Goal: Task Accomplishment & Management: Manage account settings

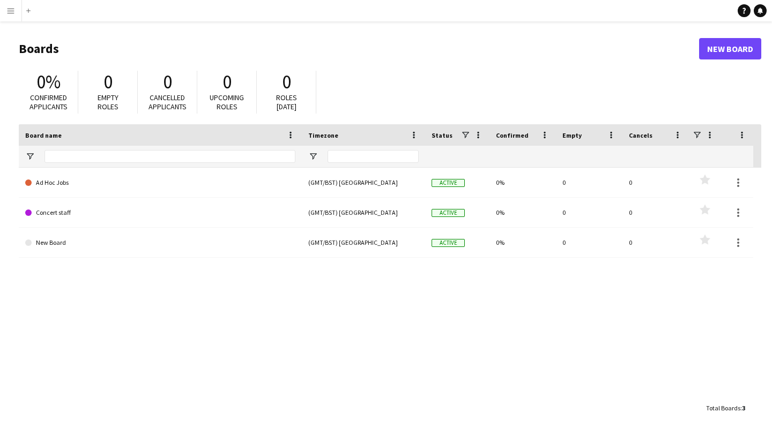
click at [15, 10] on button "Menu" at bounding box center [10, 10] width 21 height 21
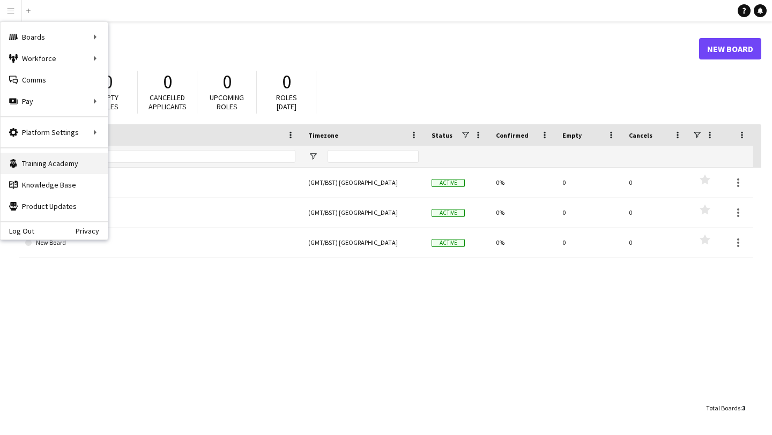
click at [40, 165] on link "Training Academy Training Academy" at bounding box center [54, 163] width 107 height 21
click at [78, 184] on link "Knowledge Base Knowledge Base" at bounding box center [54, 184] width 107 height 21
click at [134, 57] on link "My Workforce" at bounding box center [161, 58] width 107 height 21
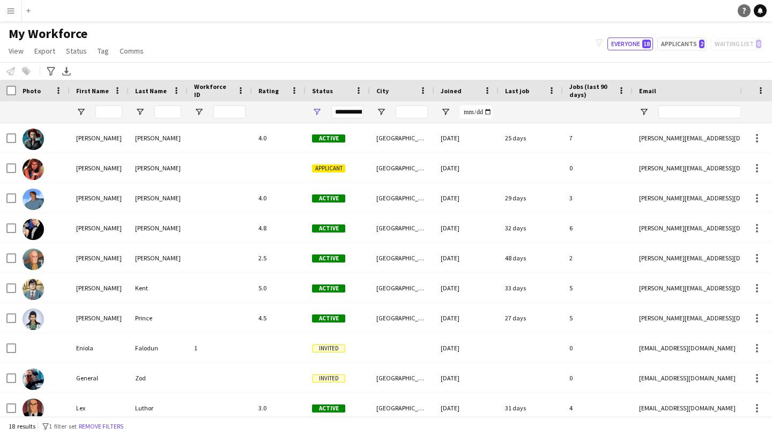
click at [746, 11] on icon "Help" at bounding box center [744, 11] width 6 height 6
click at [488, 33] on div "My Workforce View Views Default view New view Update view Delete view Edit name…" at bounding box center [386, 44] width 772 height 36
click at [4, 12] on button "Menu" at bounding box center [10, 10] width 21 height 21
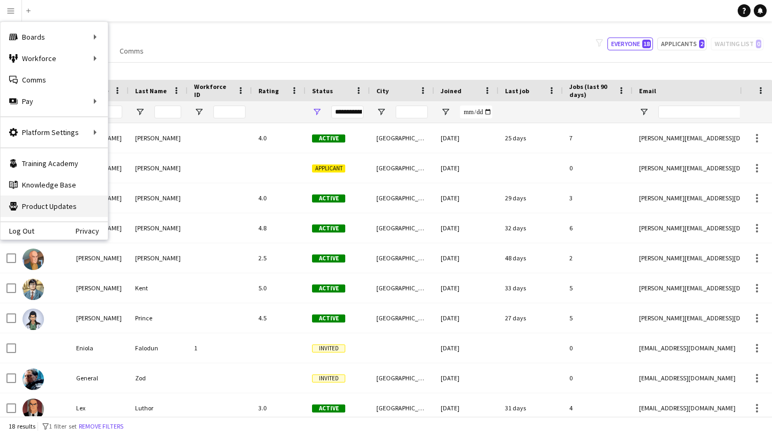
click at [64, 206] on link "Product Updates Product Updates" at bounding box center [54, 206] width 107 height 21
click at [75, 162] on link "Training Academy Training Academy" at bounding box center [54, 163] width 107 height 21
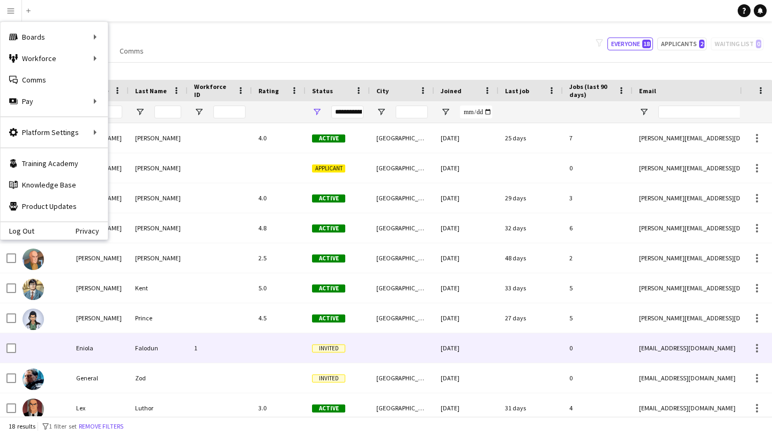
click at [338, 346] on span "Invited" at bounding box center [328, 349] width 33 height 8
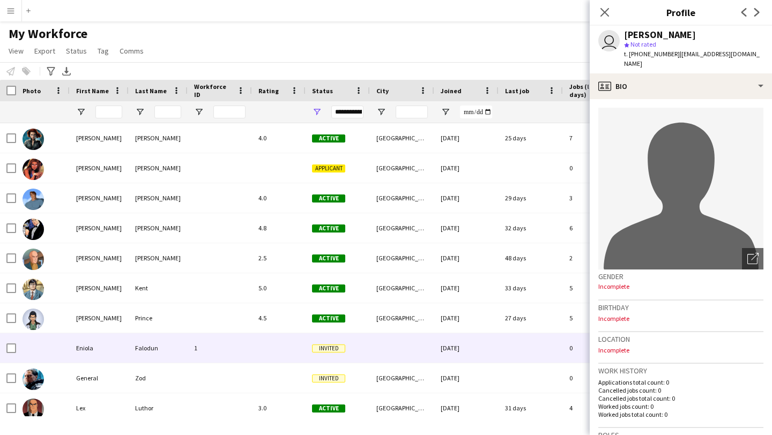
scroll to position [337, 0]
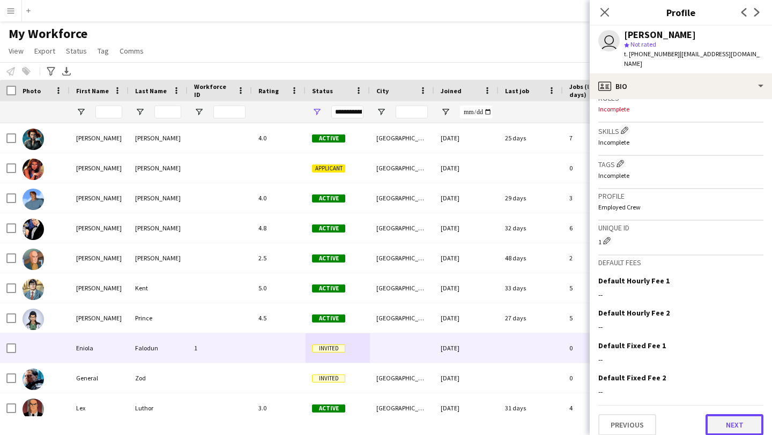
click at [745, 422] on button "Next" at bounding box center [735, 424] width 58 height 21
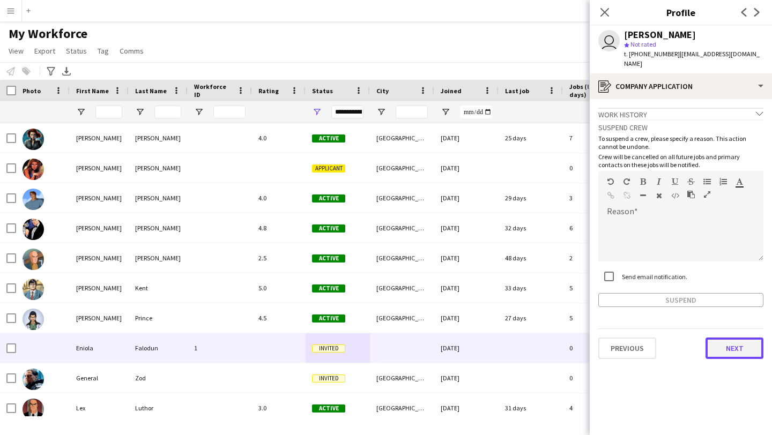
click at [740, 347] on button "Next" at bounding box center [735, 348] width 58 height 21
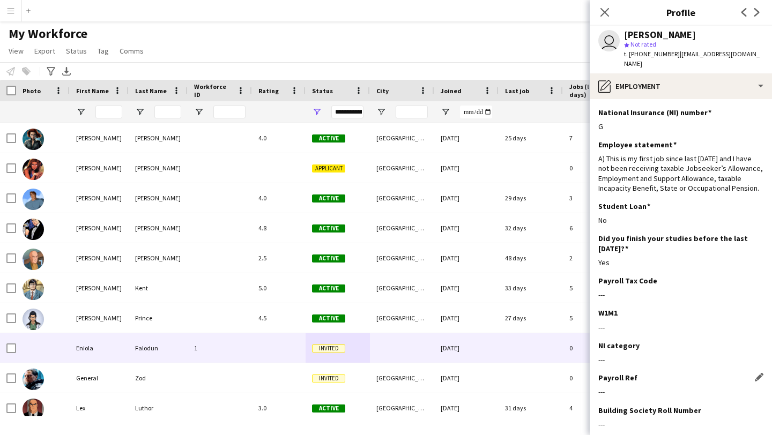
scroll to position [54, 0]
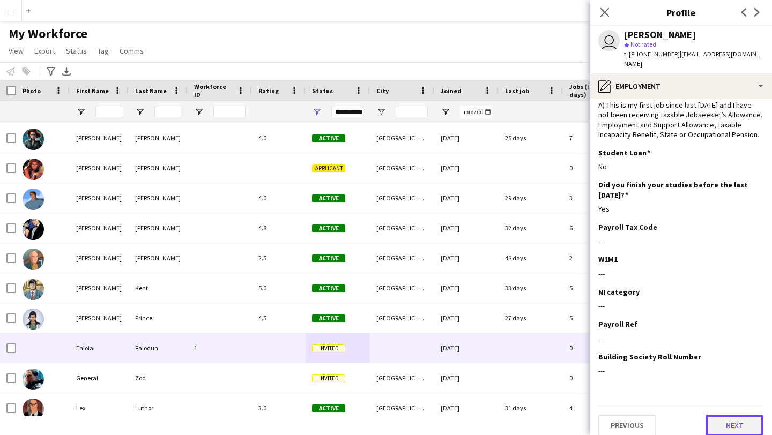
click at [744, 416] on button "Next" at bounding box center [735, 425] width 58 height 21
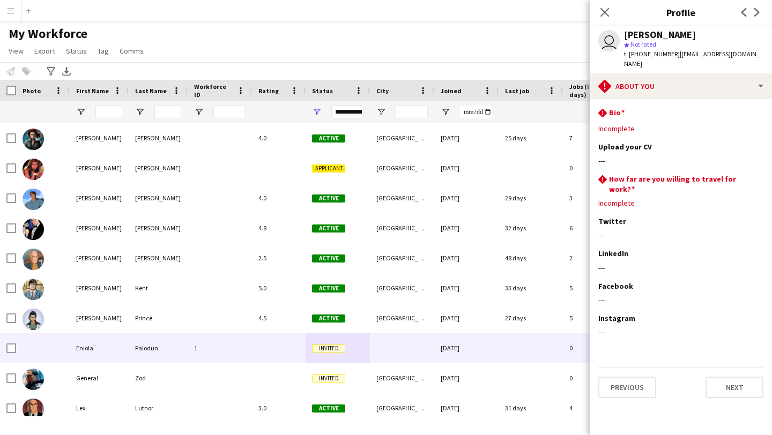
scroll to position [0, 0]
click at [742, 377] on button "Next" at bounding box center [735, 387] width 58 height 21
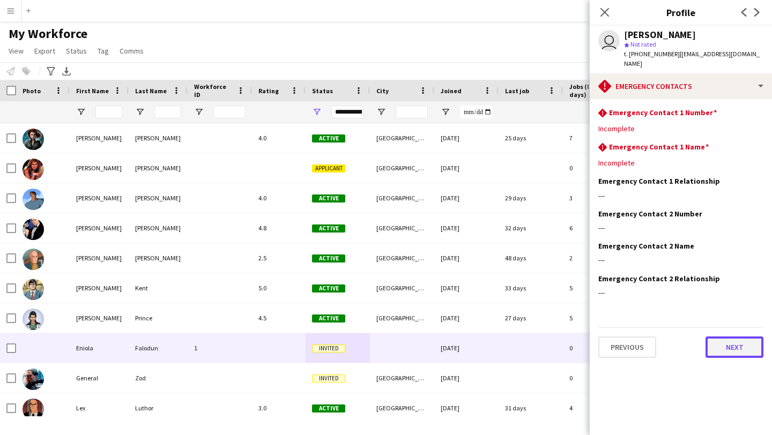
click at [741, 337] on button "Next" at bounding box center [735, 347] width 58 height 21
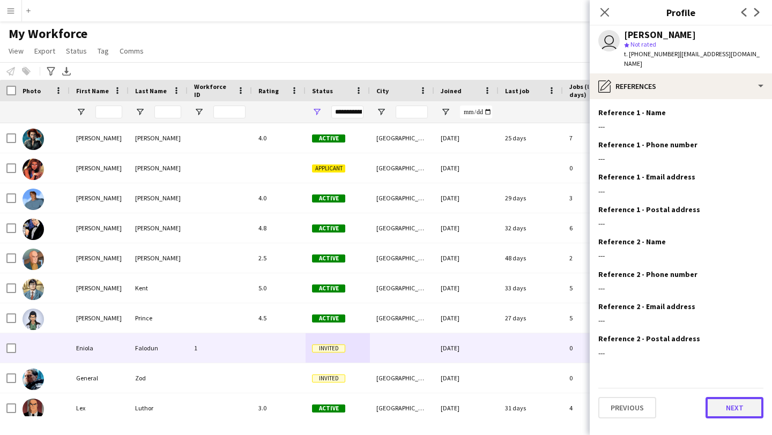
click at [735, 397] on button "Next" at bounding box center [735, 407] width 58 height 21
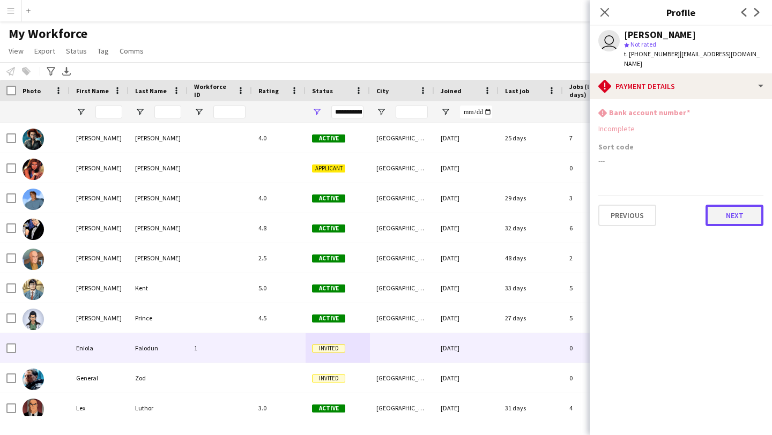
click at [730, 210] on button "Next" at bounding box center [735, 215] width 58 height 21
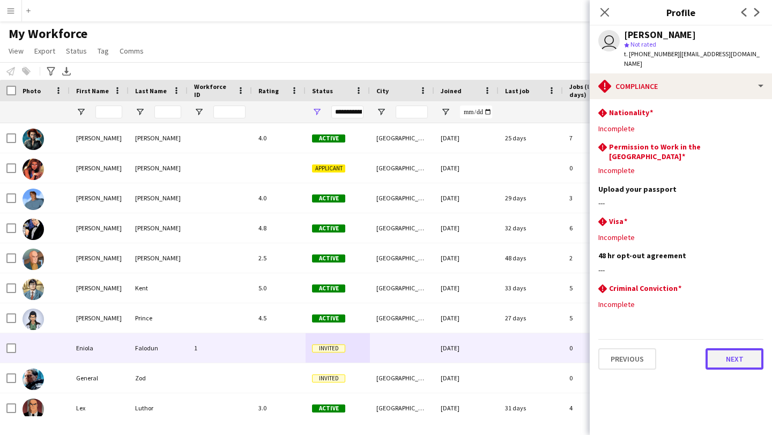
click at [718, 348] on button "Next" at bounding box center [735, 358] width 58 height 21
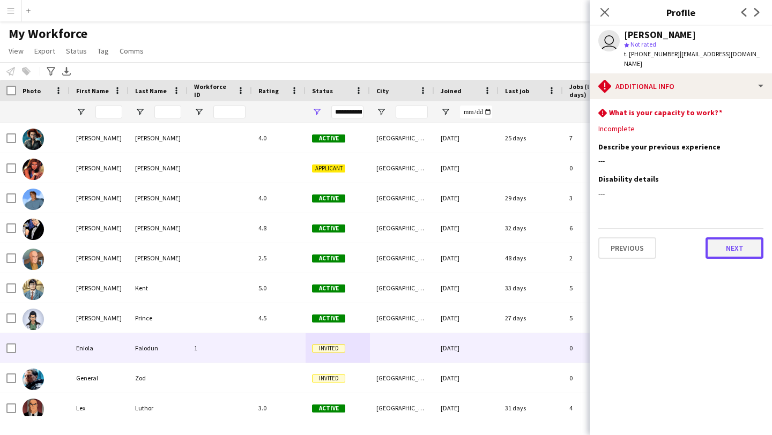
click at [721, 238] on button "Next" at bounding box center [735, 248] width 58 height 21
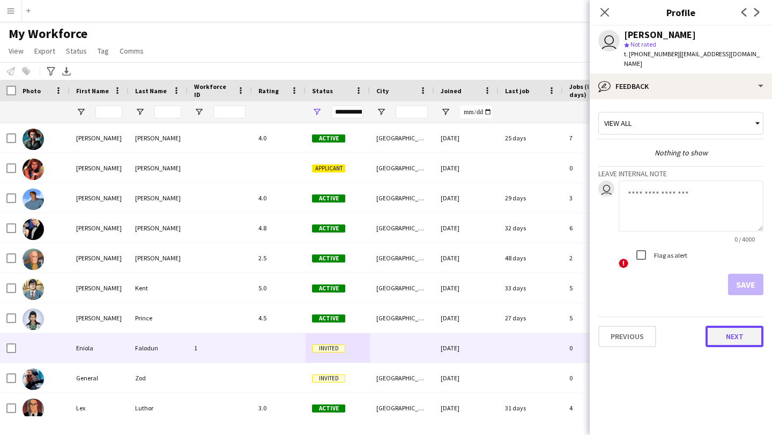
click at [746, 330] on button "Next" at bounding box center [735, 336] width 58 height 21
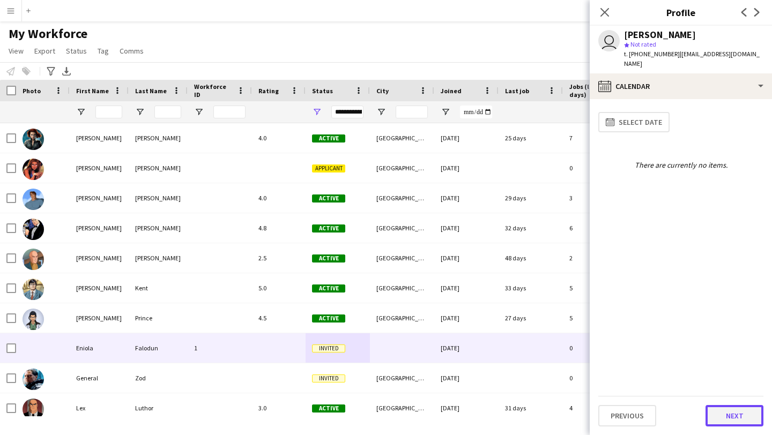
click at [747, 418] on button "Next" at bounding box center [735, 415] width 58 height 21
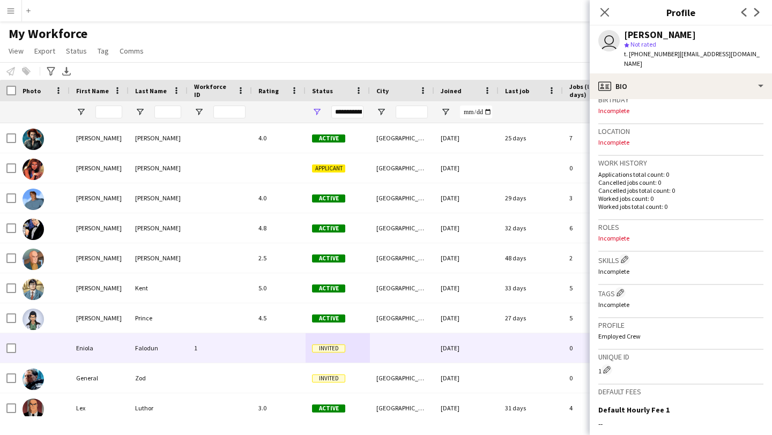
scroll to position [337, 0]
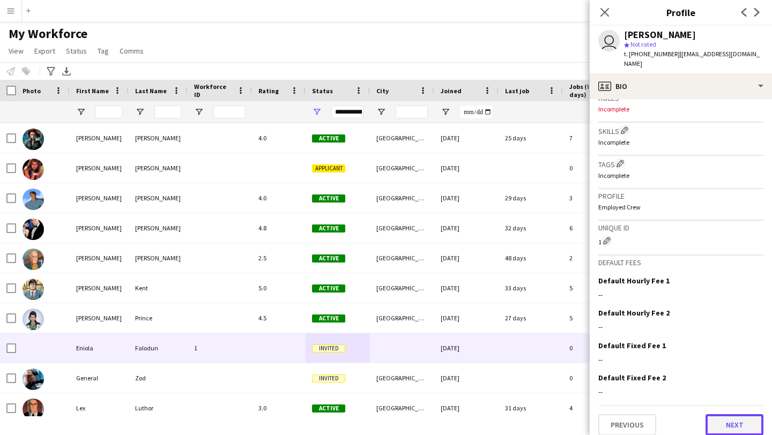
click at [746, 415] on button "Next" at bounding box center [735, 424] width 58 height 21
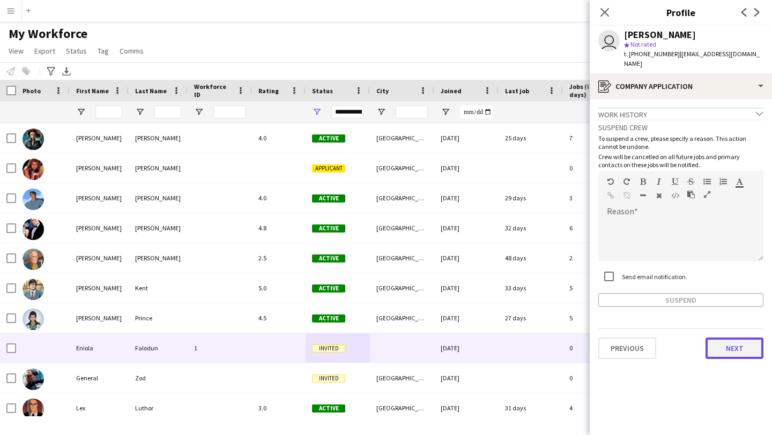
click at [718, 338] on button "Next" at bounding box center [735, 348] width 58 height 21
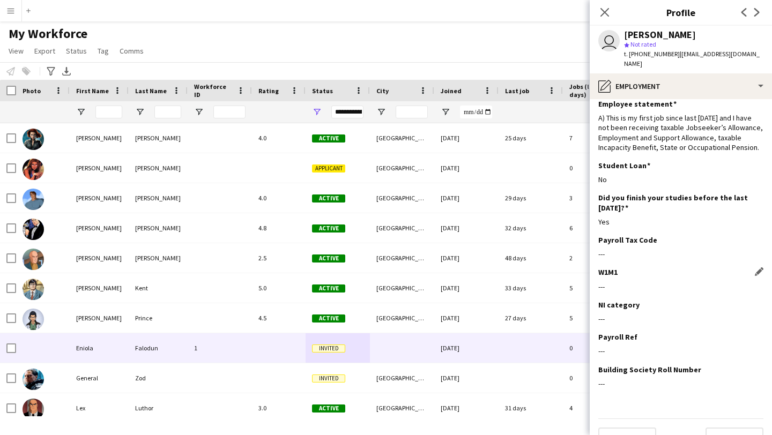
scroll to position [54, 0]
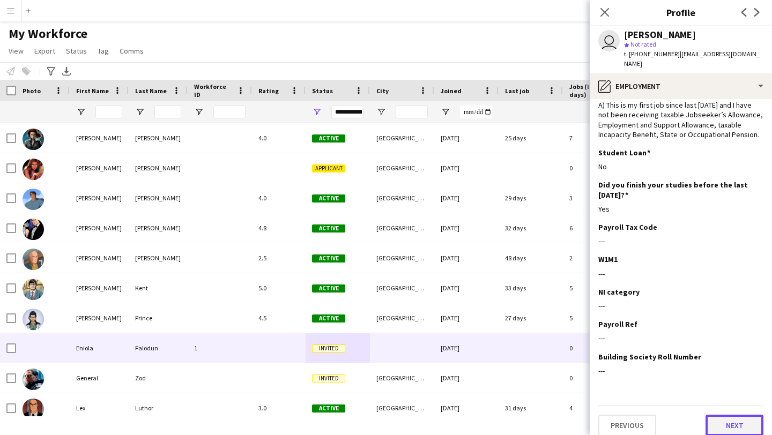
click at [726, 420] on button "Next" at bounding box center [735, 425] width 58 height 21
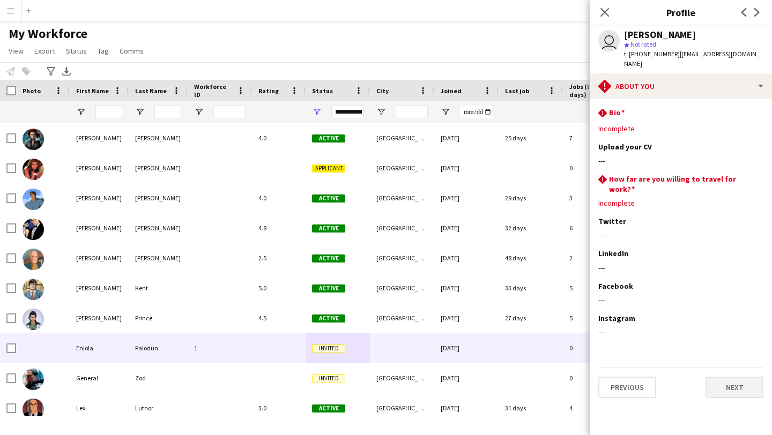
scroll to position [0, 0]
click at [729, 377] on button "Next" at bounding box center [735, 387] width 58 height 21
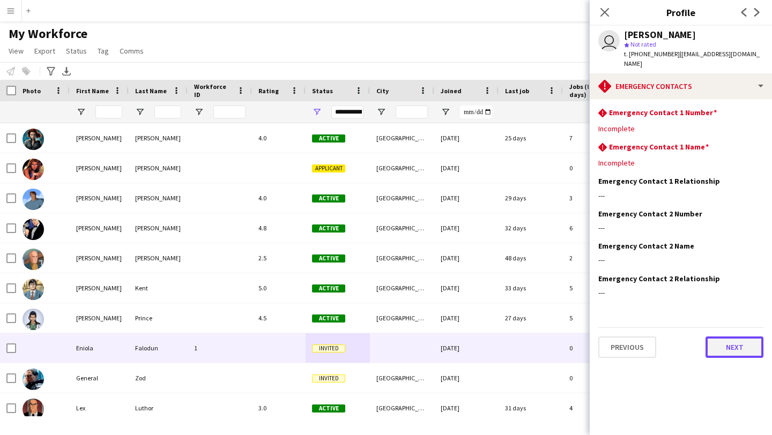
click at [731, 339] on button "Next" at bounding box center [735, 347] width 58 height 21
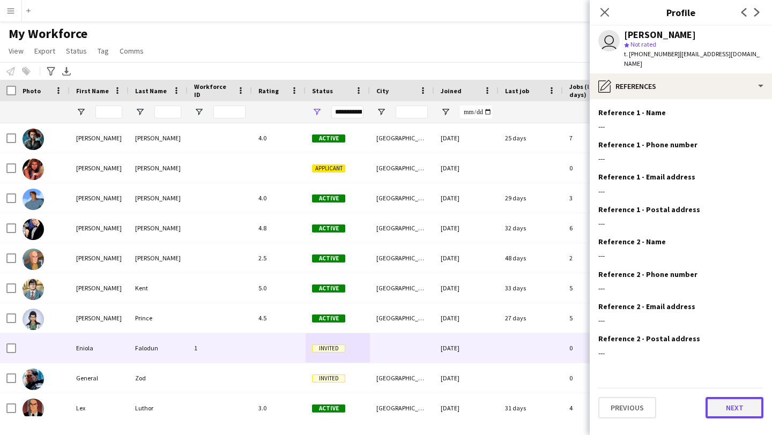
click at [720, 397] on button "Next" at bounding box center [735, 407] width 58 height 21
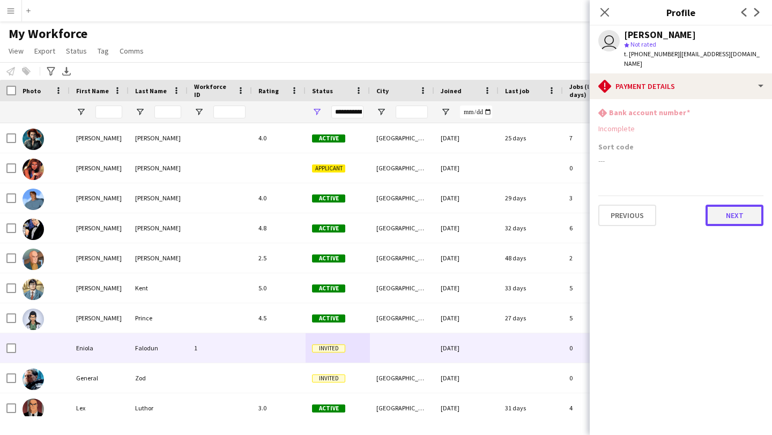
click at [730, 212] on button "Next" at bounding box center [735, 215] width 58 height 21
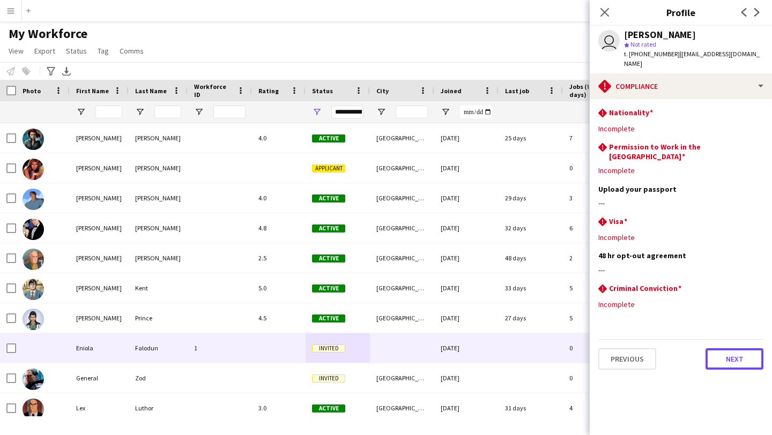
click at [723, 348] on button "Next" at bounding box center [735, 358] width 58 height 21
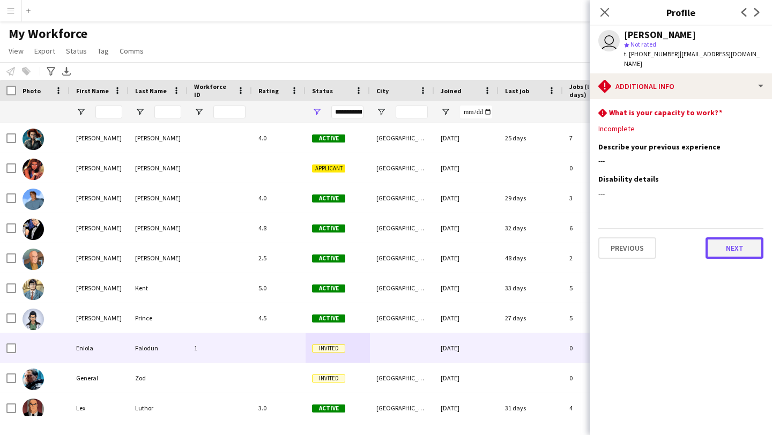
click at [728, 245] on button "Next" at bounding box center [735, 248] width 58 height 21
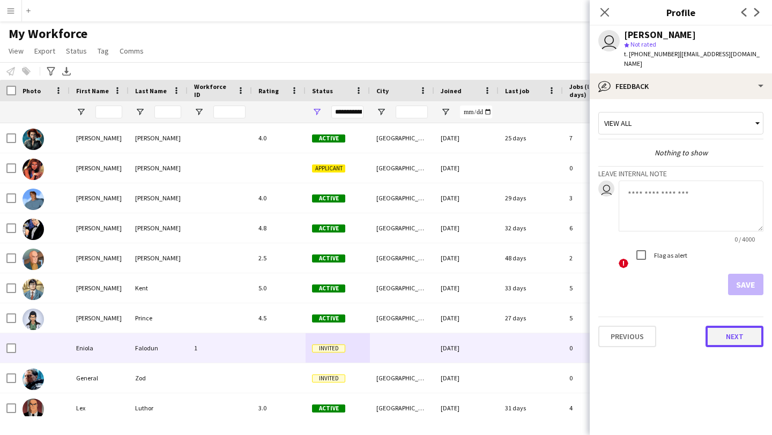
click at [722, 326] on button "Next" at bounding box center [735, 336] width 58 height 21
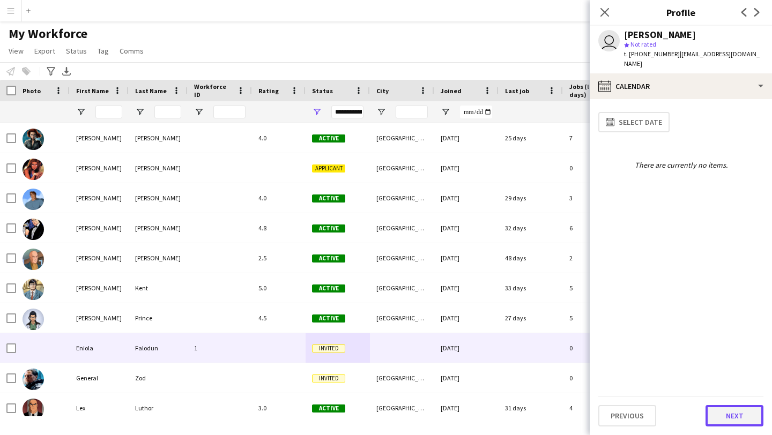
click at [747, 414] on button "Next" at bounding box center [735, 415] width 58 height 21
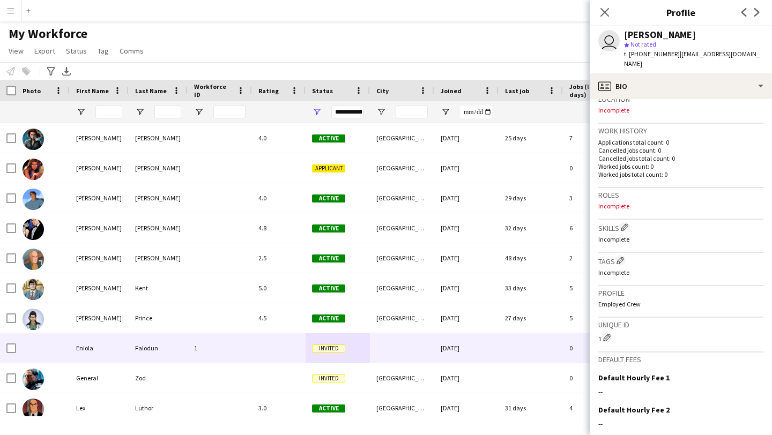
scroll to position [337, 0]
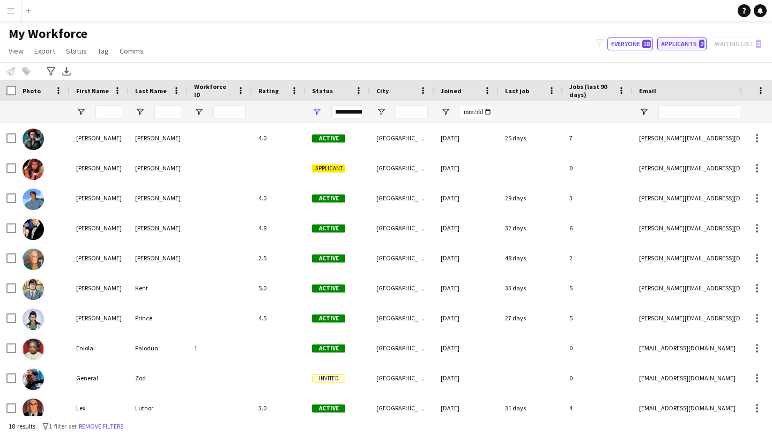
click at [679, 45] on button "Applicants 2" at bounding box center [681, 44] width 49 height 13
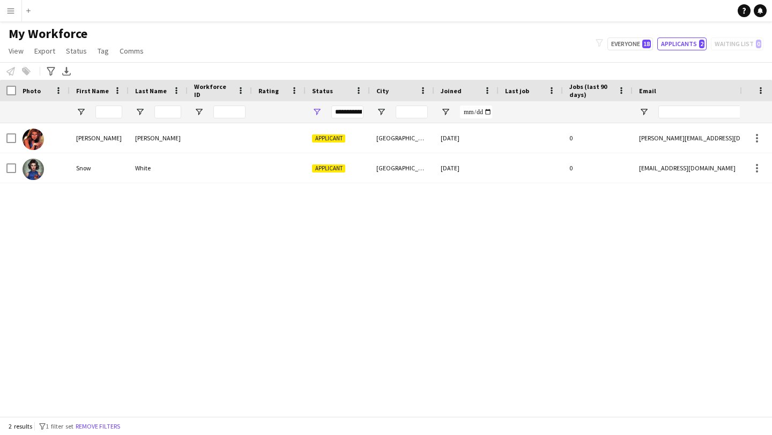
click at [528, 37] on div "My Workforce View Views Default view New view Update view Delete view Edit name…" at bounding box center [386, 44] width 772 height 36
click at [627, 42] on button "Everyone 18" at bounding box center [630, 44] width 46 height 13
type input "**********"
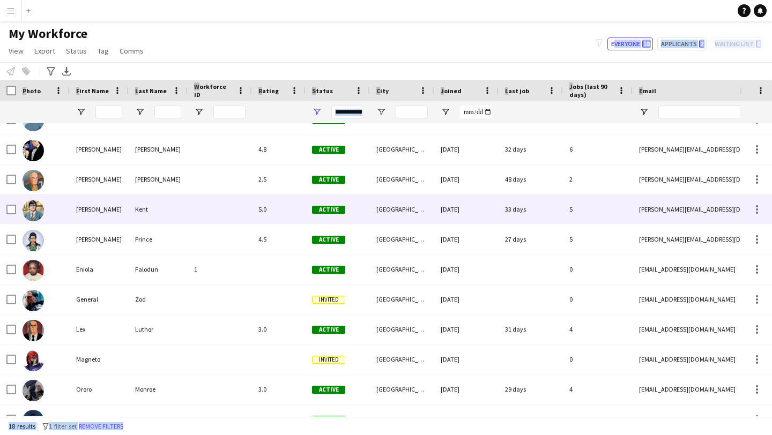
scroll to position [78, 0]
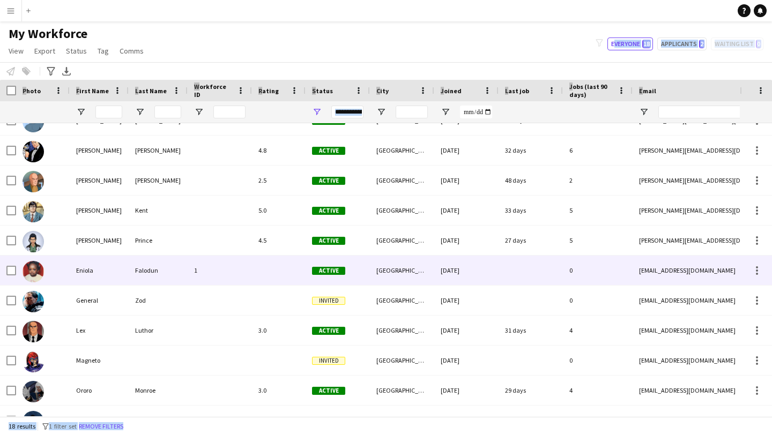
click at [323, 267] on span "Active" at bounding box center [328, 271] width 33 height 8
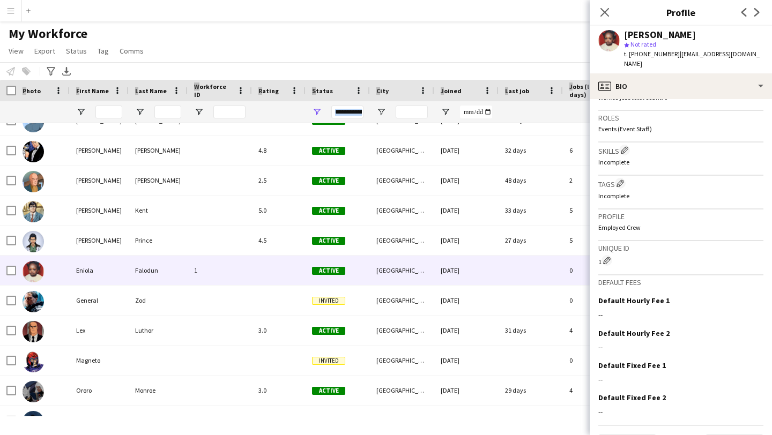
scroll to position [335, 0]
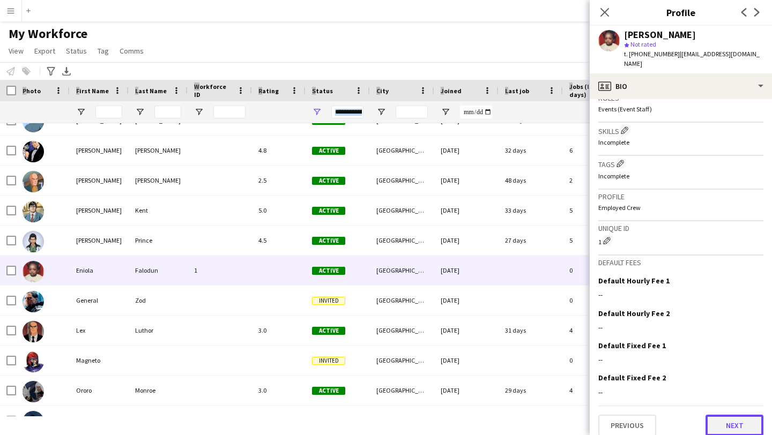
click at [752, 415] on button "Next" at bounding box center [735, 425] width 58 height 21
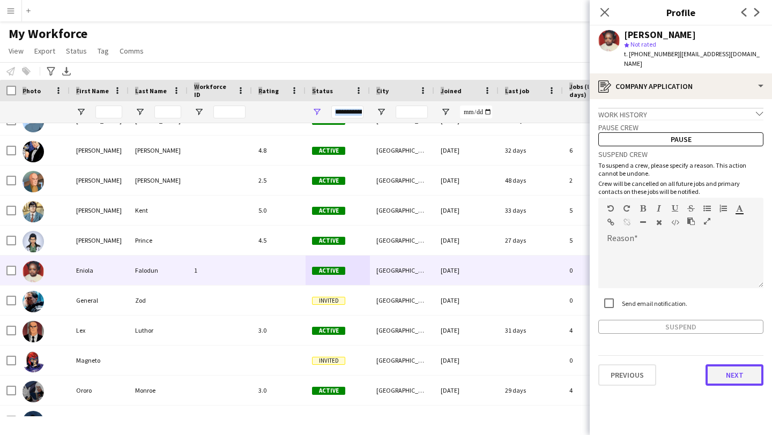
click at [718, 365] on button "Next" at bounding box center [735, 375] width 58 height 21
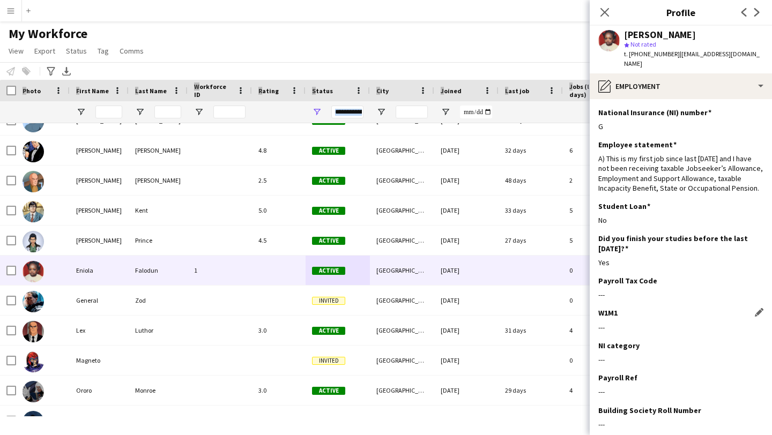
scroll to position [54, 0]
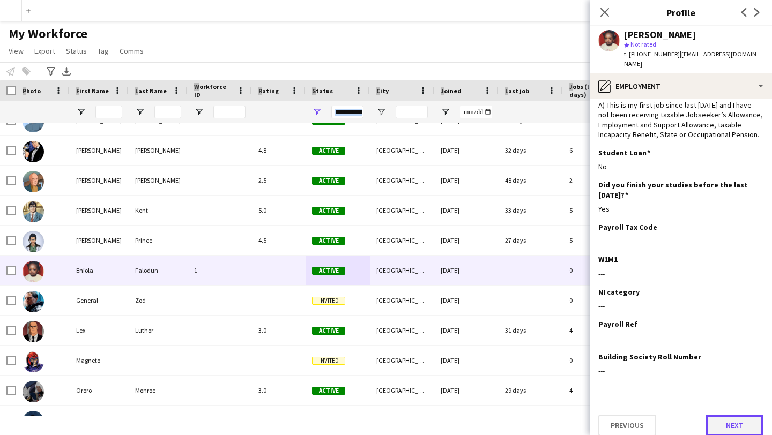
click at [756, 415] on button "Next" at bounding box center [735, 425] width 58 height 21
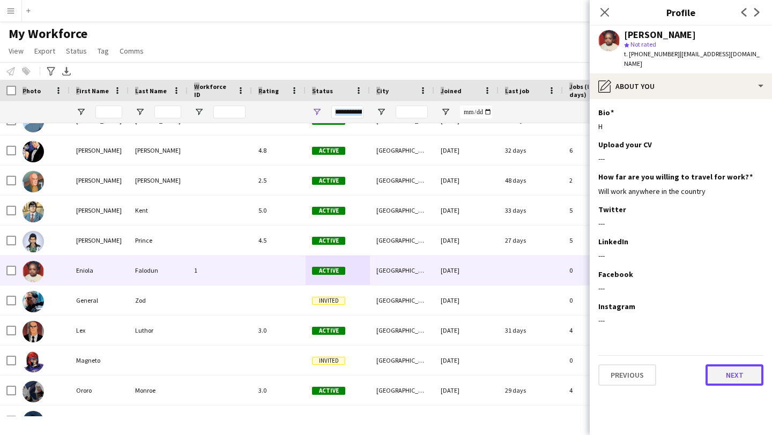
click at [738, 365] on button "Next" at bounding box center [735, 375] width 58 height 21
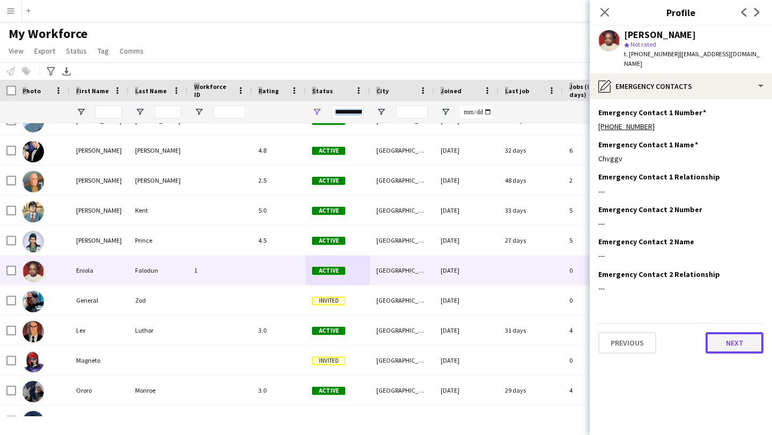
click at [728, 333] on button "Next" at bounding box center [735, 342] width 58 height 21
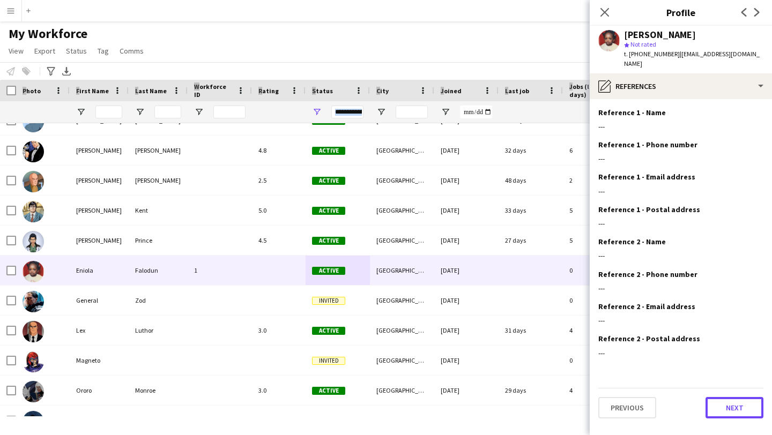
click at [725, 397] on button "Next" at bounding box center [735, 407] width 58 height 21
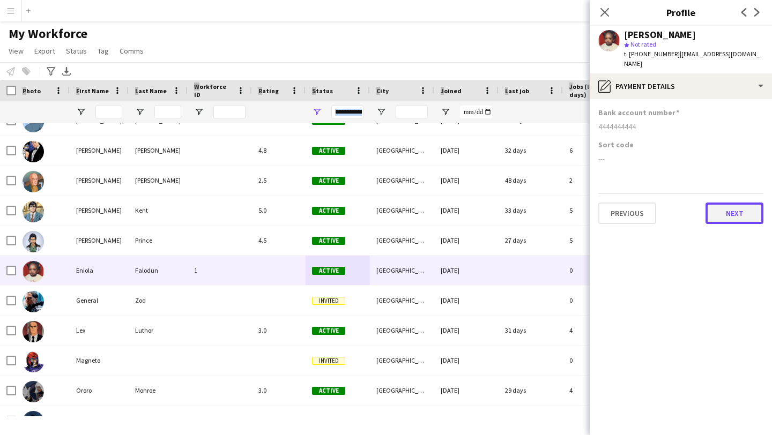
click at [740, 209] on button "Next" at bounding box center [735, 213] width 58 height 21
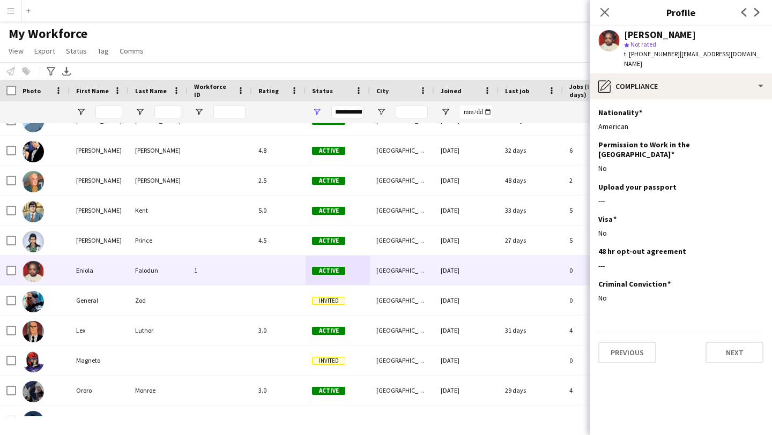
click at [732, 346] on app-section-data-types "Nationality Edit this field American Permission to Work in the UK Edit this fie…" at bounding box center [681, 267] width 182 height 336
click at [733, 342] on button "Next" at bounding box center [735, 352] width 58 height 21
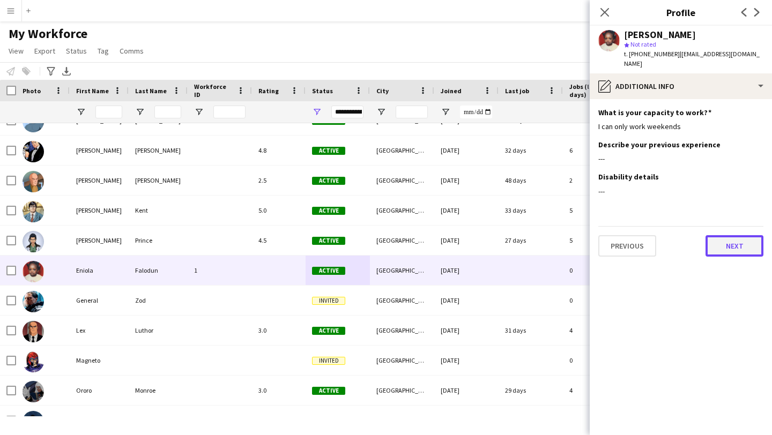
click at [741, 241] on button "Next" at bounding box center [735, 245] width 58 height 21
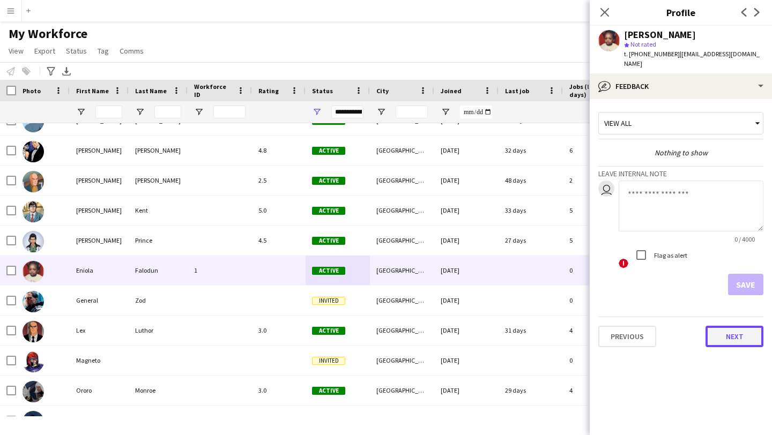
click at [730, 328] on button "Next" at bounding box center [735, 336] width 58 height 21
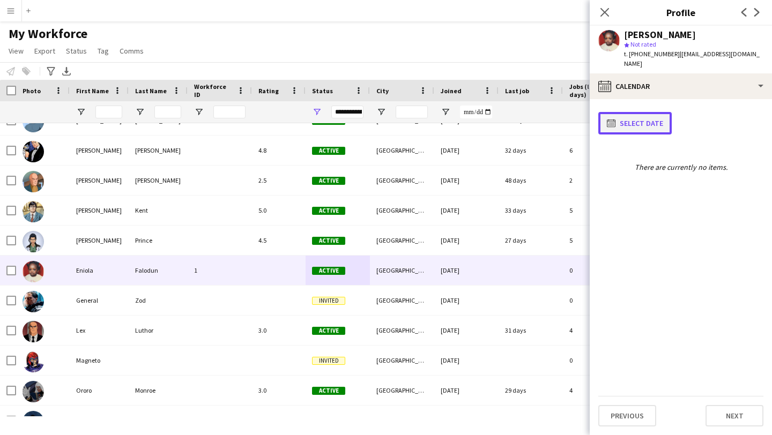
click at [633, 118] on button "calendar-full Select date" at bounding box center [634, 123] width 73 height 23
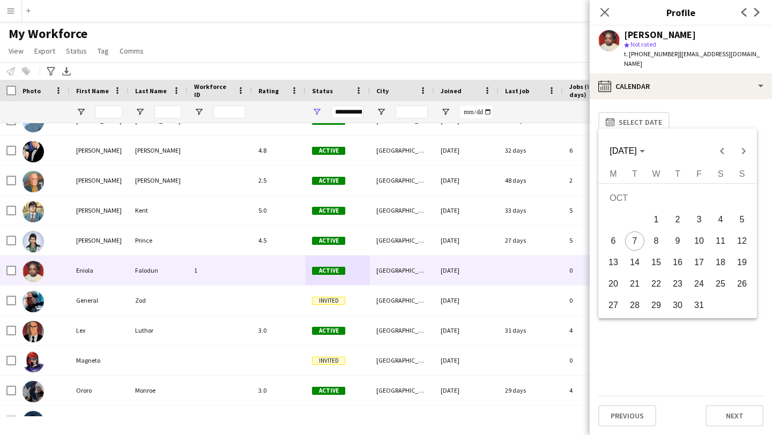
click at [675, 241] on span "9" at bounding box center [677, 241] width 19 height 19
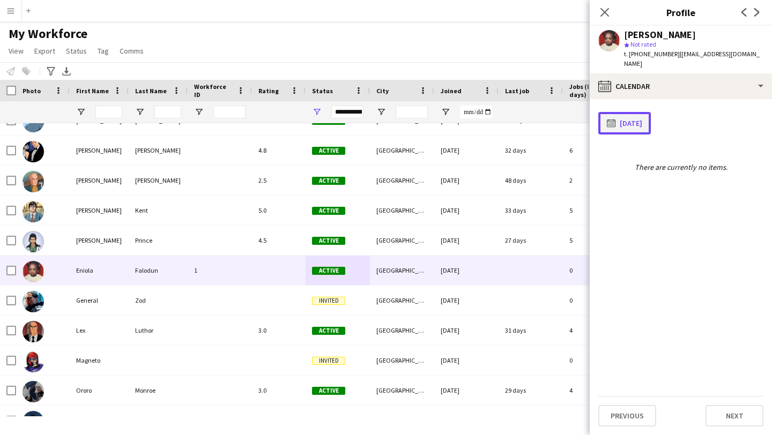
click at [636, 120] on button "calendar-full 09-10-2025" at bounding box center [624, 123] width 53 height 23
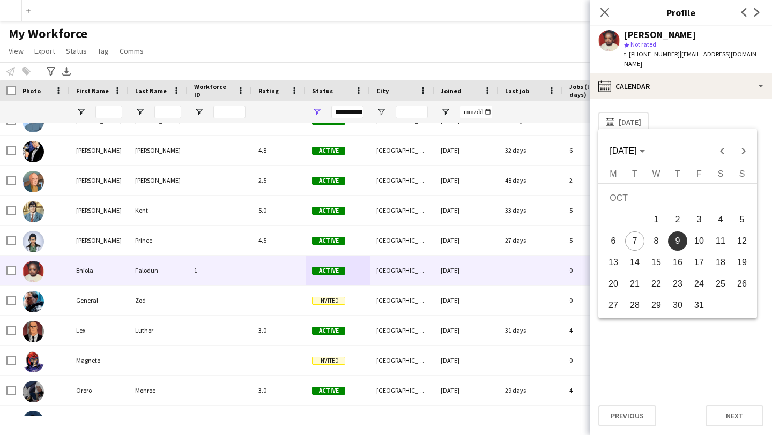
click at [639, 240] on span "7" at bounding box center [634, 241] width 19 height 19
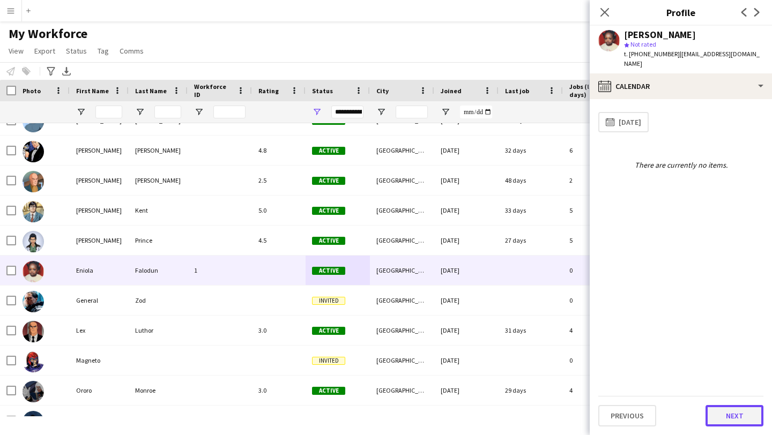
click at [746, 422] on button "Next" at bounding box center [735, 415] width 58 height 21
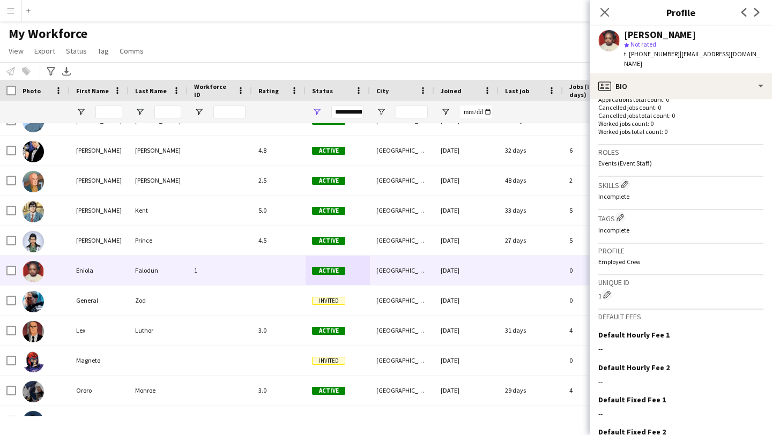
scroll to position [335, 0]
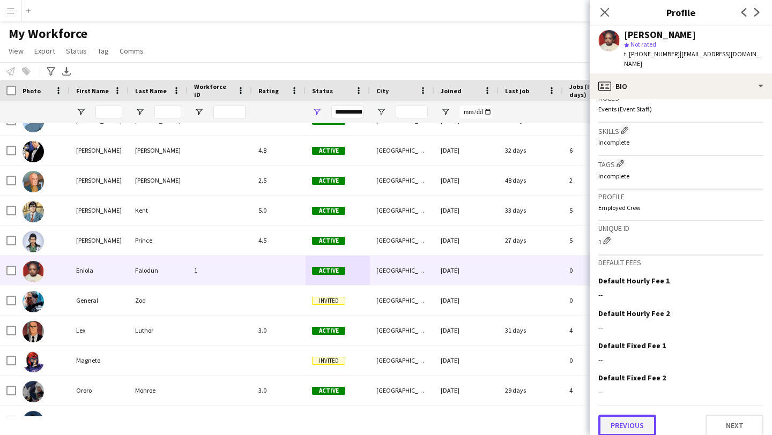
click at [644, 418] on button "Previous" at bounding box center [627, 425] width 58 height 21
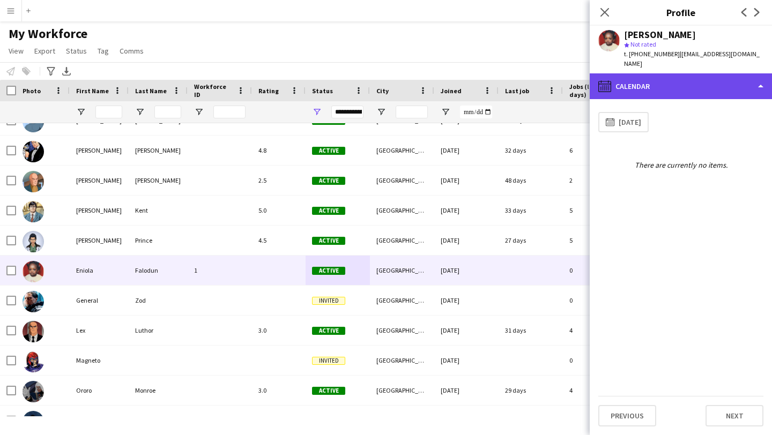
click at [662, 73] on div "calendar-full Calendar" at bounding box center [681, 86] width 182 height 26
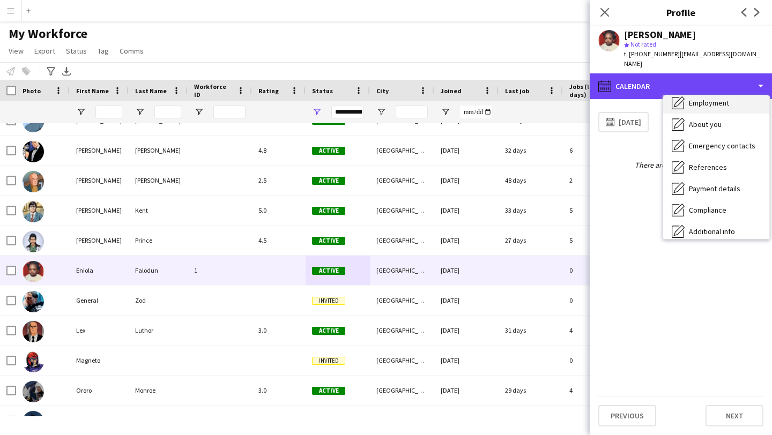
scroll to position [55, 0]
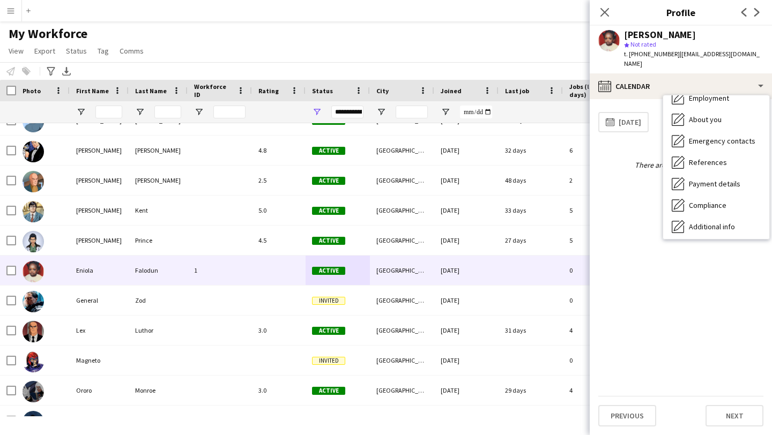
click at [9, 10] on app-icon "Menu" at bounding box center [10, 10] width 9 height 9
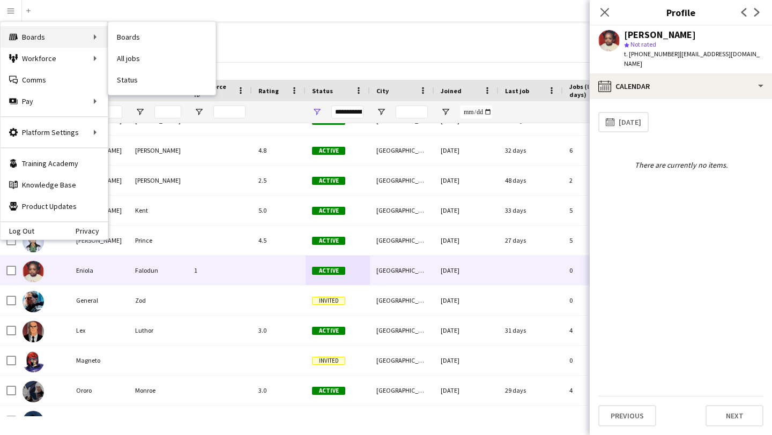
click at [26, 44] on div "Boards Boards" at bounding box center [54, 36] width 107 height 21
click at [46, 41] on div "Boards Boards" at bounding box center [54, 36] width 107 height 21
click at [62, 36] on div "Boards Boards" at bounding box center [54, 36] width 107 height 21
click at [85, 36] on div "Boards Boards" at bounding box center [54, 36] width 107 height 21
click at [93, 42] on div "Boards Boards" at bounding box center [54, 36] width 107 height 21
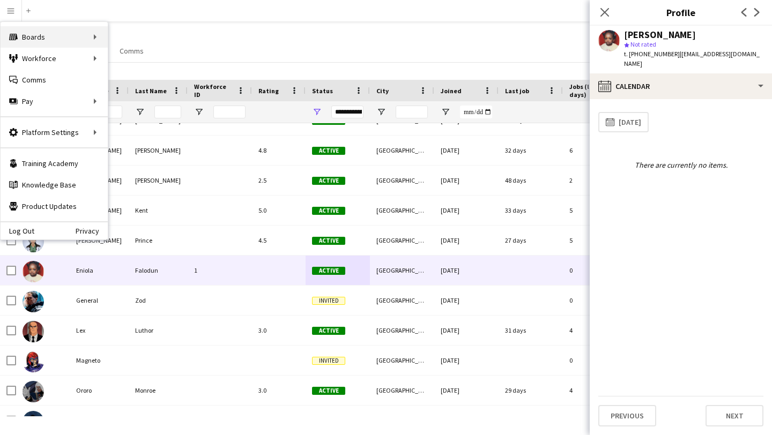
click at [92, 36] on div "Boards Boards" at bounding box center [54, 36] width 107 height 21
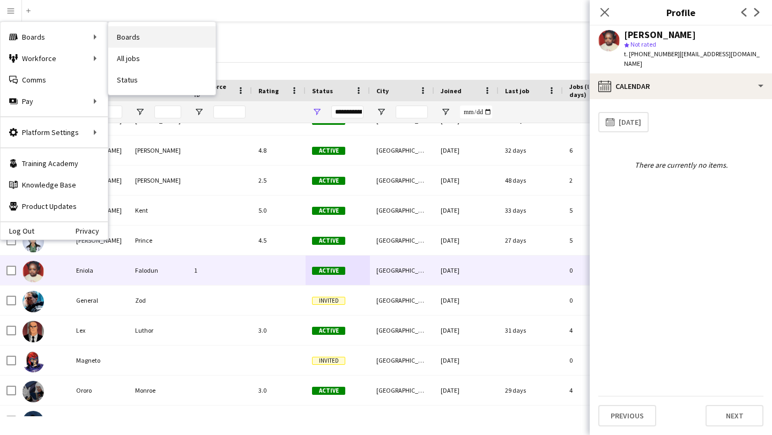
click at [133, 40] on link "Boards" at bounding box center [161, 36] width 107 height 21
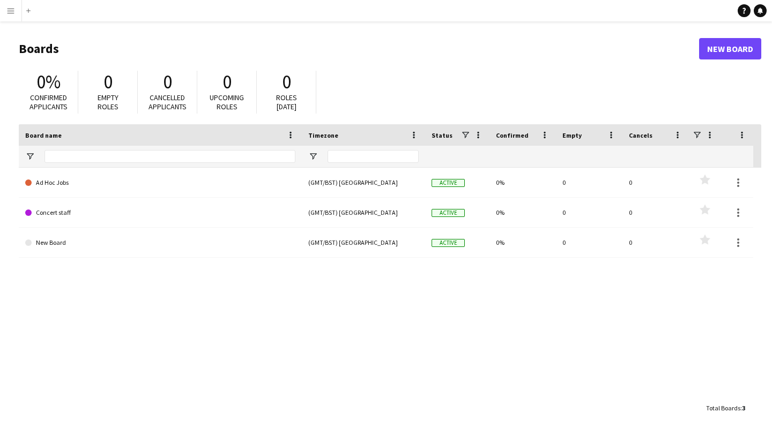
click at [15, 11] on button "Menu" at bounding box center [10, 10] width 21 height 21
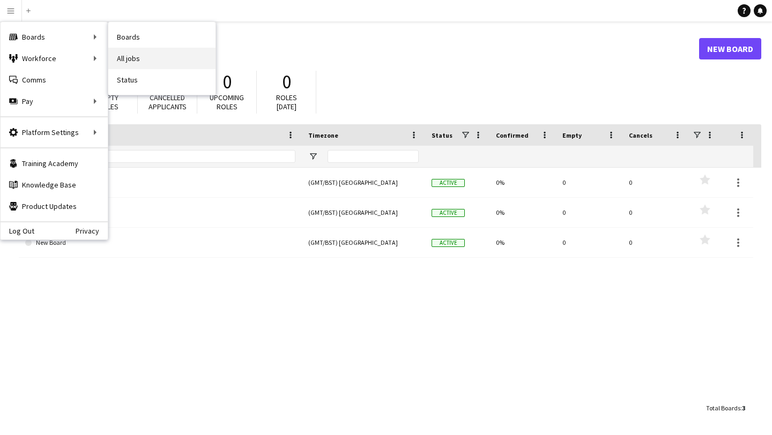
click at [130, 60] on link "All jobs" at bounding box center [161, 58] width 107 height 21
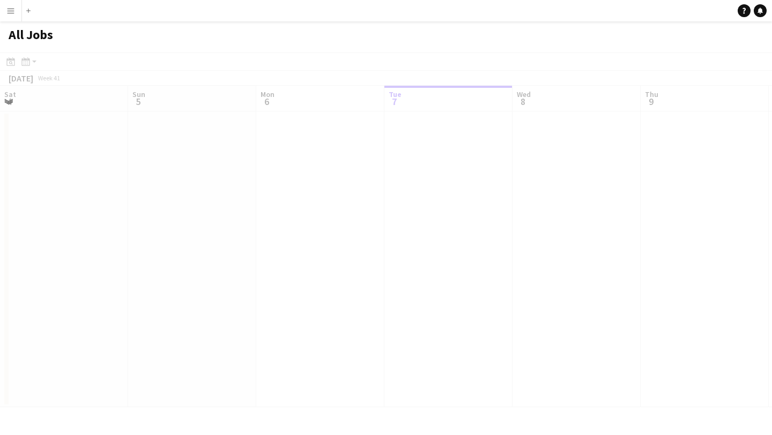
scroll to position [0, 256]
click at [154, 118] on app-date-cell at bounding box center [192, 260] width 128 height 296
click at [291, 152] on app-date-cell at bounding box center [320, 260] width 128 height 296
click at [304, 136] on app-date-cell at bounding box center [320, 260] width 128 height 296
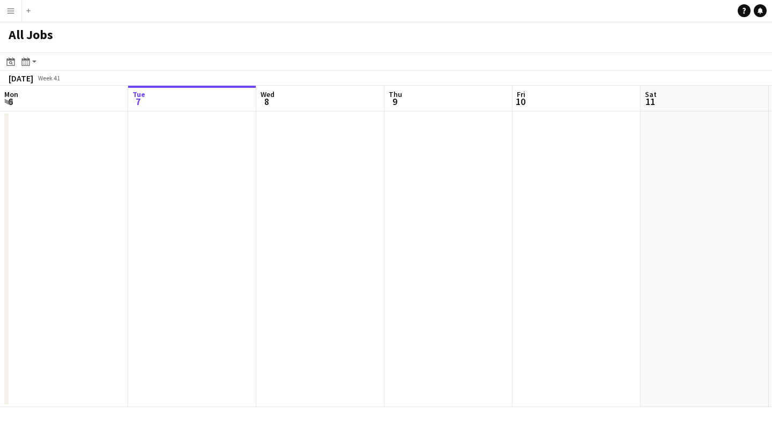
click at [272, 79] on div "October 2025 Week 41" at bounding box center [386, 78] width 772 height 15
click at [283, 103] on app-all-jobs-date-header "Wed 8" at bounding box center [320, 99] width 128 height 26
click at [285, 124] on app-date-cell at bounding box center [320, 260] width 128 height 296
click at [285, 125] on app-date-cell at bounding box center [320, 260] width 128 height 296
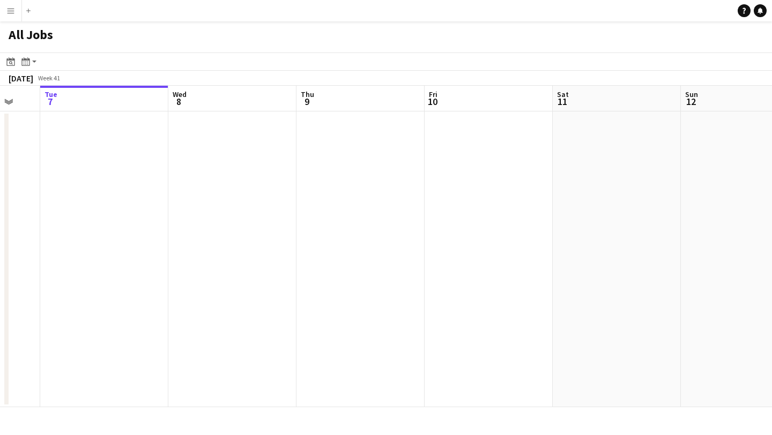
scroll to position [0, 342]
click at [217, 102] on app-all-jobs-date-header "Wed 8" at bounding box center [234, 99] width 128 height 26
click at [130, 93] on app-all-jobs-date-header "Tue 7" at bounding box center [106, 99] width 128 height 26
click at [230, 111] on app-all-jobs-date-header "Wed 8" at bounding box center [264, 99] width 128 height 26
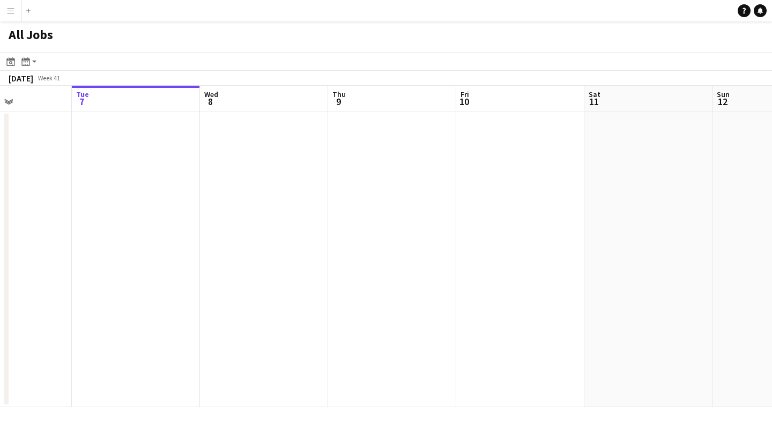
click at [234, 95] on app-all-jobs-date-header "Wed 8" at bounding box center [264, 99] width 128 height 26
click at [217, 101] on span "8" at bounding box center [211, 101] width 16 height 12
click at [30, 11] on app-icon "Add" at bounding box center [28, 11] width 4 height 4
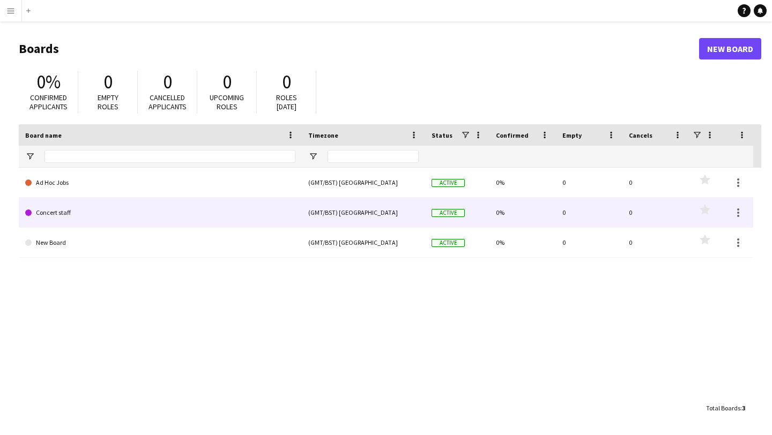
click at [253, 211] on link "Concert staff" at bounding box center [160, 213] width 270 height 30
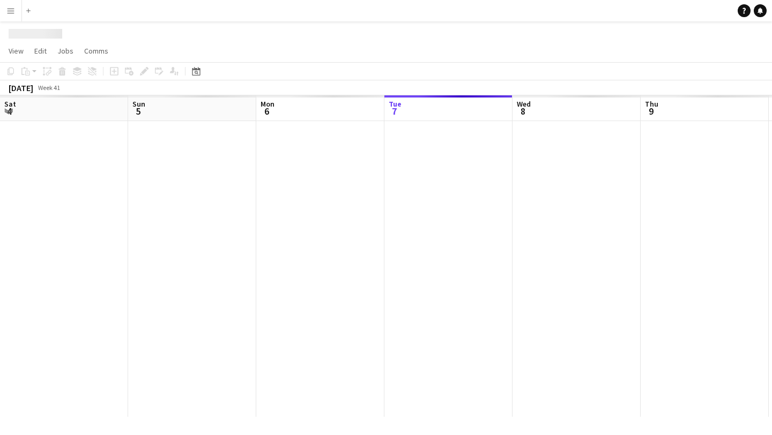
scroll to position [0, 256]
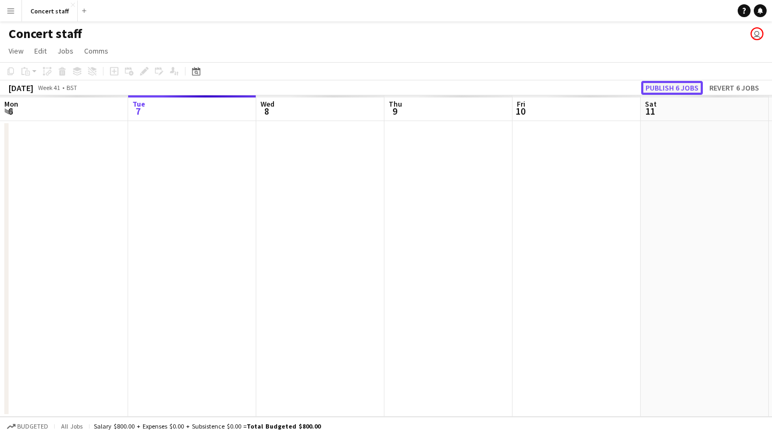
click at [674, 85] on button "Publish 6 jobs" at bounding box center [672, 88] width 62 height 14
click at [753, 37] on app-user-avatar "user" at bounding box center [757, 33] width 13 height 13
click at [757, 35] on app-user-avatar "user" at bounding box center [757, 33] width 13 height 13
click at [49, 75] on div "Copy Paste Paste Command V Paste with crew Command Shift V Paste linked Job Del…" at bounding box center [51, 71] width 94 height 13
click at [162, 95] on app-board-header-date "Tue 7" at bounding box center [192, 108] width 128 height 26
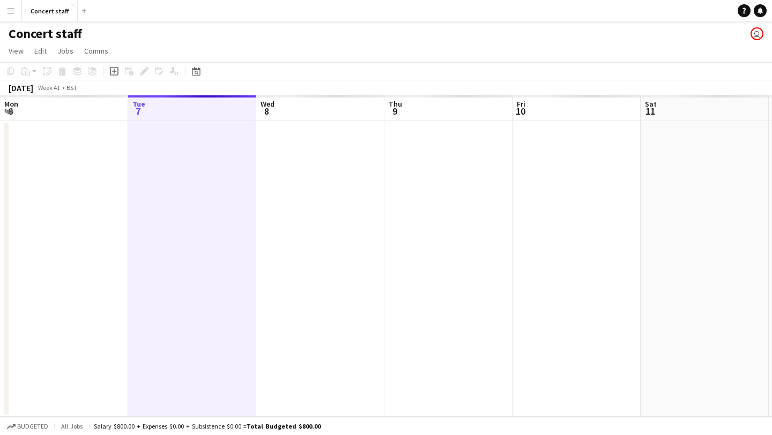
click at [279, 118] on app-board-header-date "Wed 8" at bounding box center [320, 108] width 128 height 26
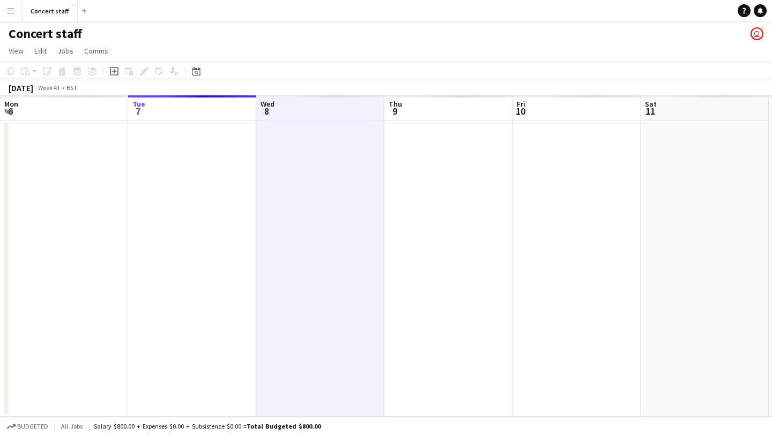
click at [287, 110] on app-board-header-date "Wed 8" at bounding box center [320, 108] width 128 height 26
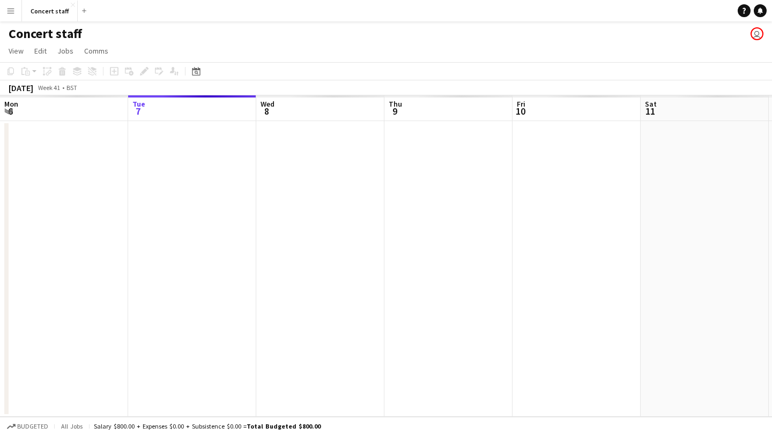
click at [288, 115] on app-board-header-date "Wed 8" at bounding box center [320, 108] width 128 height 26
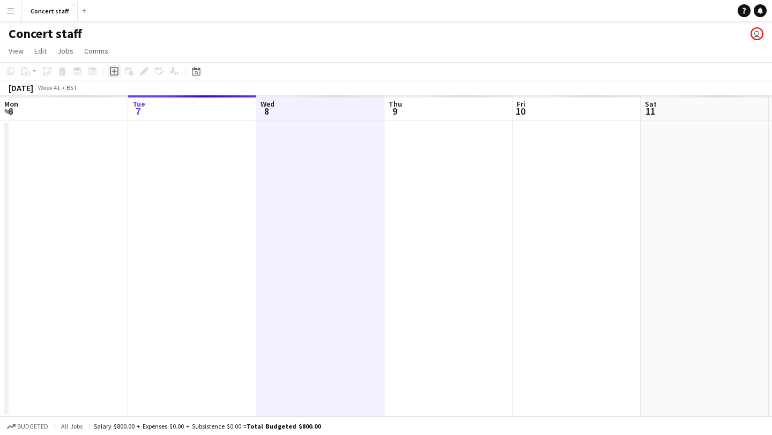
click at [116, 72] on icon "Add job" at bounding box center [114, 71] width 9 height 9
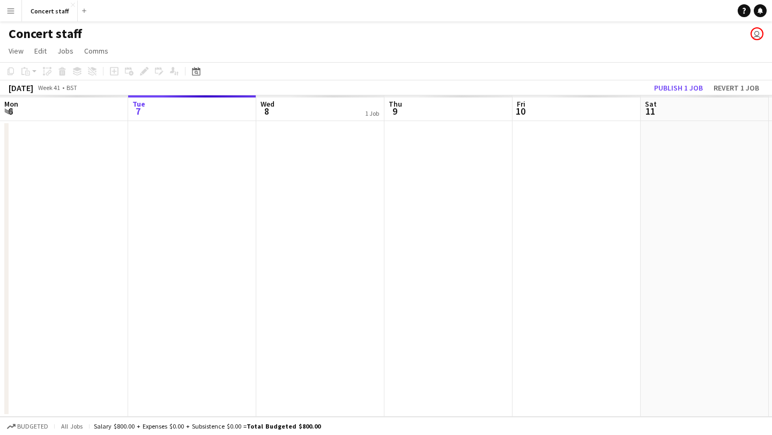
click at [327, 125] on app-date-cell at bounding box center [320, 269] width 128 height 296
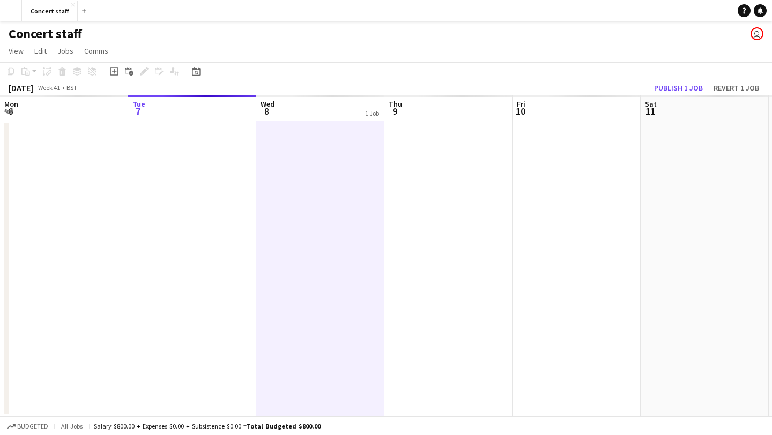
click at [332, 114] on app-board-header-date "Wed 8 1 Job" at bounding box center [320, 108] width 128 height 26
click at [116, 69] on icon "Add job" at bounding box center [114, 71] width 9 height 9
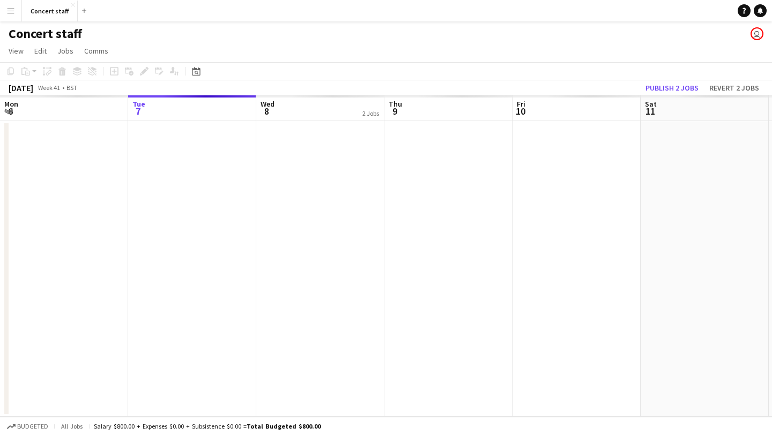
click at [310, 124] on app-date-cell at bounding box center [320, 269] width 128 height 296
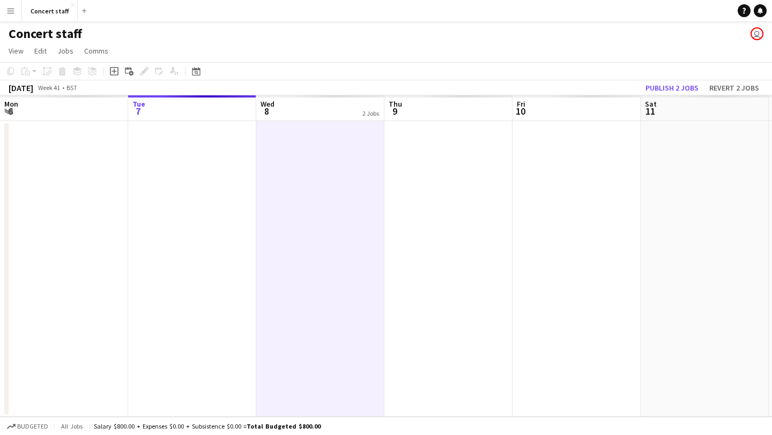
click at [310, 111] on app-board-header-date "Wed 8 2 Jobs" at bounding box center [320, 108] width 128 height 26
click at [41, 54] on span "Edit" at bounding box center [40, 51] width 12 height 10
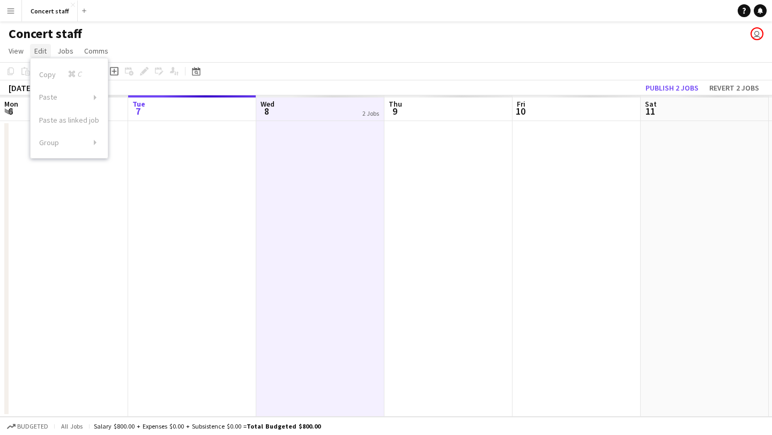
click at [42, 54] on span "Edit" at bounding box center [40, 51] width 12 height 10
click at [64, 51] on span "Jobs" at bounding box center [65, 51] width 16 height 10
click at [79, 75] on span "New Job" at bounding box center [76, 74] width 28 height 10
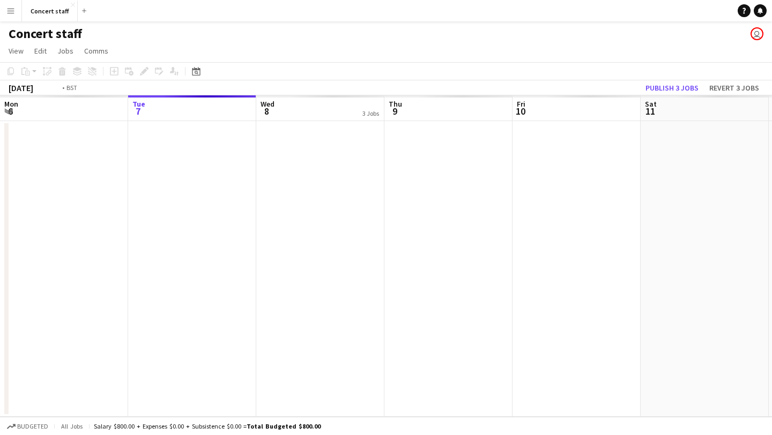
scroll to position [0, 256]
click at [283, 112] on app-board-header-date "Wed 8 3 Jobs" at bounding box center [321, 108] width 128 height 26
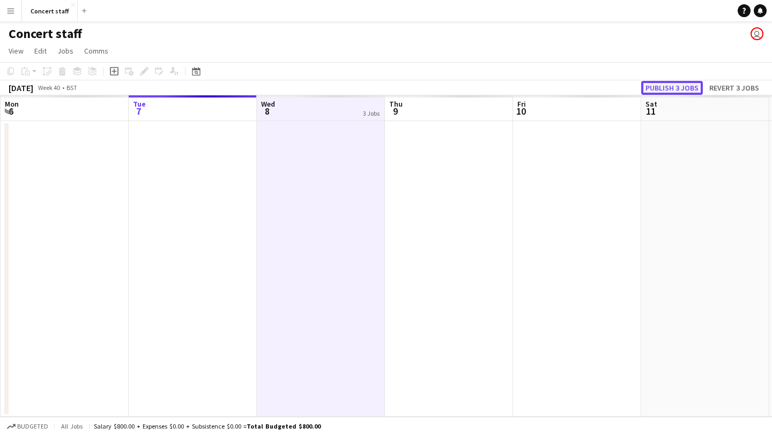
click at [683, 87] on button "Publish 3 jobs" at bounding box center [672, 88] width 62 height 14
click at [356, 124] on app-date-cell at bounding box center [321, 269] width 128 height 296
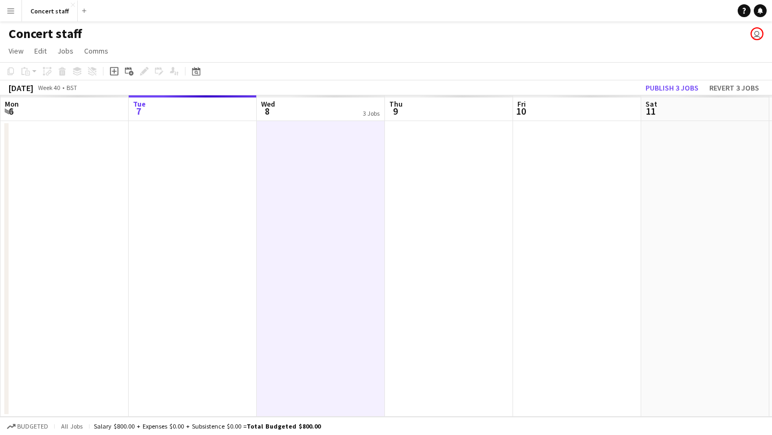
click at [323, 110] on app-board-header-date "Wed 8 3 Jobs" at bounding box center [321, 108] width 128 height 26
click at [332, 144] on app-date-cell at bounding box center [321, 269] width 128 height 296
click at [125, 70] on icon "Add linked Job" at bounding box center [129, 71] width 9 height 9
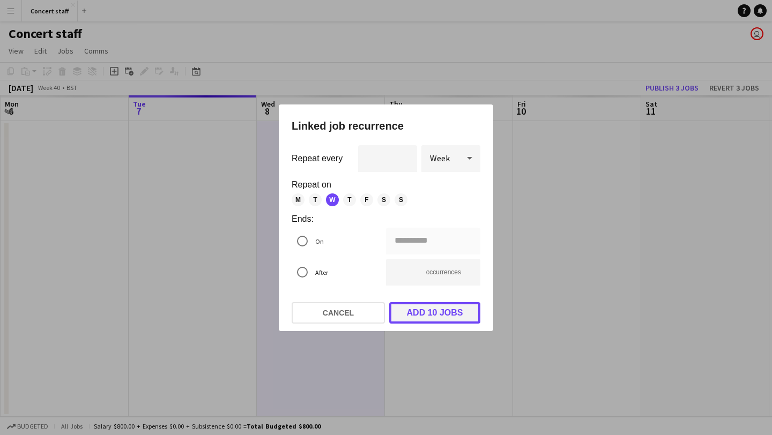
click at [448, 313] on button "Add 10 jobs" at bounding box center [434, 312] width 91 height 21
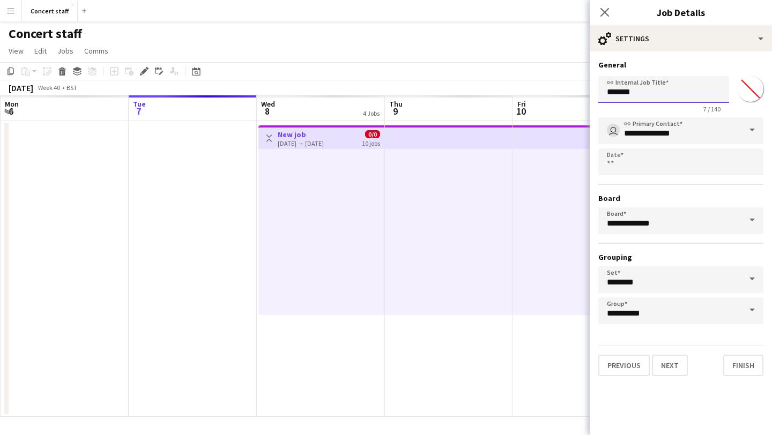
click at [618, 92] on input "*******" at bounding box center [663, 89] width 131 height 27
type input "***"
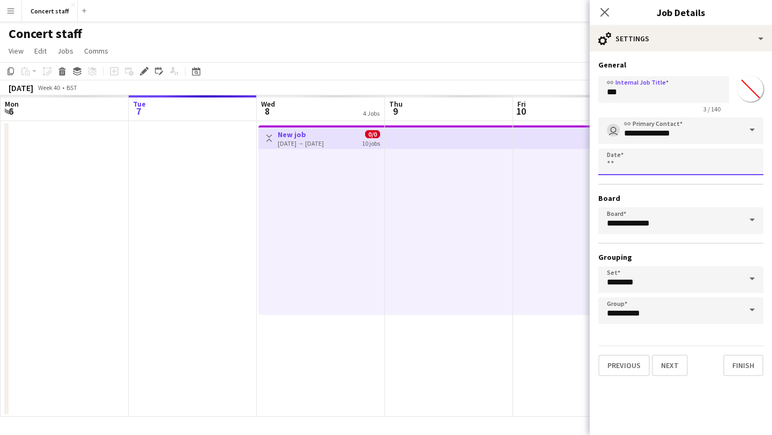
click at [660, 160] on body "Menu Boards Boards Boards All jobs Status Workforce Workforce My Workforce Recr…" at bounding box center [386, 217] width 772 height 435
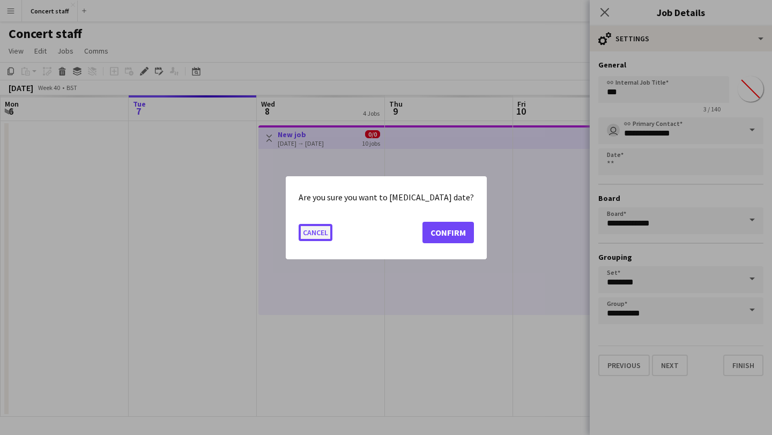
click at [331, 232] on button "Cancel" at bounding box center [316, 232] width 34 height 17
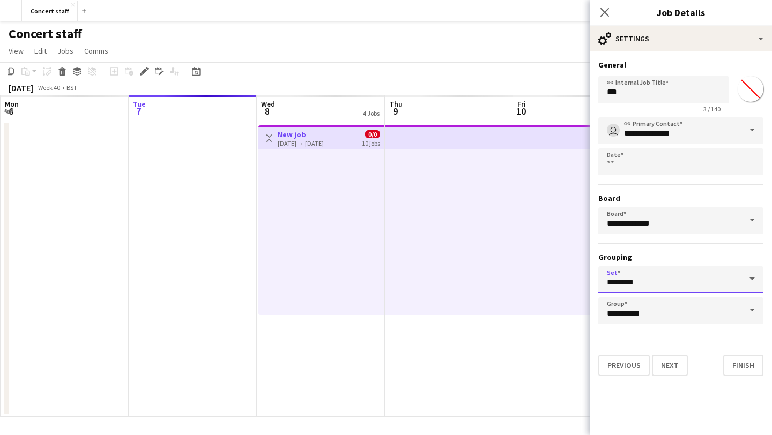
click at [706, 281] on input "********" at bounding box center [680, 279] width 165 height 27
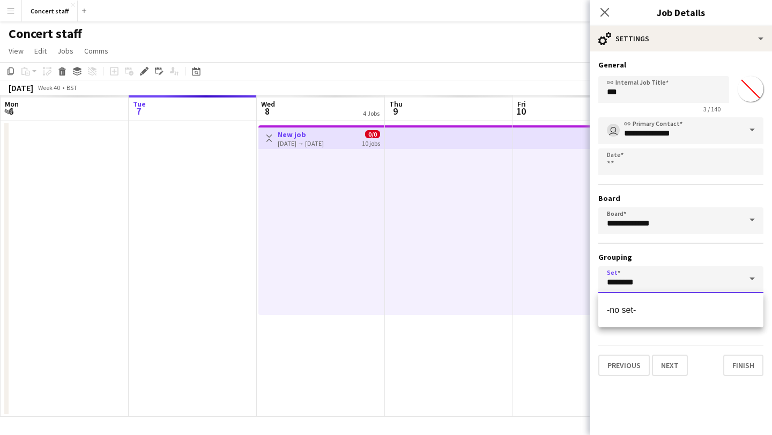
click at [706, 282] on input "********" at bounding box center [680, 279] width 165 height 27
click at [729, 248] on div "**********" at bounding box center [680, 220] width 165 height 207
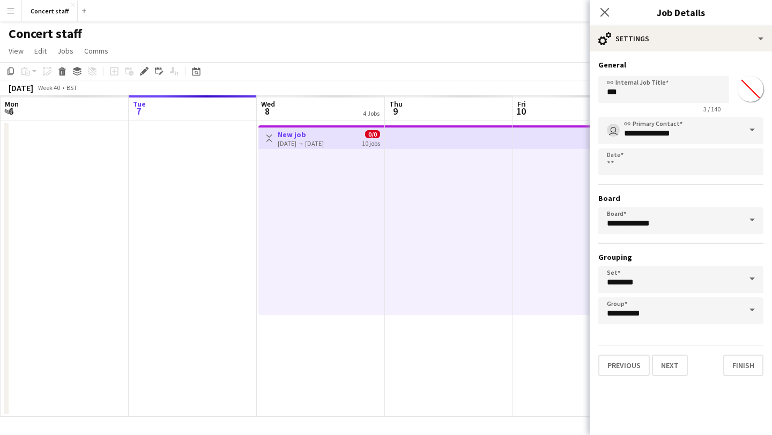
click at [753, 310] on span at bounding box center [752, 311] width 23 height 26
click at [745, 261] on h3 "Grouping" at bounding box center [680, 258] width 165 height 10
click at [756, 365] on button "Finish" at bounding box center [743, 365] width 40 height 21
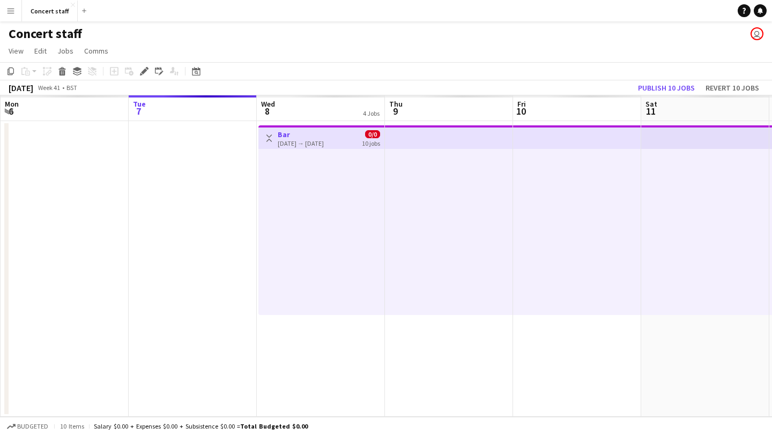
scroll to position [0, 256]
click at [364, 190] on div at bounding box center [321, 232] width 126 height 166
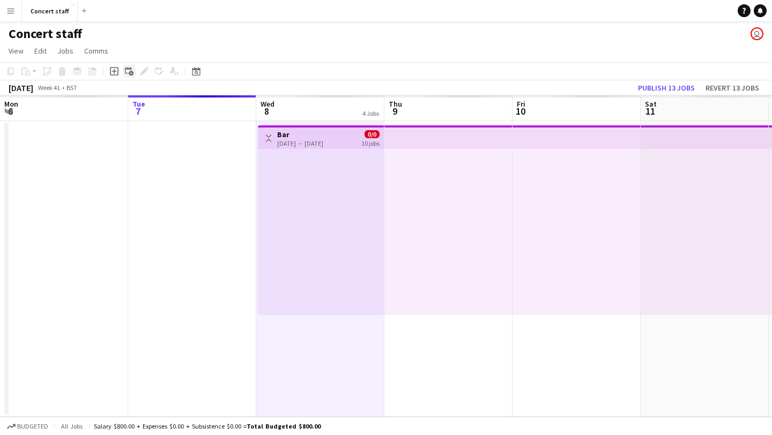
click at [130, 68] on icon at bounding box center [128, 70] width 6 height 6
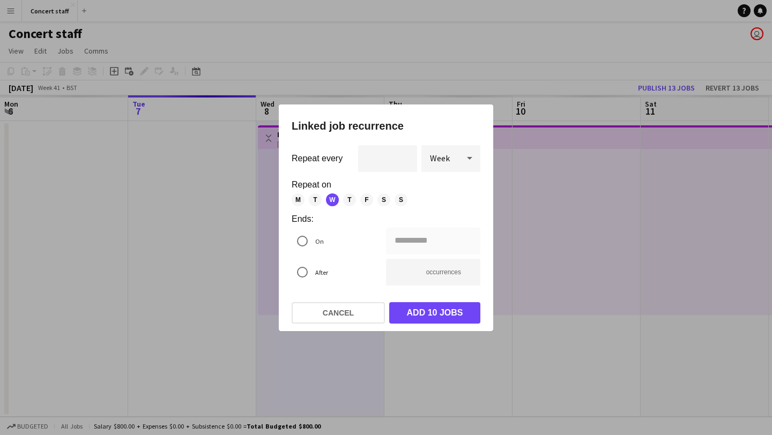
click at [133, 70] on div at bounding box center [386, 217] width 772 height 435
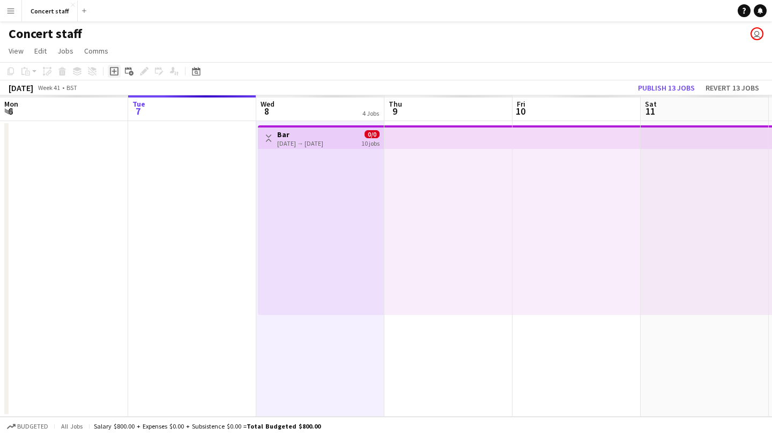
click at [113, 73] on icon "Add job" at bounding box center [114, 71] width 9 height 9
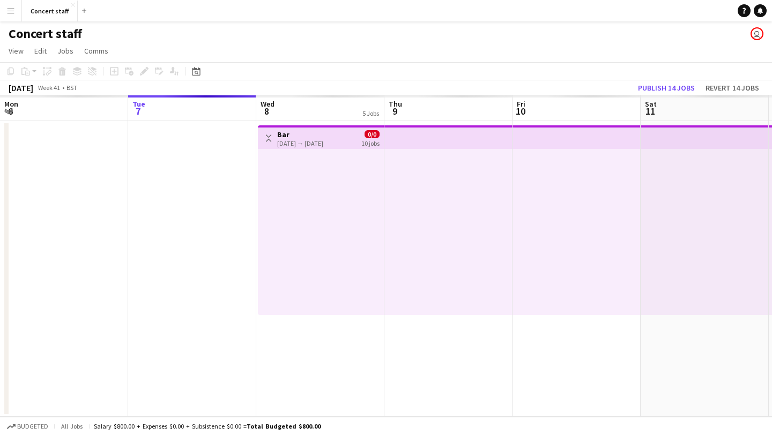
click at [113, 74] on div "Add job Add linked Job Edit Edit linked Job Applicants" at bounding box center [140, 71] width 82 height 13
click at [129, 72] on div "Add job Add linked Job Edit Edit linked Job Applicants" at bounding box center [140, 71] width 82 height 13
click at [350, 243] on div at bounding box center [321, 232] width 126 height 166
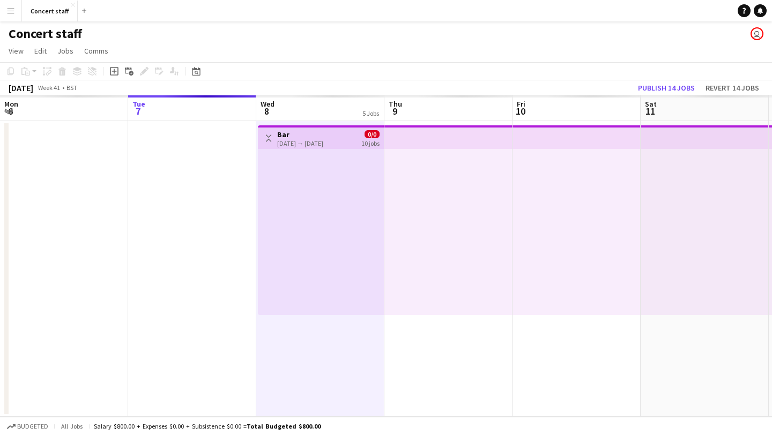
click at [320, 140] on div "08-10-2025 → 10-12-2025" at bounding box center [300, 143] width 46 height 8
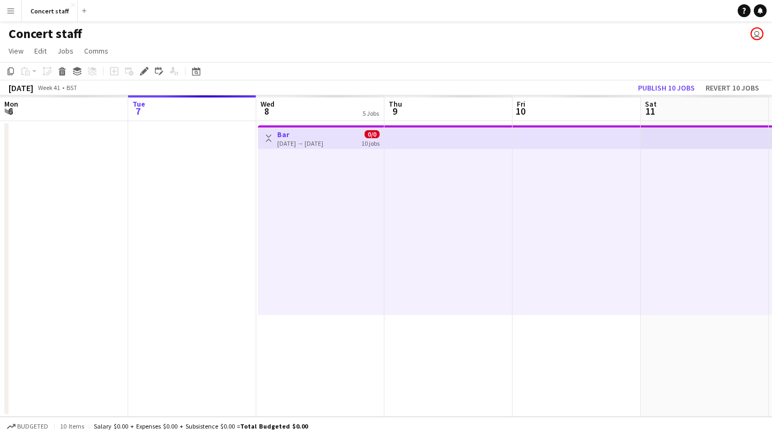
click at [320, 142] on div "08-10-2025 → 10-12-2025" at bounding box center [300, 143] width 46 height 8
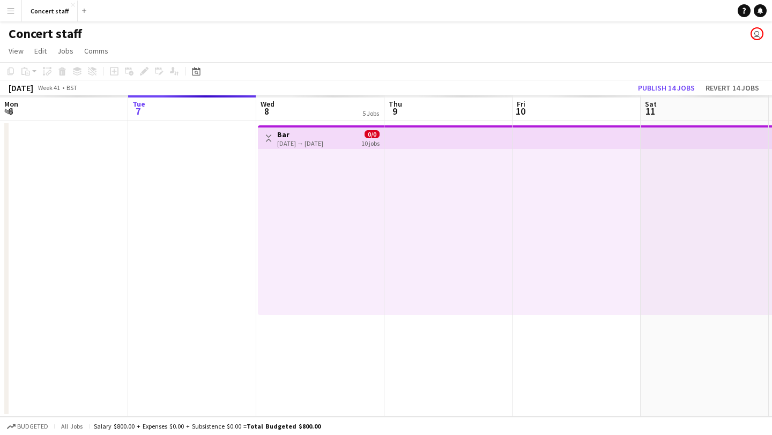
click at [320, 142] on div "08-10-2025 → 10-12-2025" at bounding box center [300, 143] width 46 height 8
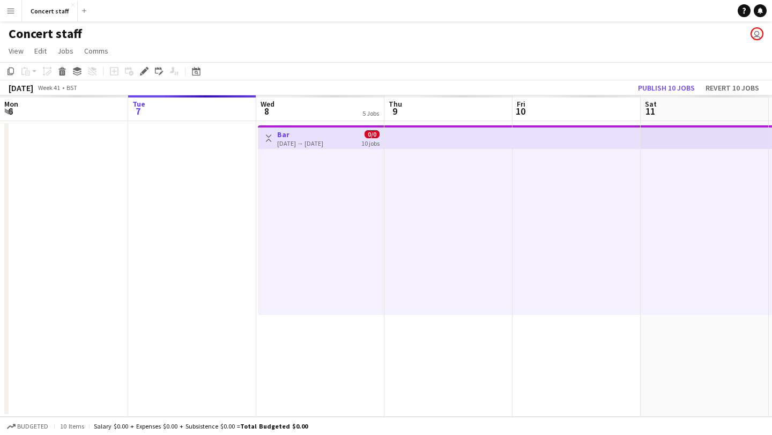
click at [320, 142] on div "08-10-2025 → 10-12-2025" at bounding box center [300, 143] width 46 height 8
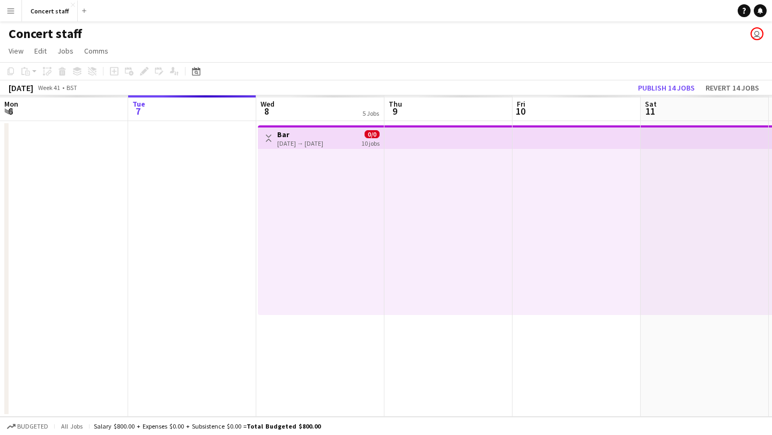
click at [320, 142] on div "08-10-2025 → 10-12-2025" at bounding box center [300, 143] width 46 height 8
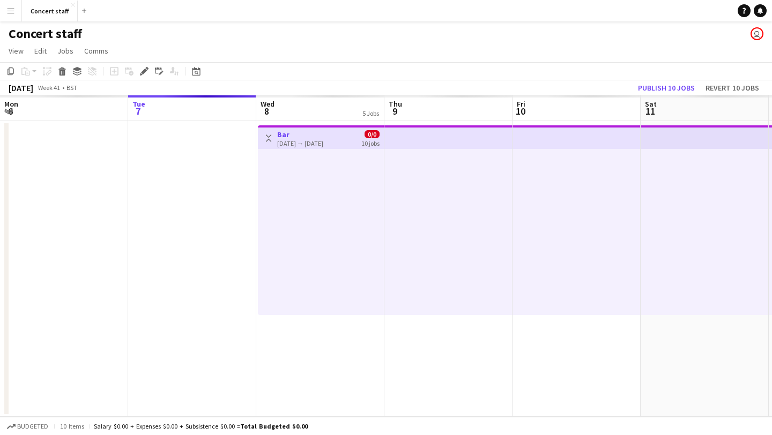
click at [320, 142] on div "08-10-2025 → 10-12-2025" at bounding box center [300, 143] width 46 height 8
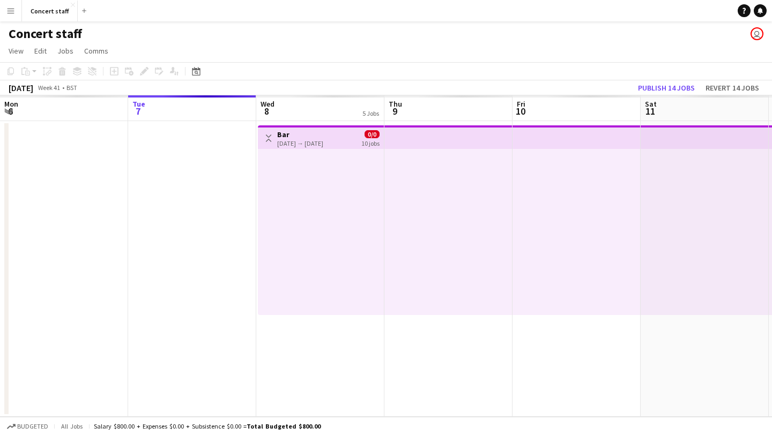
click at [320, 142] on div "08-10-2025 → 10-12-2025" at bounding box center [300, 143] width 46 height 8
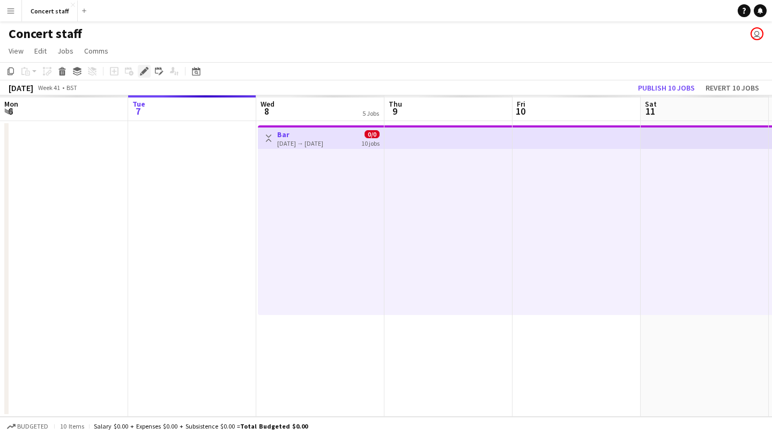
click at [147, 72] on icon "Edit" at bounding box center [144, 71] width 9 height 9
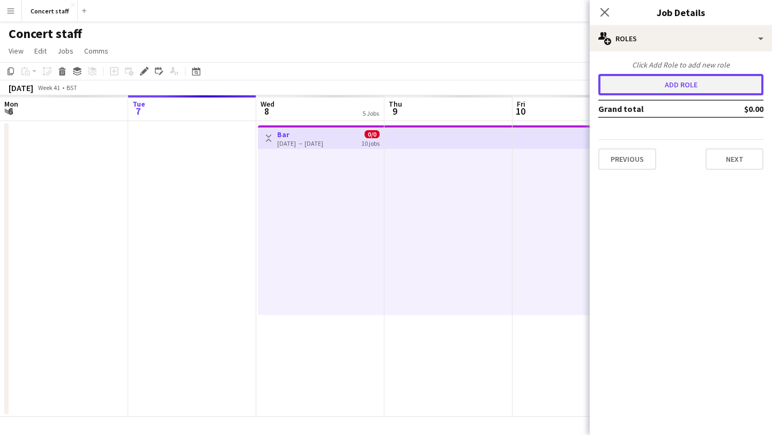
click at [654, 87] on button "Add role" at bounding box center [680, 84] width 165 height 21
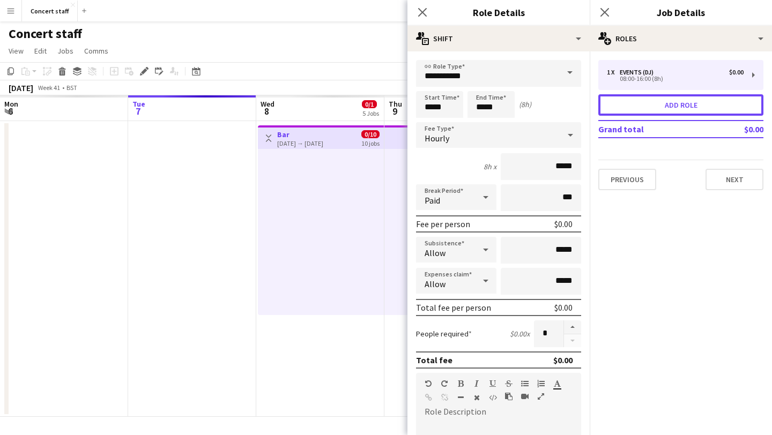
scroll to position [236, 0]
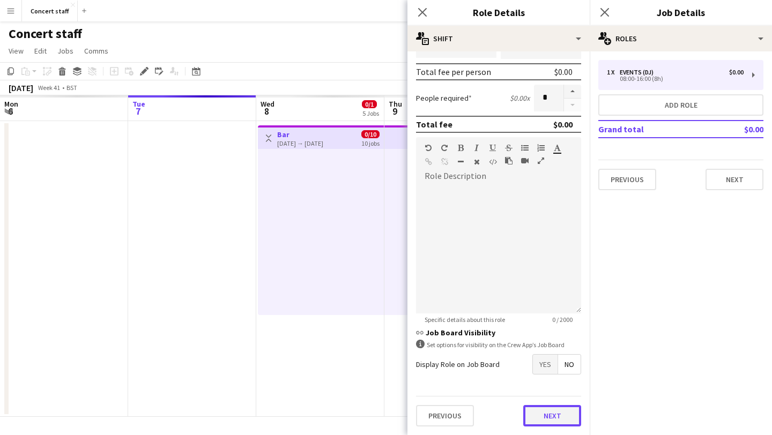
click at [560, 418] on button "Next" at bounding box center [552, 415] width 58 height 21
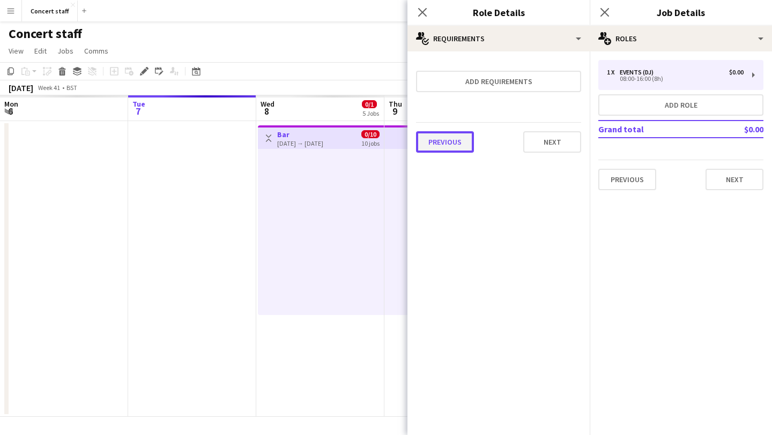
click at [455, 147] on button "Previous" at bounding box center [445, 141] width 58 height 21
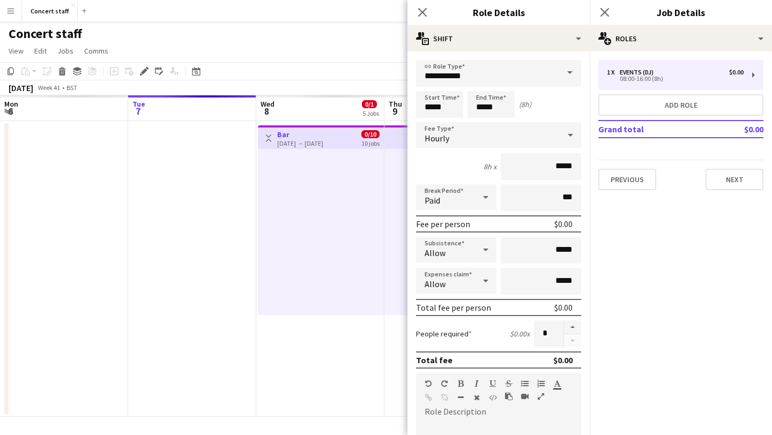
scroll to position [236, 0]
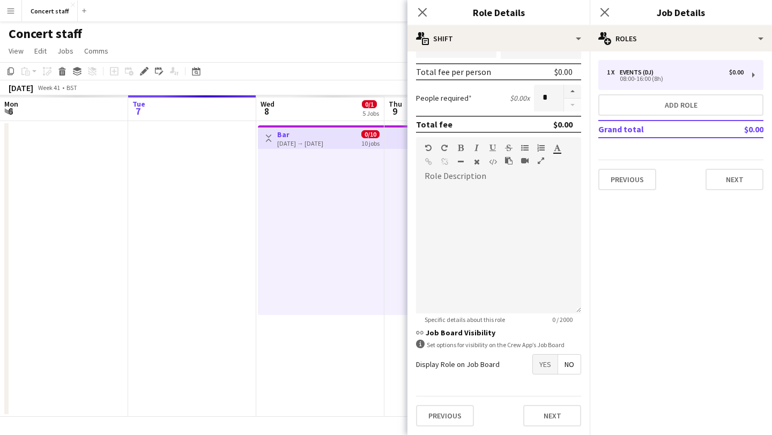
click at [549, 366] on span "Yes" at bounding box center [545, 364] width 25 height 19
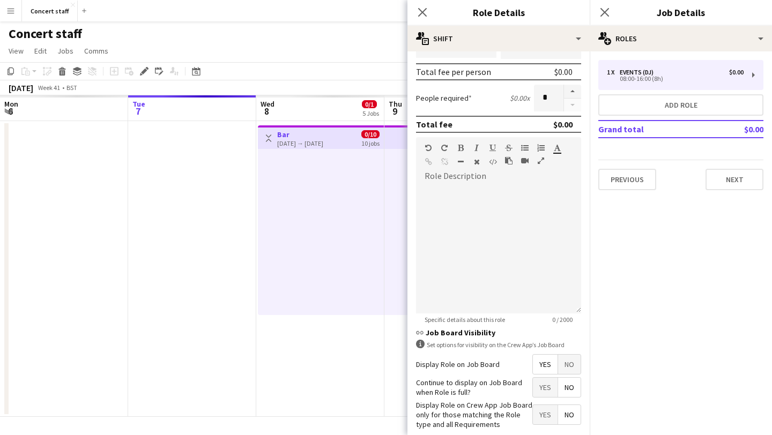
scroll to position [291, 0]
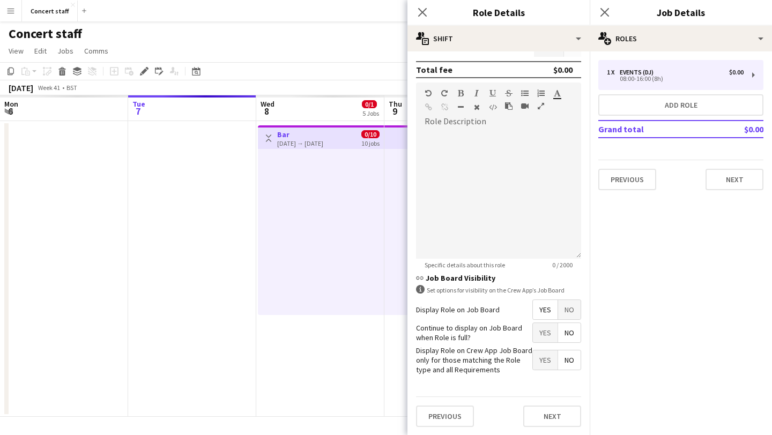
click at [549, 327] on span "Yes" at bounding box center [545, 332] width 25 height 19
click at [547, 351] on span "Yes" at bounding box center [545, 360] width 25 height 19
click at [546, 418] on button "Next" at bounding box center [552, 416] width 58 height 21
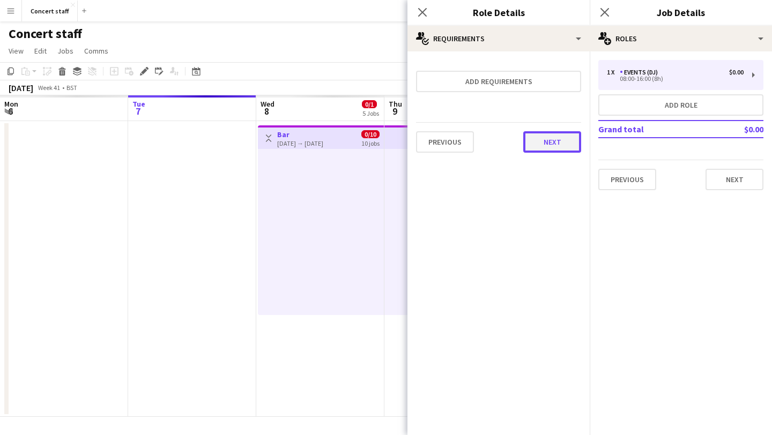
click at [542, 138] on button "Next" at bounding box center [552, 141] width 58 height 21
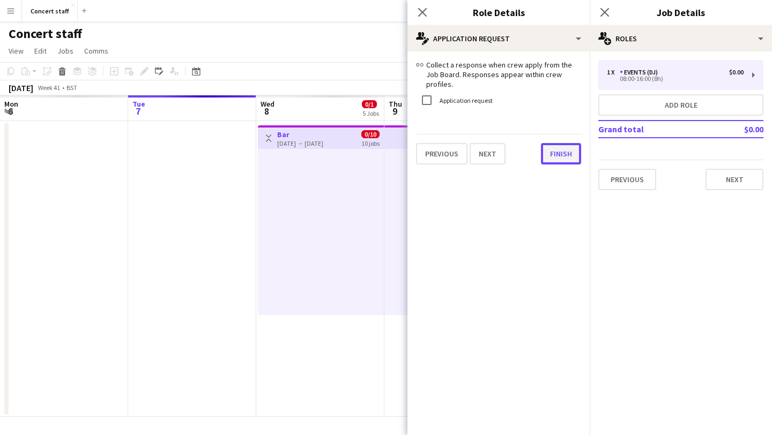
click at [555, 144] on button "Finish" at bounding box center [561, 153] width 40 height 21
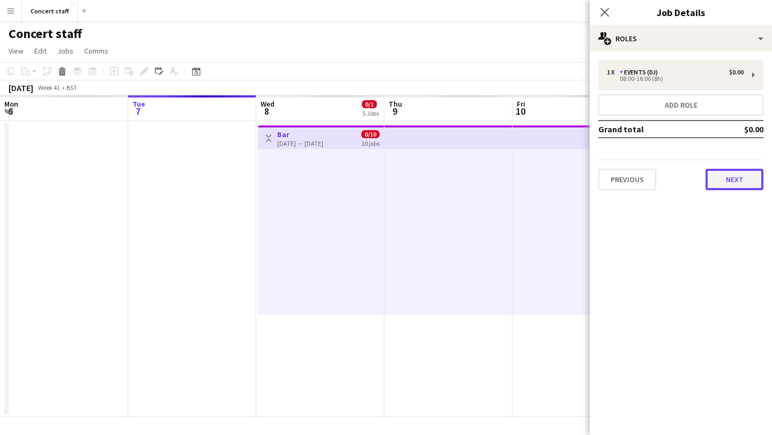
click at [737, 180] on button "Next" at bounding box center [735, 179] width 58 height 21
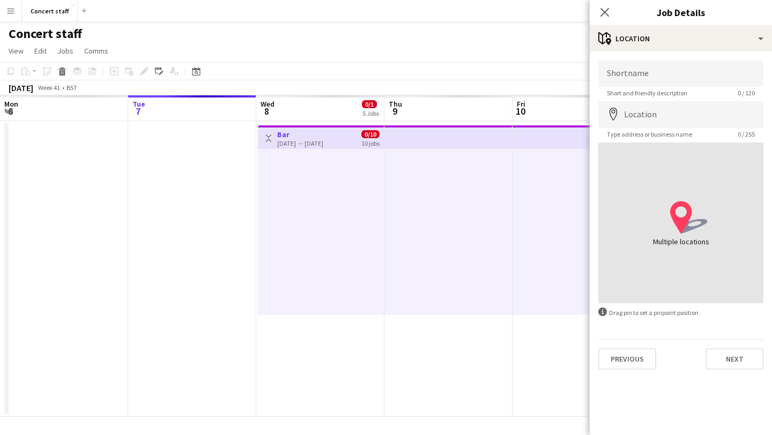
click at [697, 207] on icon "location-icon Created with Sketch." at bounding box center [689, 218] width 38 height 38
click at [735, 358] on button "Next" at bounding box center [735, 358] width 58 height 21
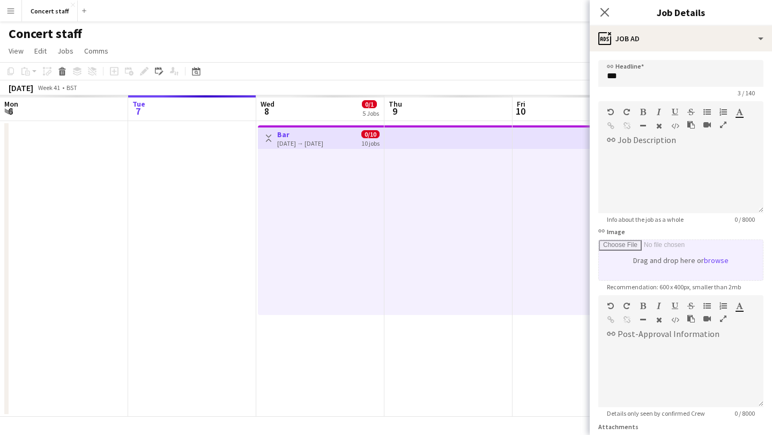
scroll to position [95, 0]
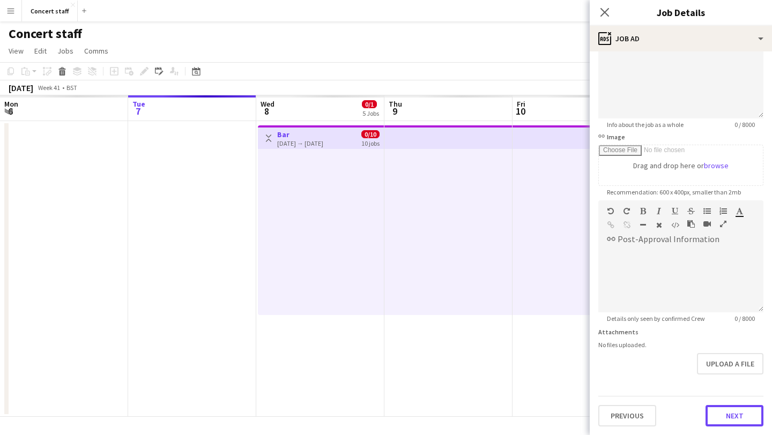
click at [734, 416] on button "Next" at bounding box center [735, 415] width 58 height 21
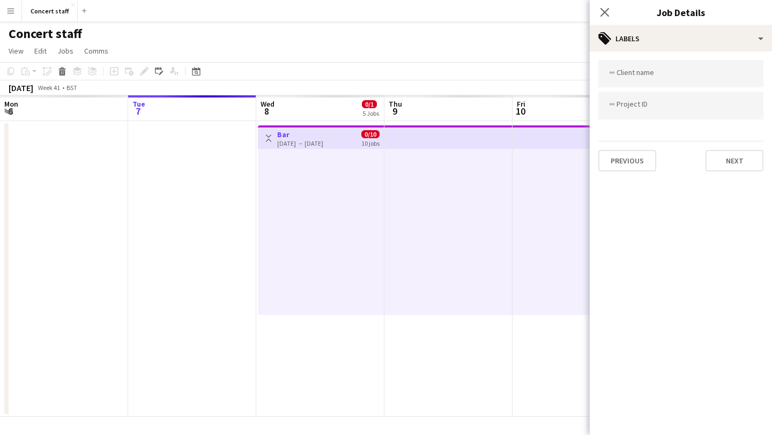
scroll to position [0, 0]
click at [688, 79] on div at bounding box center [680, 73] width 165 height 27
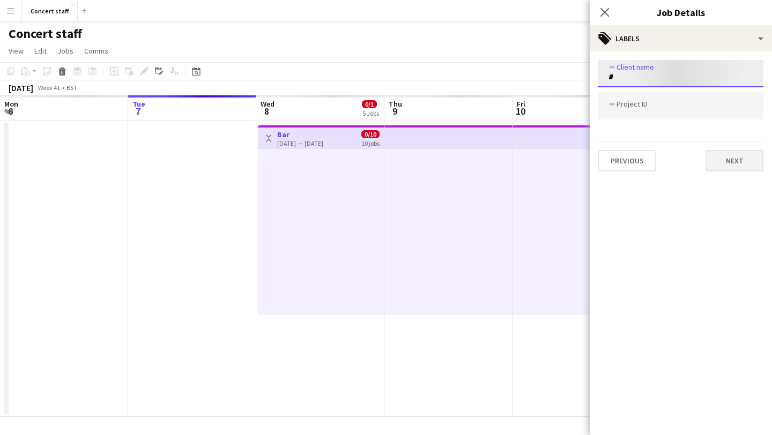
type input "*"
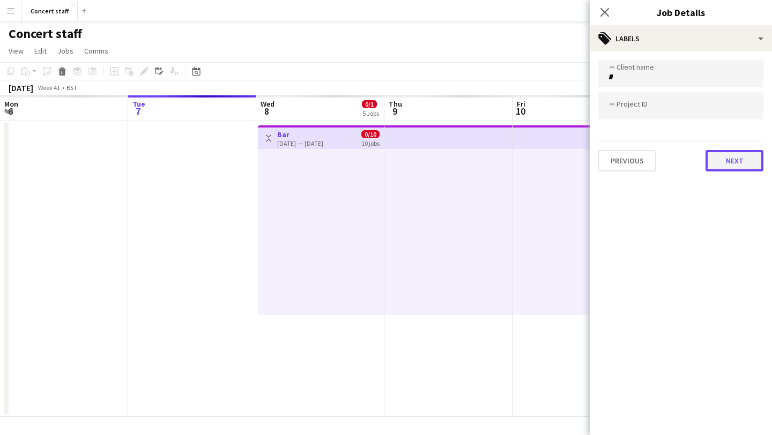
click at [752, 161] on button "Next" at bounding box center [735, 160] width 58 height 21
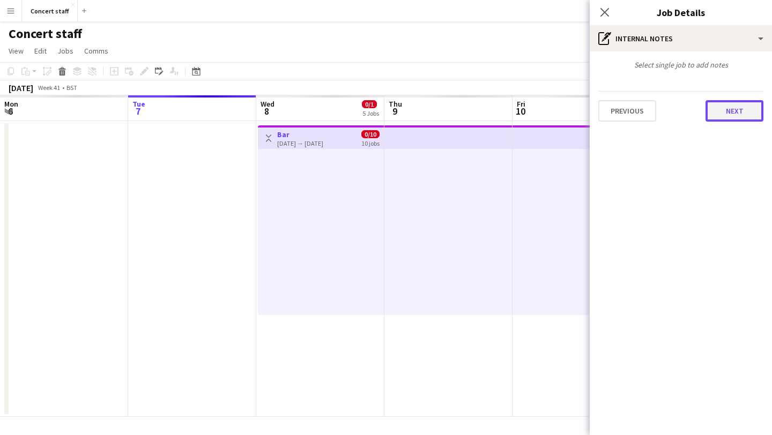
click at [741, 112] on button "Next" at bounding box center [735, 110] width 58 height 21
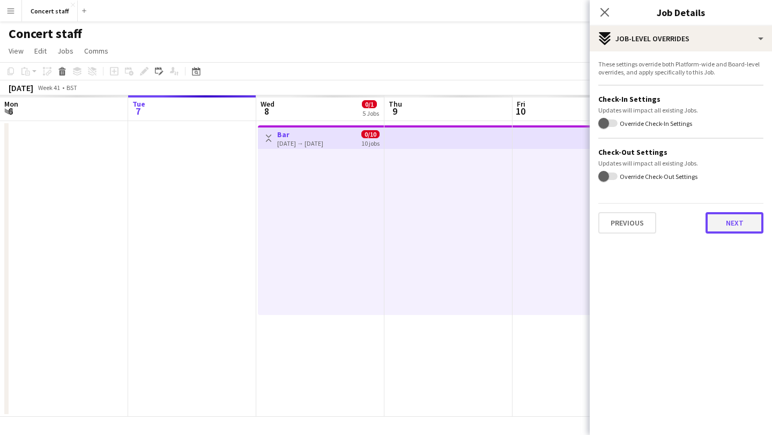
click at [720, 219] on button "Next" at bounding box center [735, 222] width 58 height 21
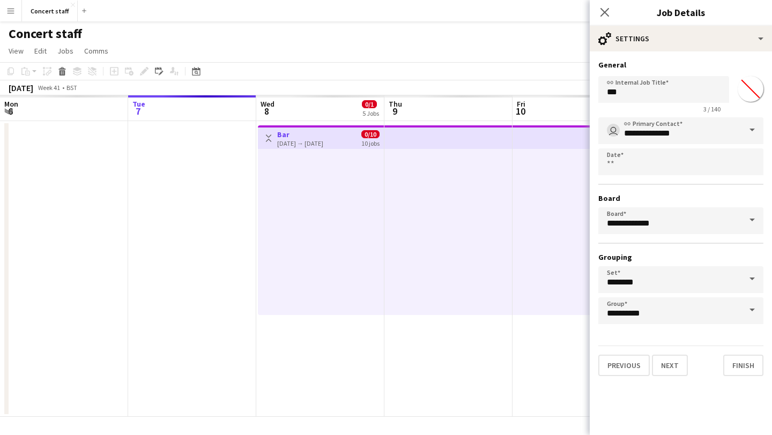
click at [751, 131] on span at bounding box center [752, 130] width 23 height 26
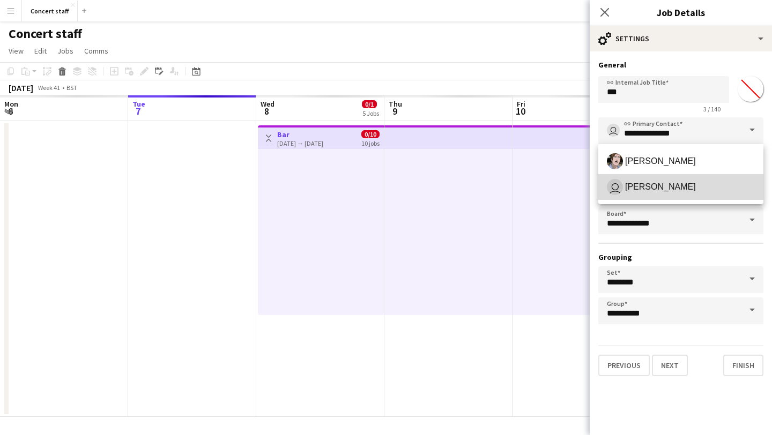
click at [739, 191] on span "user Eniola Falodun" at bounding box center [681, 187] width 148 height 16
type input "**********"
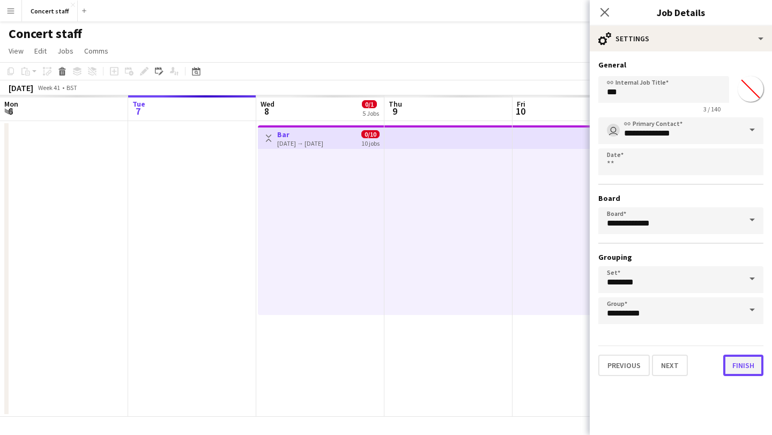
click at [739, 369] on button "Finish" at bounding box center [743, 365] width 40 height 21
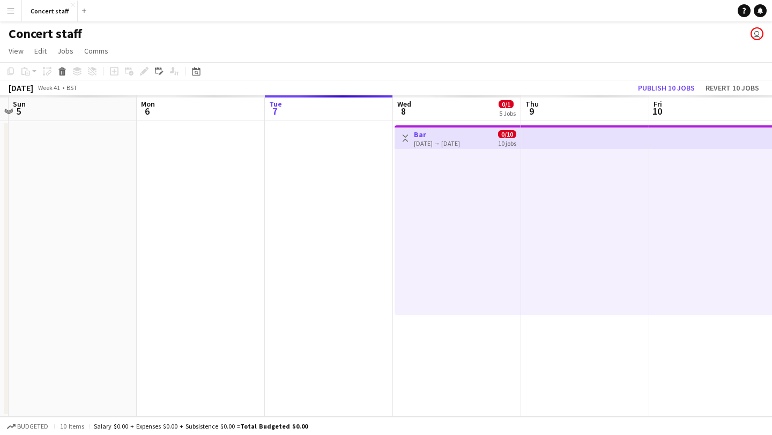
scroll to position [0, 311]
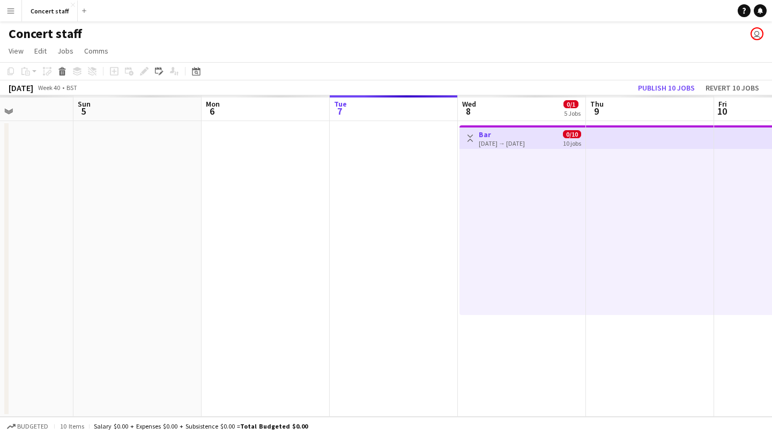
click at [13, 6] on app-icon "Menu" at bounding box center [10, 10] width 9 height 9
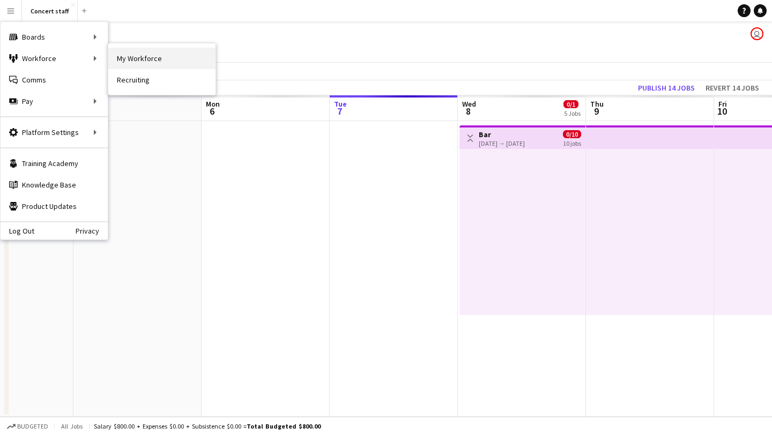
click at [131, 60] on link "My Workforce" at bounding box center [161, 58] width 107 height 21
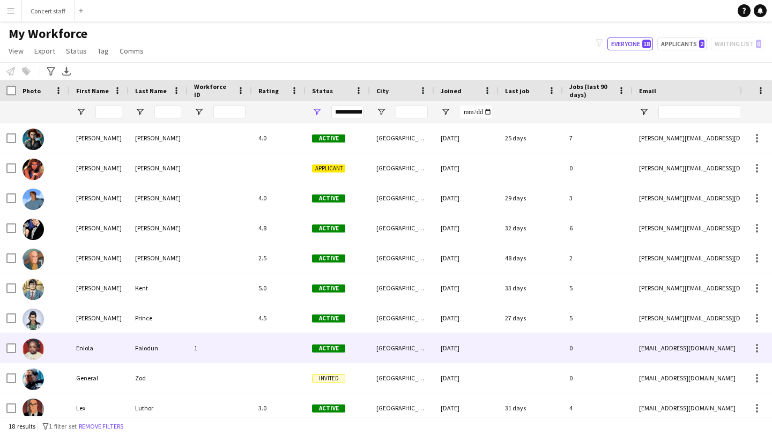
click at [291, 348] on div at bounding box center [279, 347] width 54 height 29
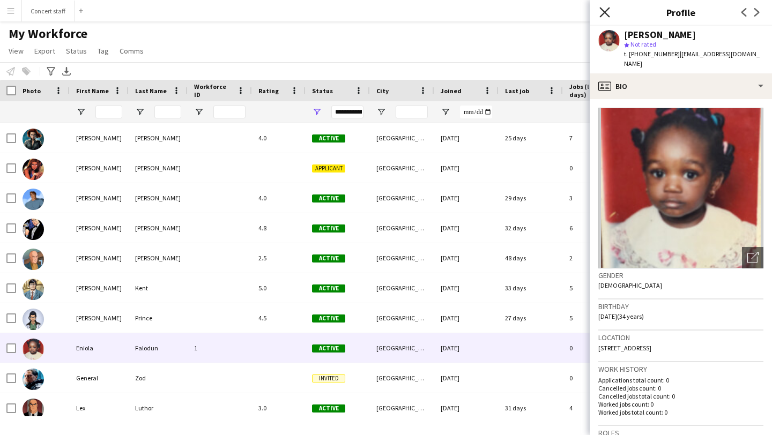
click at [608, 10] on icon "Close pop-in" at bounding box center [604, 12] width 10 height 10
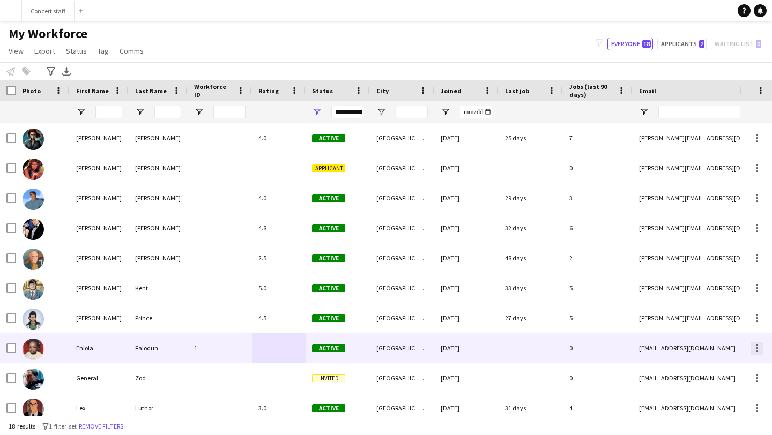
click at [758, 343] on div at bounding box center [757, 348] width 13 height 13
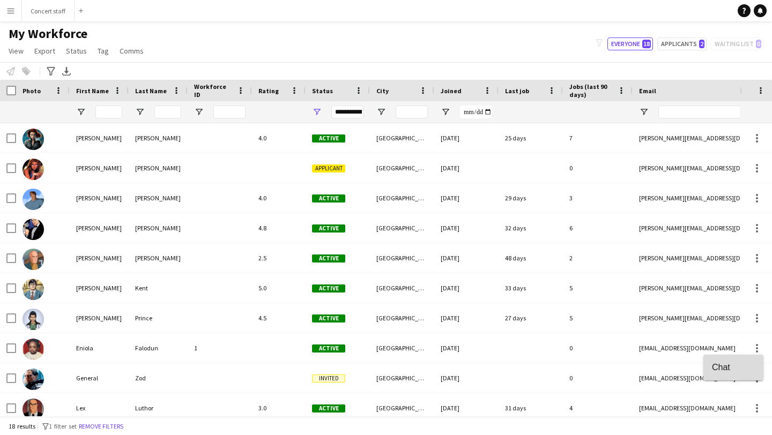
click at [743, 375] on button "Chat" at bounding box center [733, 368] width 60 height 26
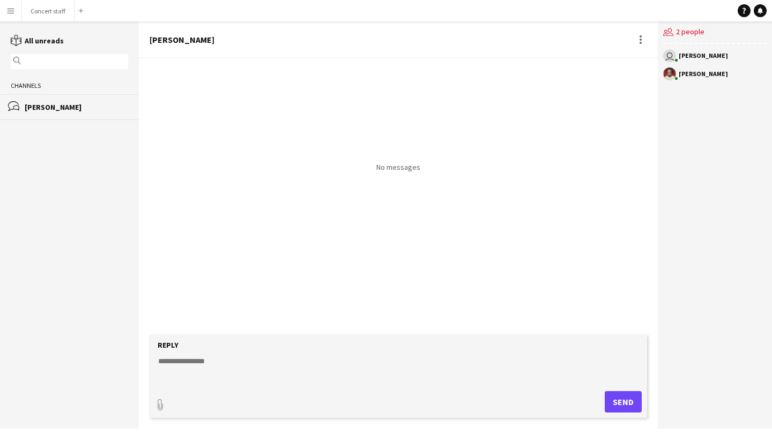
click at [272, 362] on textarea at bounding box center [400, 370] width 487 height 28
type textarea "*****"
click at [637, 400] on button "Send" at bounding box center [623, 401] width 37 height 21
click at [49, 12] on button "Concert staff Close" at bounding box center [48, 11] width 53 height 21
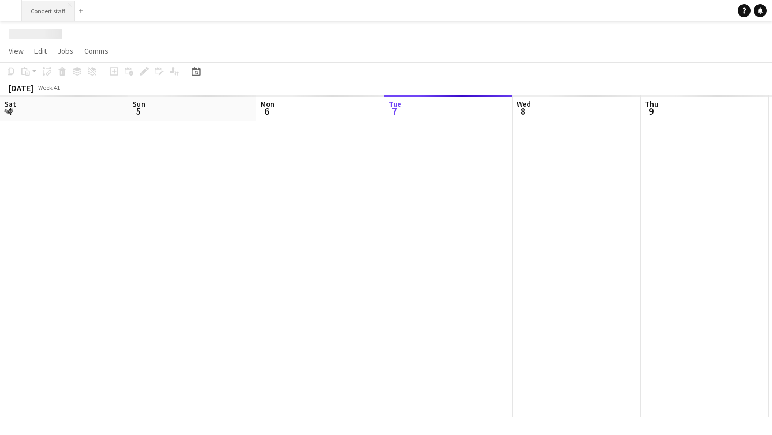
scroll to position [0, 256]
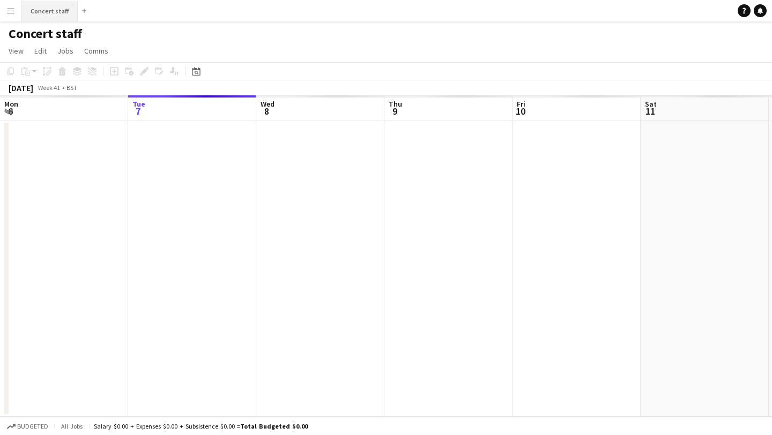
click at [49, 12] on button "Concert staff Close" at bounding box center [50, 11] width 56 height 21
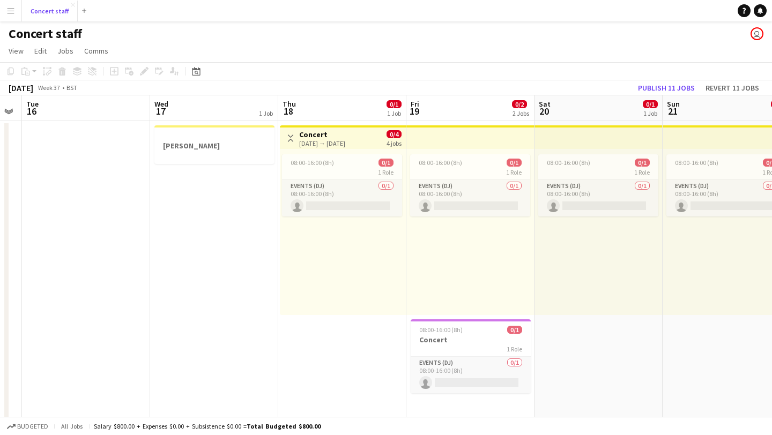
scroll to position [0, 513]
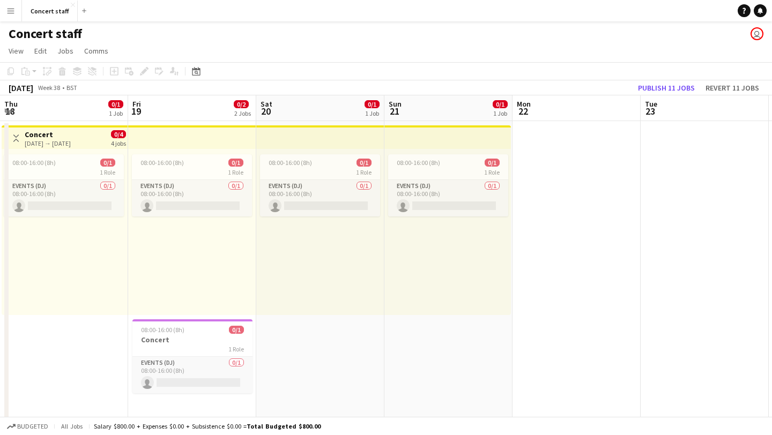
click at [228, 233] on div "08:00-16:00 (8h) 0/1 1 Role Events (DJ) 0/1 08:00-16:00 (8h) single-neutral-act…" at bounding box center [192, 232] width 128 height 166
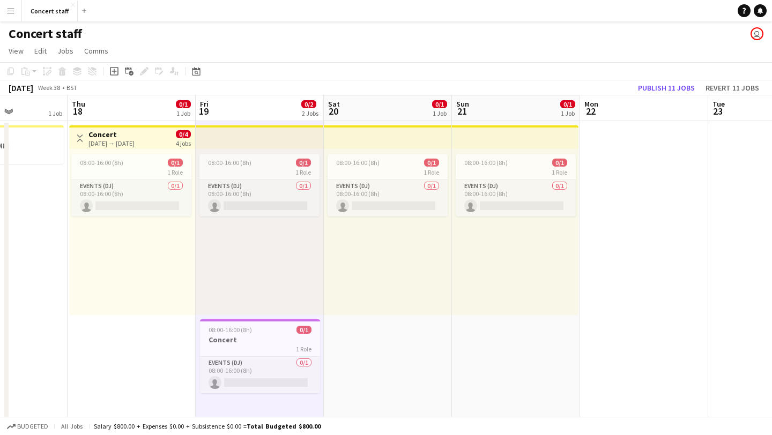
scroll to position [0, 444]
click at [215, 236] on div "08:00-16:00 (8h) 0/1 1 Role Events (DJ) 0/1 08:00-16:00 (8h) single-neutral-act…" at bounding box center [260, 232] width 128 height 166
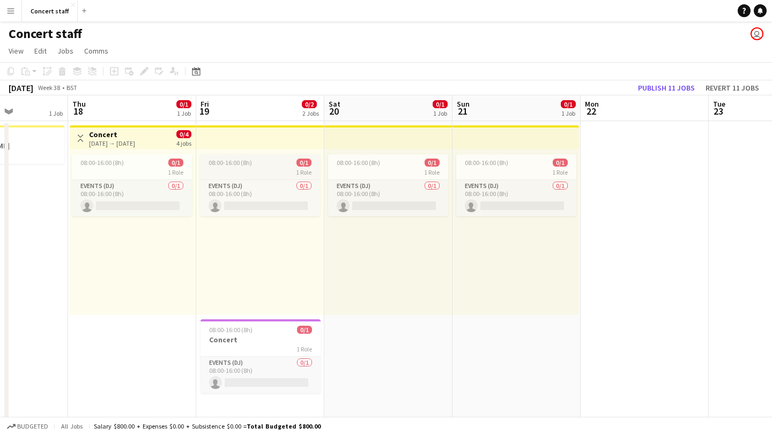
click at [242, 173] on div "1 Role" at bounding box center [260, 172] width 120 height 9
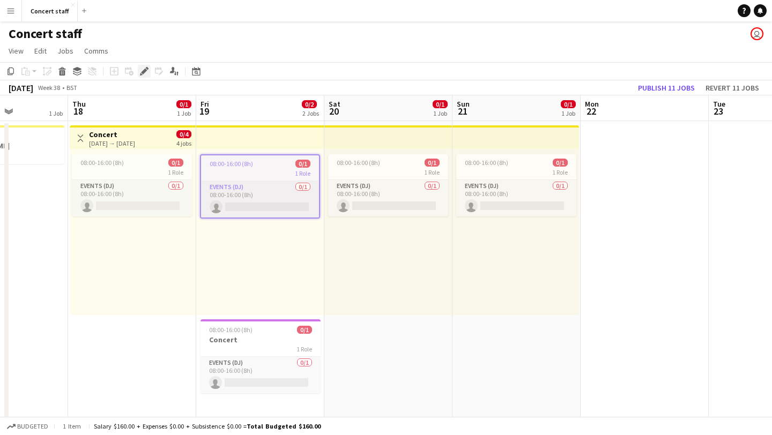
click at [143, 70] on icon "Edit" at bounding box center [144, 71] width 9 height 9
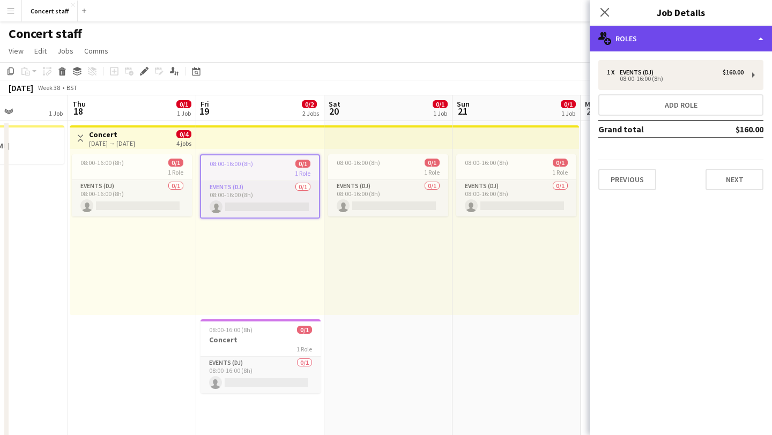
click at [723, 41] on div "multiple-users-add Roles" at bounding box center [681, 39] width 182 height 26
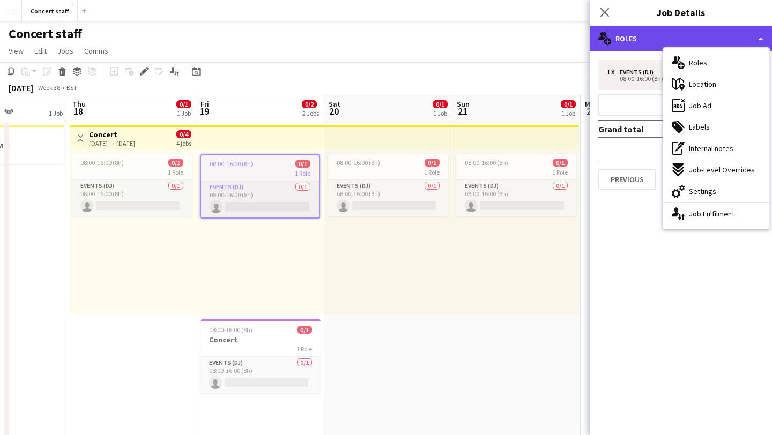
click at [721, 39] on div "multiple-users-add Roles" at bounding box center [681, 39] width 182 height 26
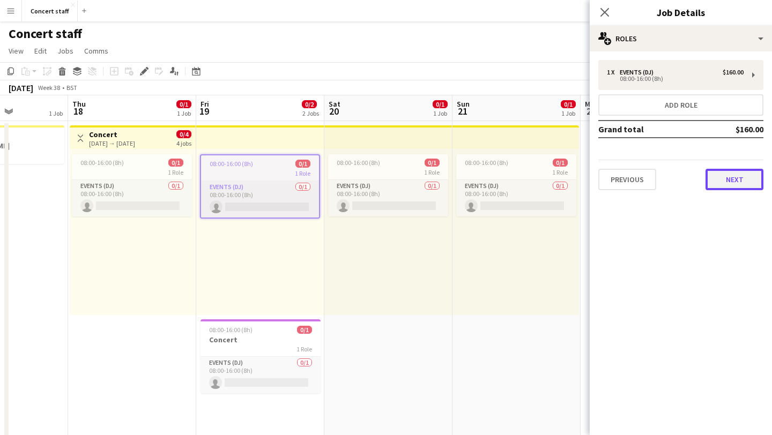
click at [722, 181] on button "Next" at bounding box center [735, 179] width 58 height 21
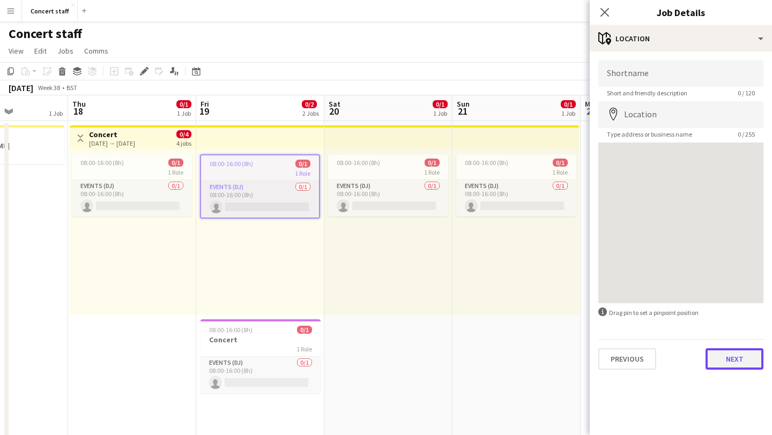
click at [731, 360] on button "Next" at bounding box center [735, 358] width 58 height 21
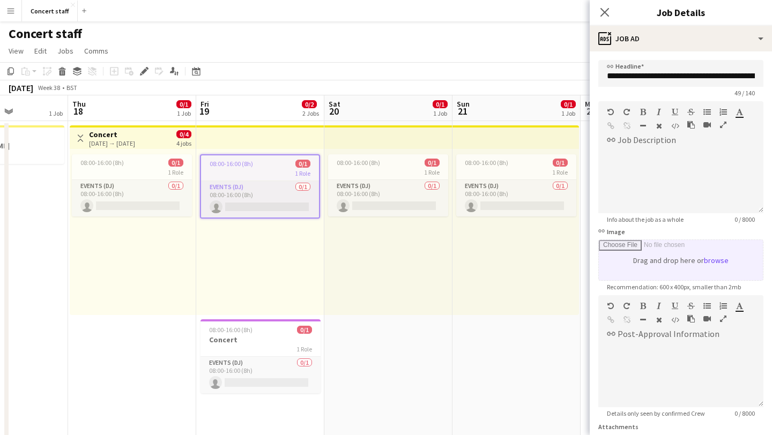
scroll to position [95, 0]
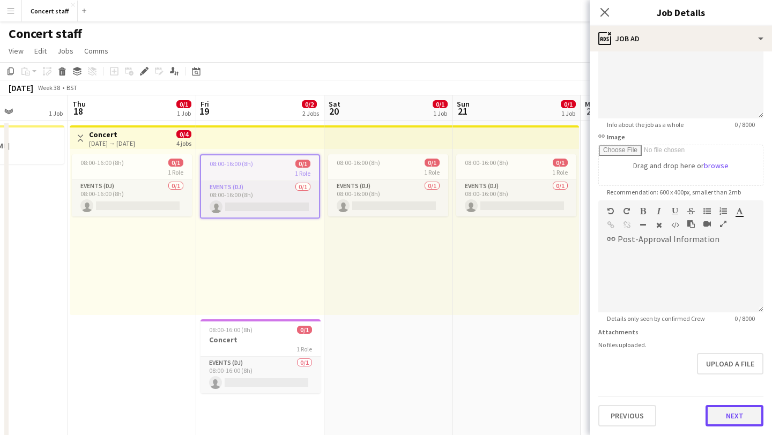
click at [724, 418] on button "Next" at bounding box center [735, 415] width 58 height 21
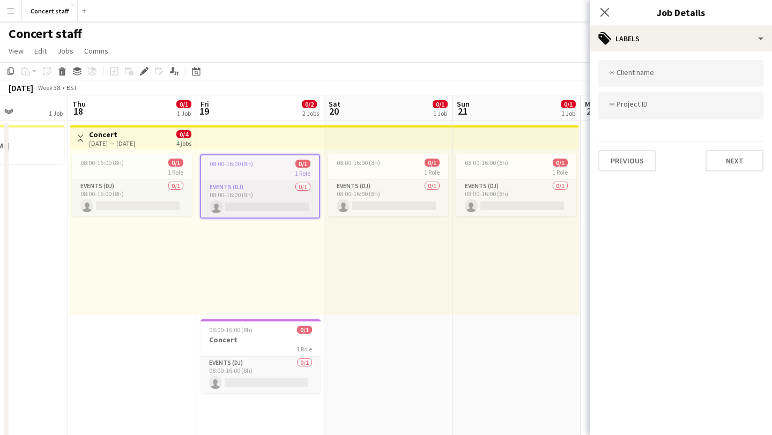
scroll to position [0, 0]
click at [714, 155] on button "Next" at bounding box center [735, 160] width 58 height 21
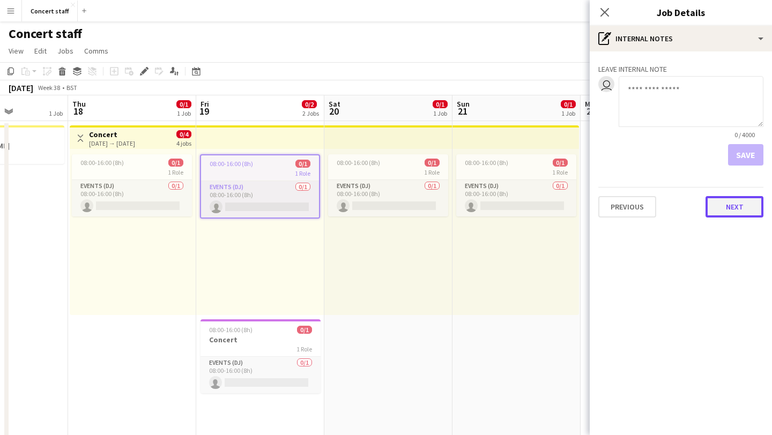
click at [728, 206] on button "Next" at bounding box center [735, 206] width 58 height 21
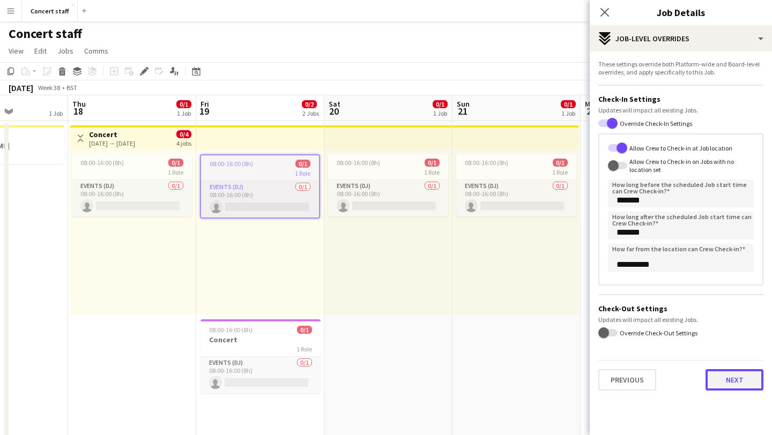
click at [724, 384] on button "Next" at bounding box center [735, 379] width 58 height 21
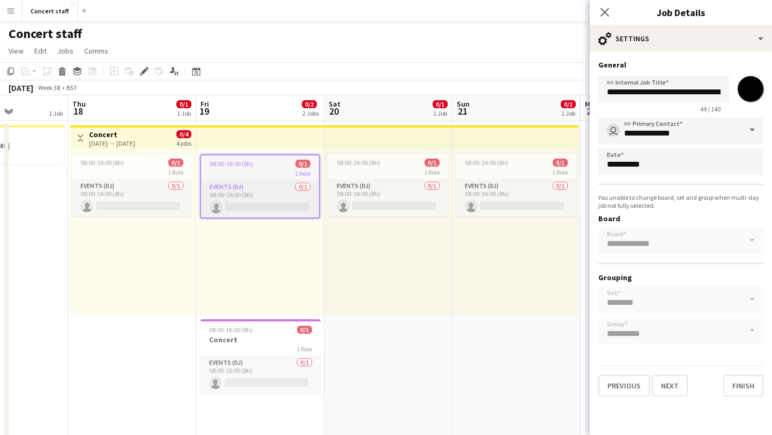
scroll to position [6, 0]
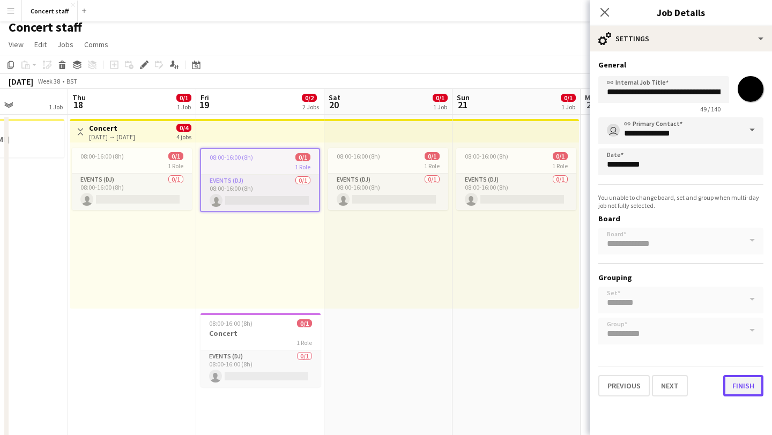
click at [736, 389] on button "Finish" at bounding box center [743, 385] width 40 height 21
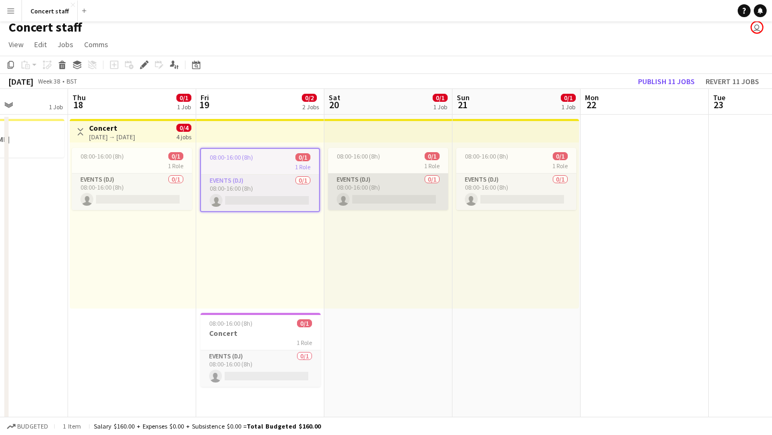
click at [337, 178] on app-card-role "Events (DJ) 0/1 08:00-16:00 (8h) single-neutral-actions" at bounding box center [388, 192] width 120 height 36
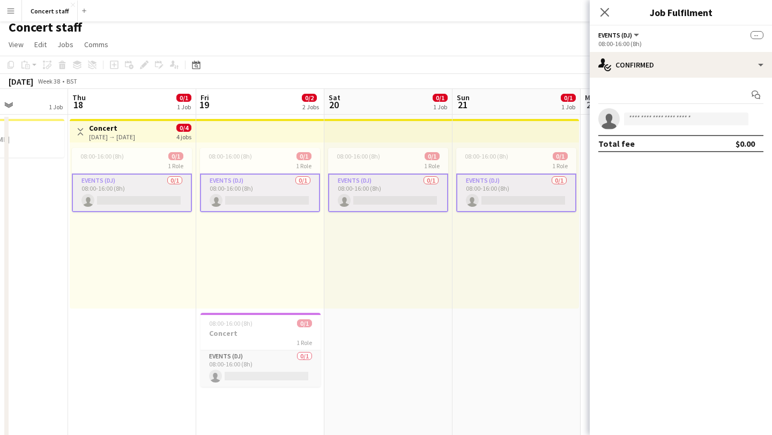
click at [266, 182] on app-card-role "Events (DJ) 0/1 08:00-16:00 (8h) single-neutral-actions" at bounding box center [260, 193] width 120 height 39
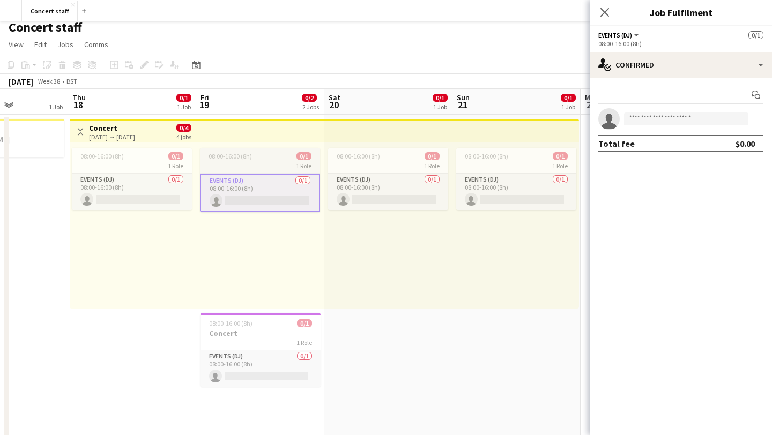
click at [265, 161] on div "1 Role" at bounding box center [260, 165] width 120 height 9
click at [11, 66] on icon "Copy" at bounding box center [10, 65] width 9 height 9
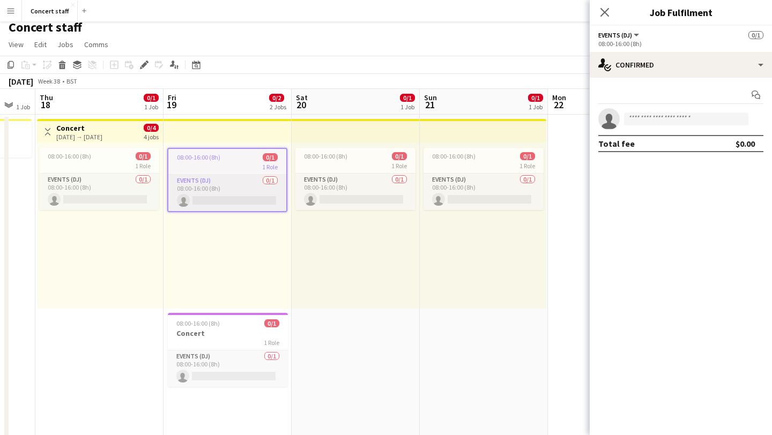
drag, startPoint x: 266, startPoint y: 170, endPoint x: 222, endPoint y: 176, distance: 44.9
click at [222, 176] on app-calendar-viewport "Sun 14 Mon 15 Tue 16 Wed 17 1 Job Thu 18 0/1 1 Job Fri 19 0/2 2 Jobs Sat 20 0/1…" at bounding box center [386, 299] width 772 height 420
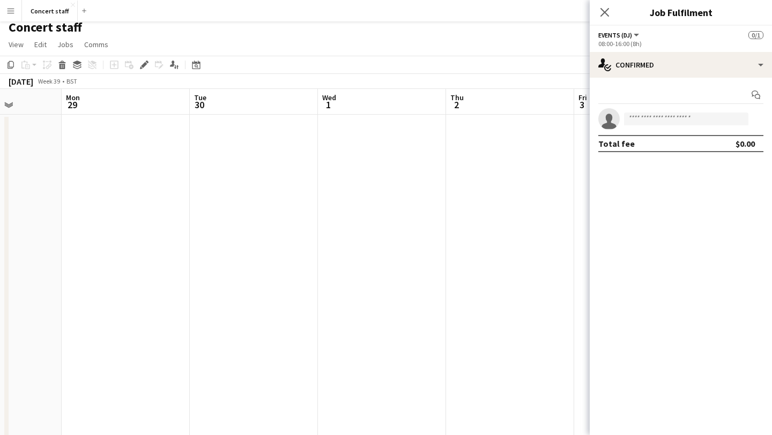
scroll to position [0, 494]
click at [355, 159] on app-date-cell at bounding box center [339, 312] width 128 height 395
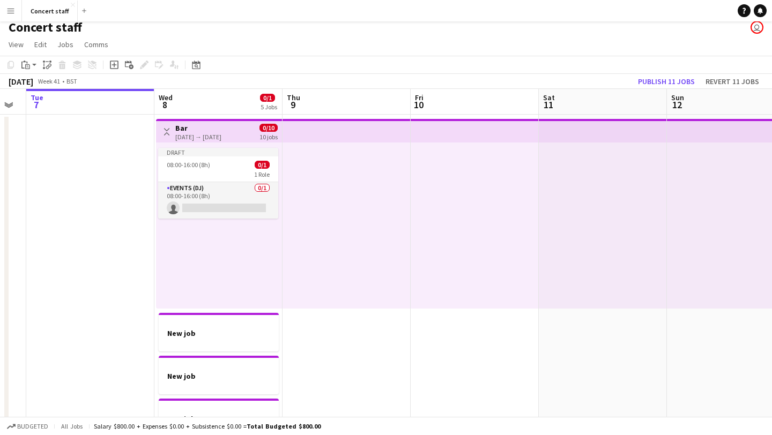
scroll to position [0, 487]
click at [368, 177] on div at bounding box center [345, 226] width 128 height 166
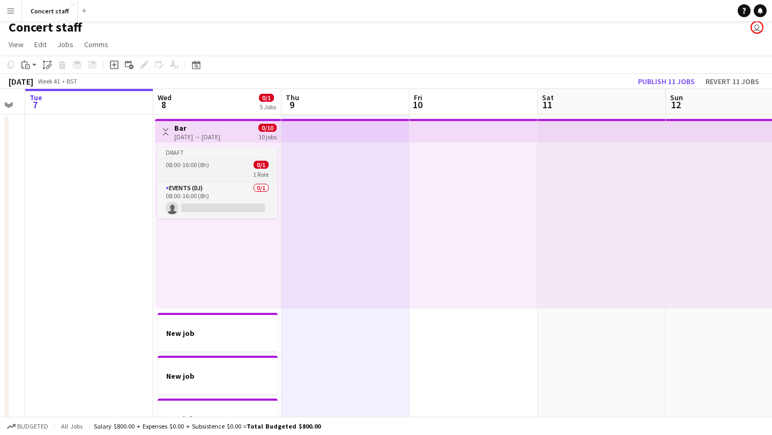
click at [234, 168] on div "08:00-16:00 (8h) 0/1" at bounding box center [217, 165] width 120 height 8
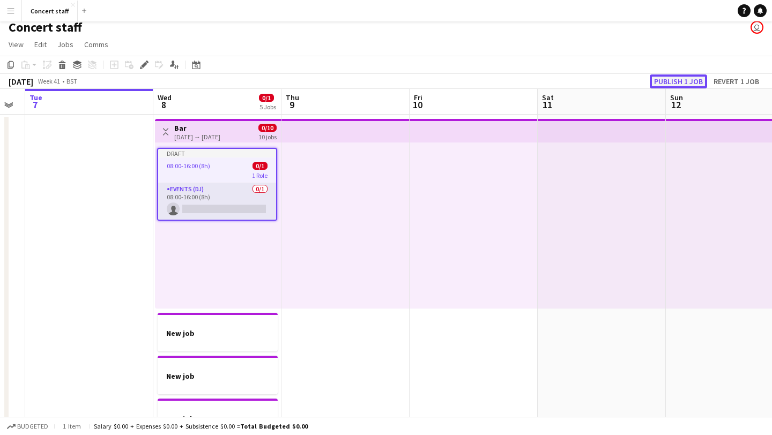
click at [693, 83] on button "Publish 1 job" at bounding box center [678, 82] width 57 height 14
click at [635, 85] on button "Fix 1 error" at bounding box center [624, 82] width 48 height 14
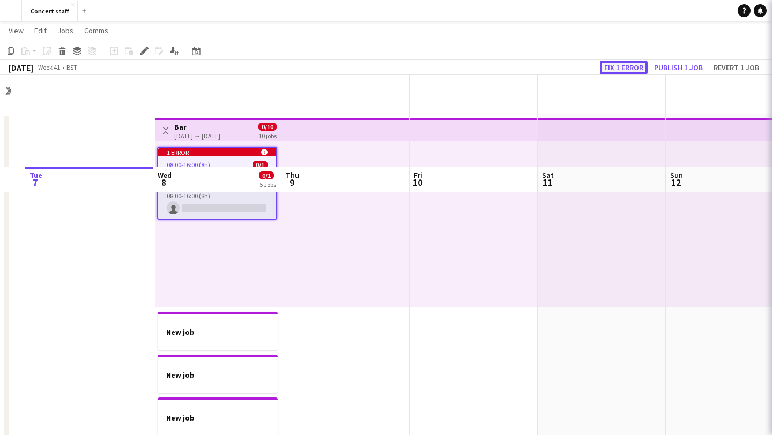
scroll to position [98, 0]
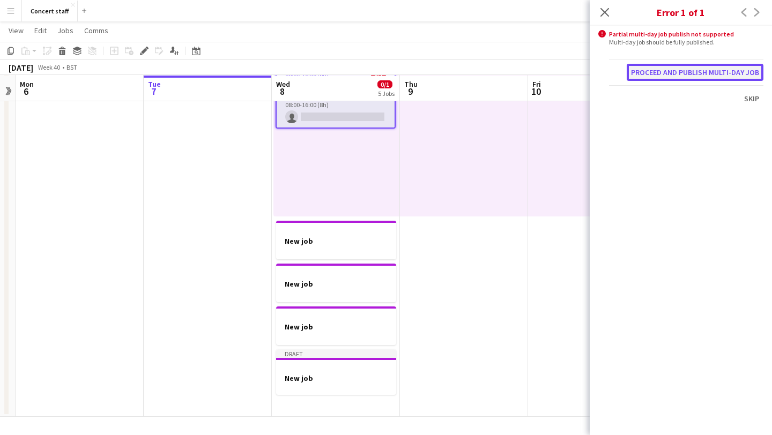
click at [657, 71] on button "Proceed and publish multi-day job" at bounding box center [695, 72] width 137 height 17
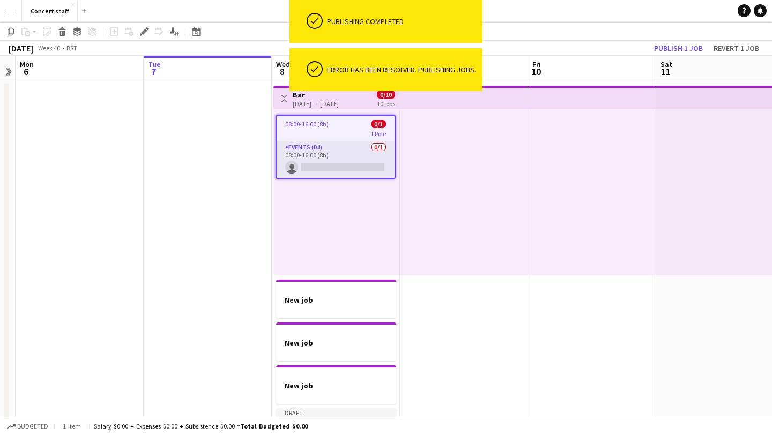
scroll to position [0, 0]
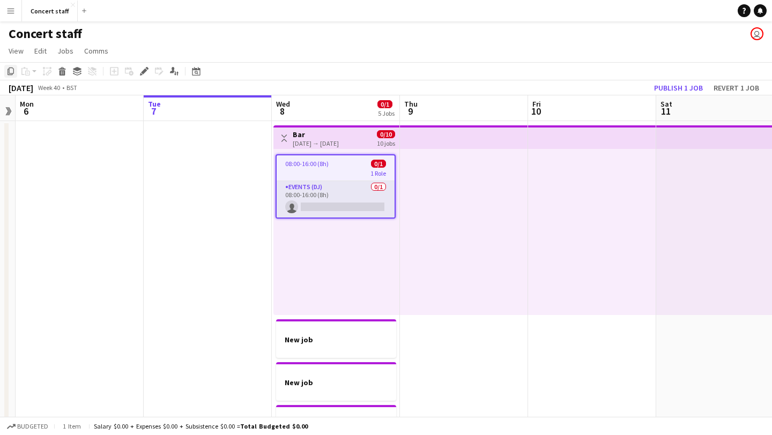
click at [9, 71] on icon at bounding box center [11, 72] width 6 height 8
click at [567, 176] on div at bounding box center [592, 232] width 128 height 166
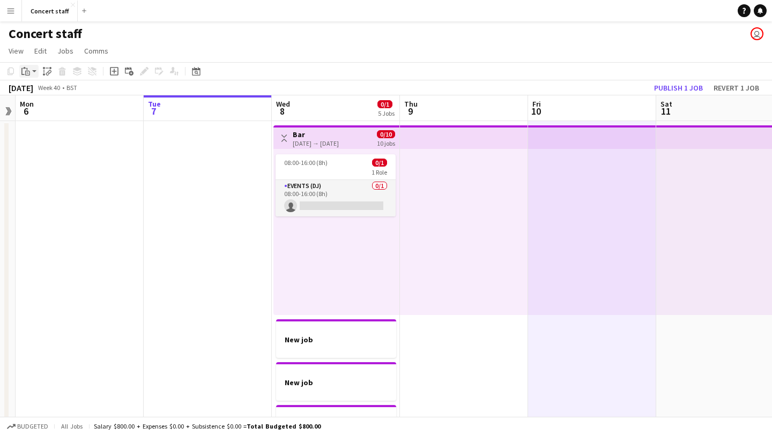
click at [25, 70] on icon "Paste" at bounding box center [25, 71] width 9 height 9
click at [70, 115] on link "Paste with crew Command Shift V" at bounding box center [70, 110] width 85 height 10
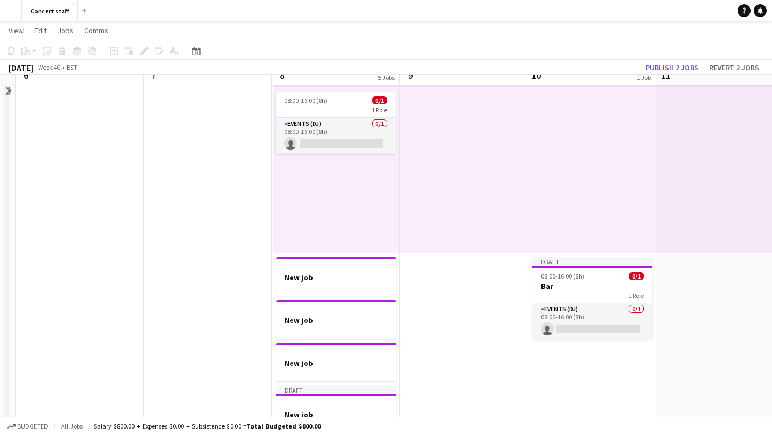
scroll to position [68, 0]
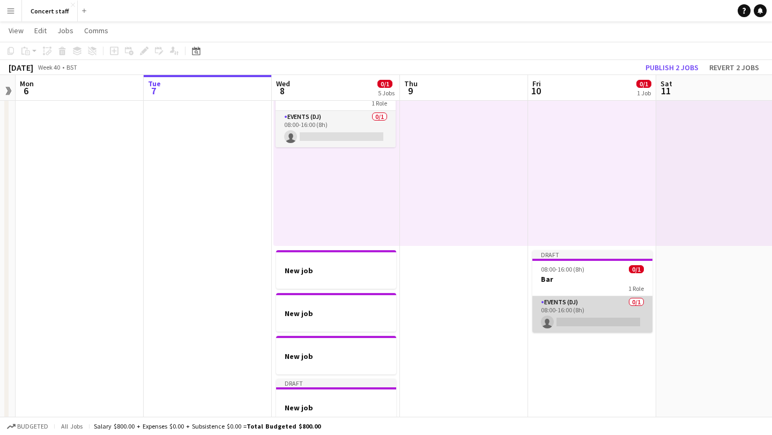
click at [583, 320] on app-card-role "Events (DJ) 0/1 08:00-16:00 (8h) single-neutral-actions" at bounding box center [592, 314] width 120 height 36
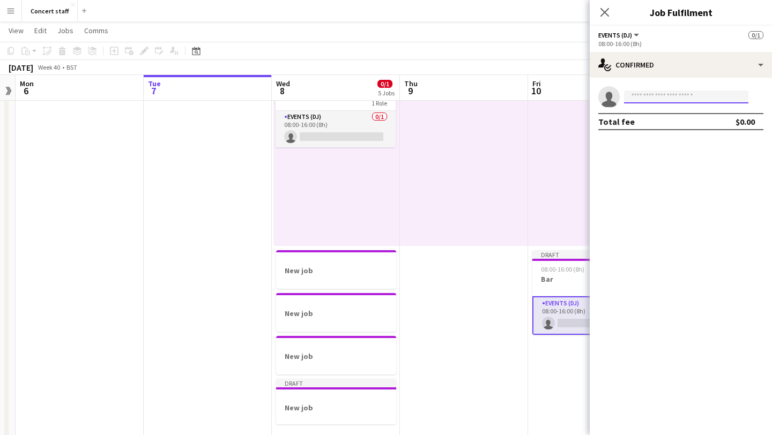
click at [656, 96] on input at bounding box center [686, 97] width 124 height 13
type input "******"
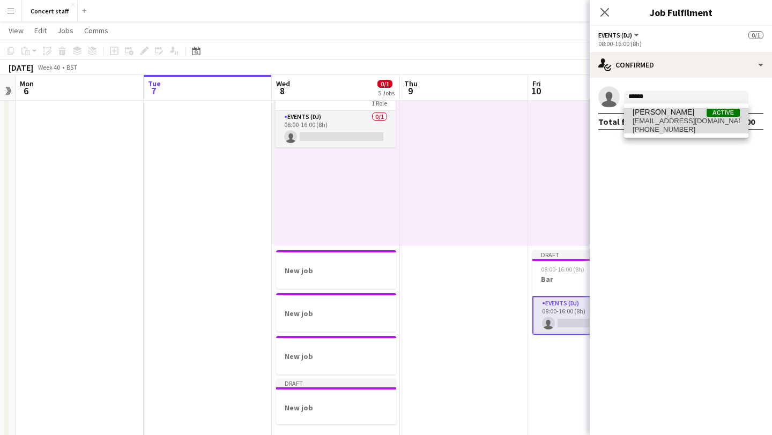
click at [674, 121] on span "[EMAIL_ADDRESS][DOMAIN_NAME]" at bounding box center [686, 121] width 107 height 9
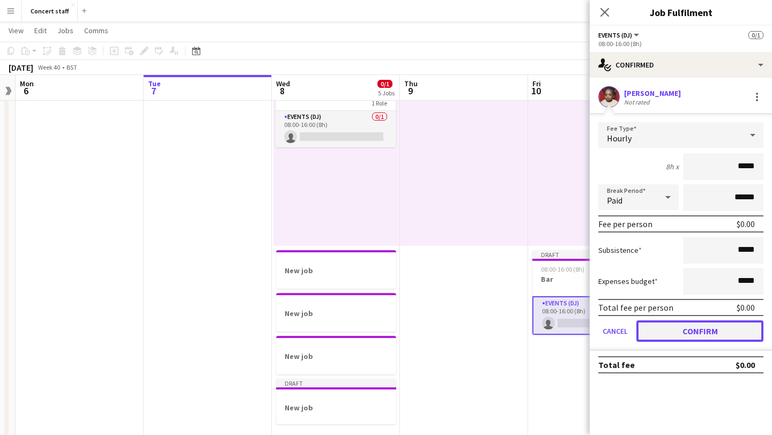
click at [697, 337] on button "Confirm" at bounding box center [699, 331] width 127 height 21
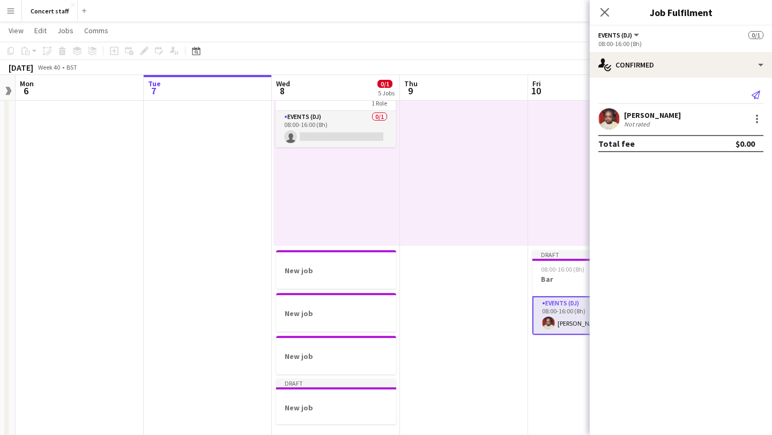
click at [756, 95] on icon "Send notification" at bounding box center [756, 95] width 9 height 9
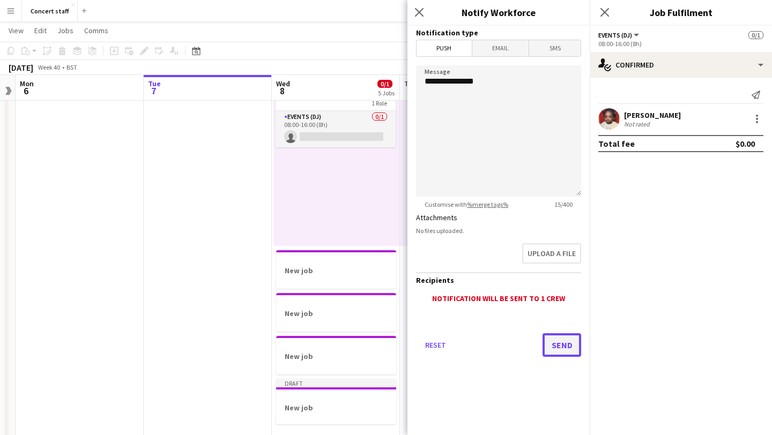
click at [563, 346] on button "Send" at bounding box center [562, 345] width 39 height 24
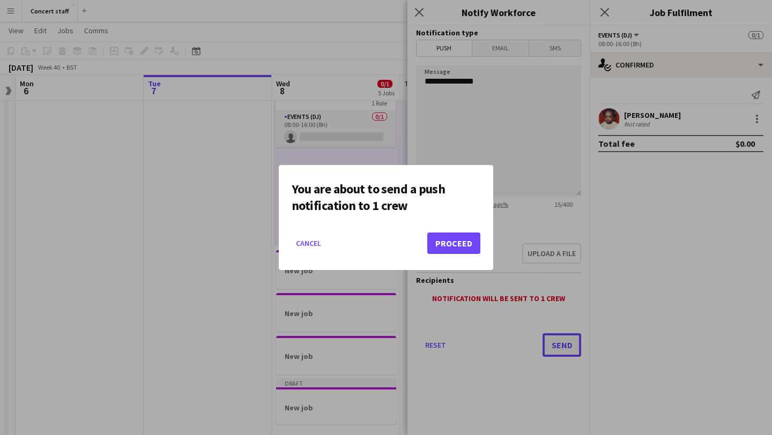
scroll to position [0, 0]
click at [459, 250] on button "Proceed" at bounding box center [453, 243] width 53 height 21
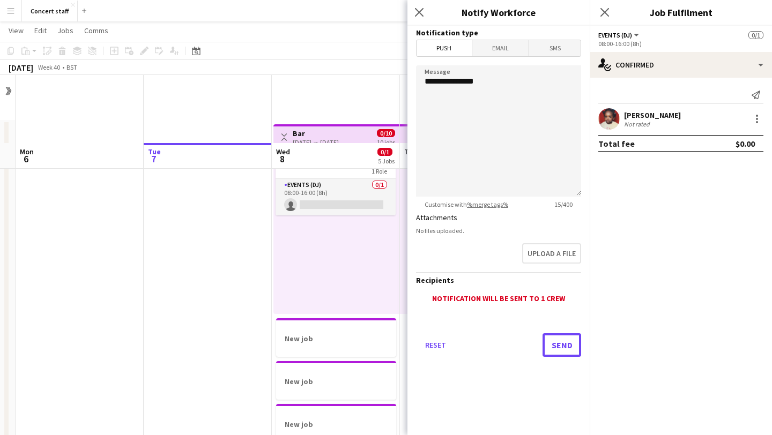
scroll to position [68, 0]
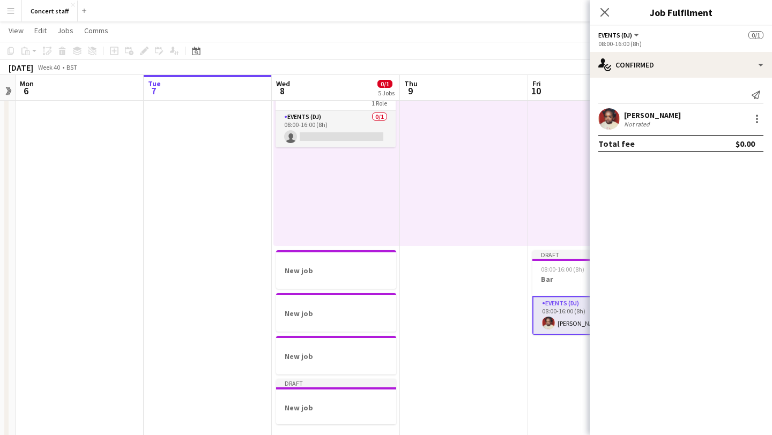
click at [501, 258] on app-date-cell at bounding box center [464, 249] width 128 height 395
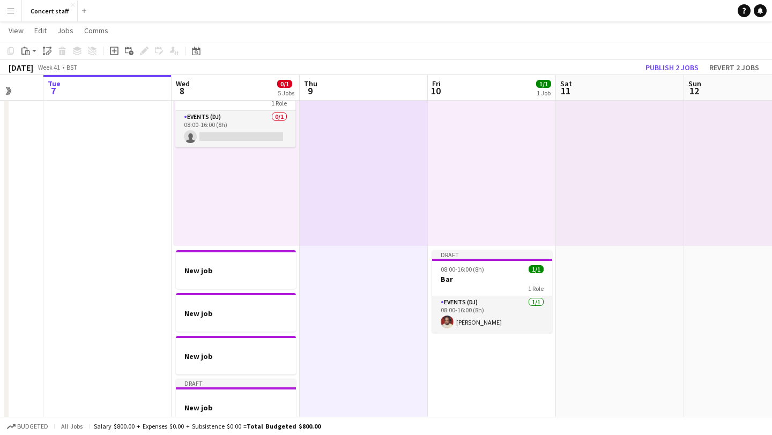
scroll to position [0, 480]
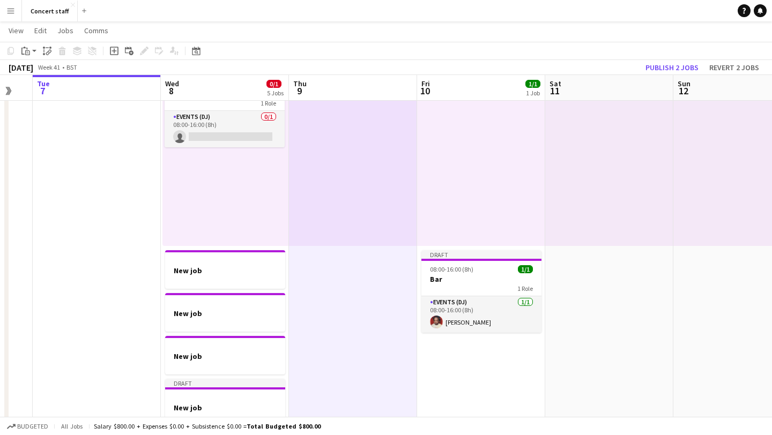
click at [589, 294] on app-date-cell at bounding box center [609, 249] width 128 height 395
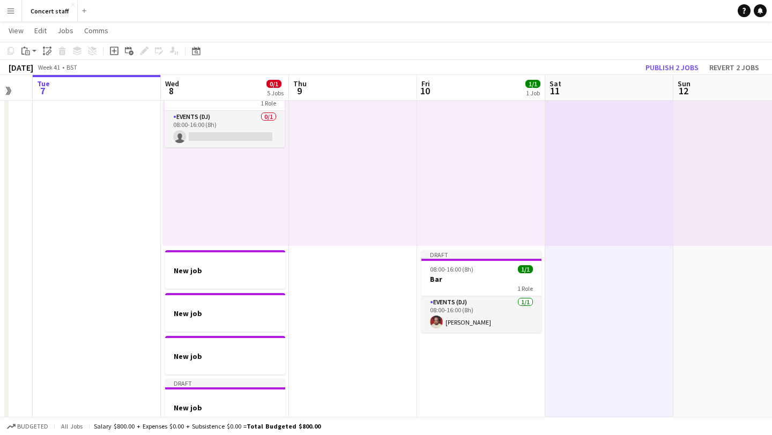
click at [564, 184] on div at bounding box center [609, 163] width 128 height 166
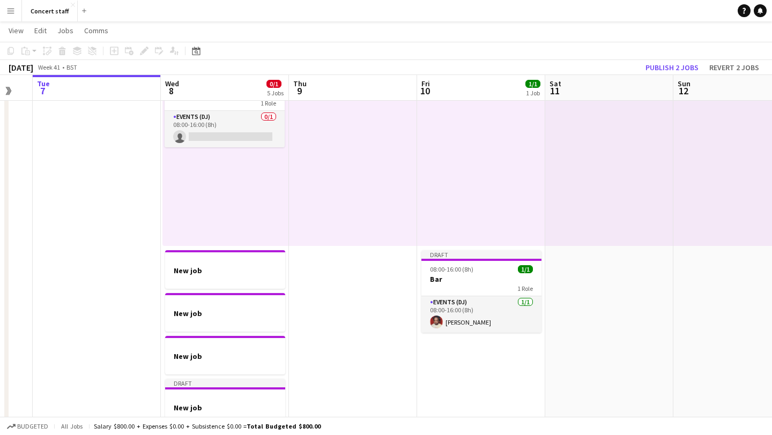
click at [571, 159] on div at bounding box center [609, 163] width 128 height 166
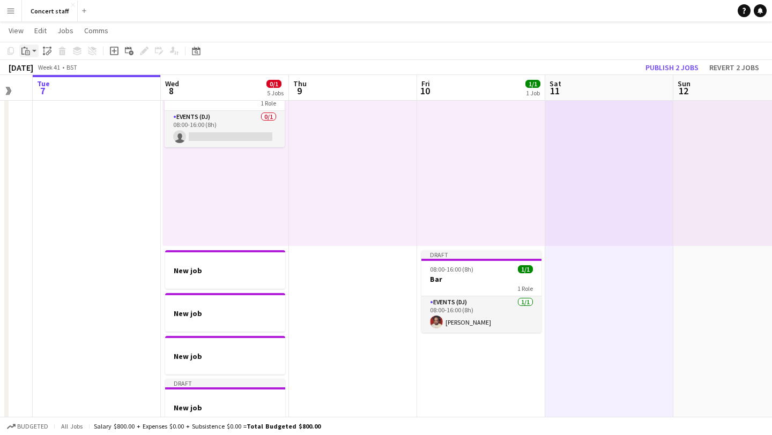
click at [24, 50] on icon "Paste" at bounding box center [25, 51] width 9 height 9
click at [62, 92] on link "Paste with crew Command Shift V" at bounding box center [70, 90] width 85 height 10
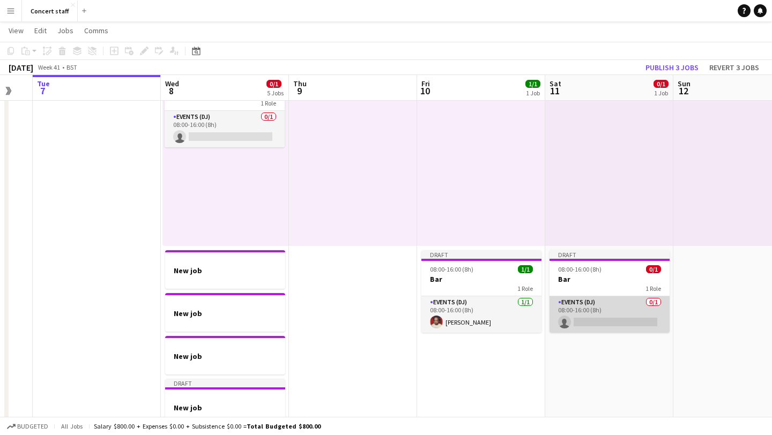
click at [620, 317] on app-card-role "Events (DJ) 0/1 08:00-16:00 (8h) single-neutral-actions" at bounding box center [610, 314] width 120 height 36
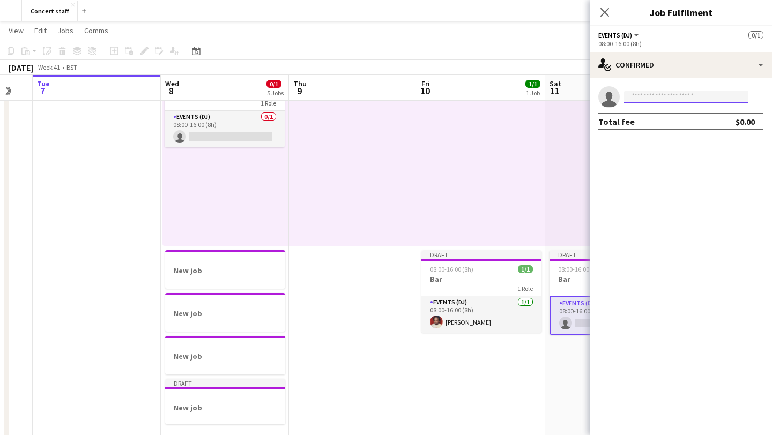
click at [679, 94] on input at bounding box center [686, 97] width 124 height 13
type input "*****"
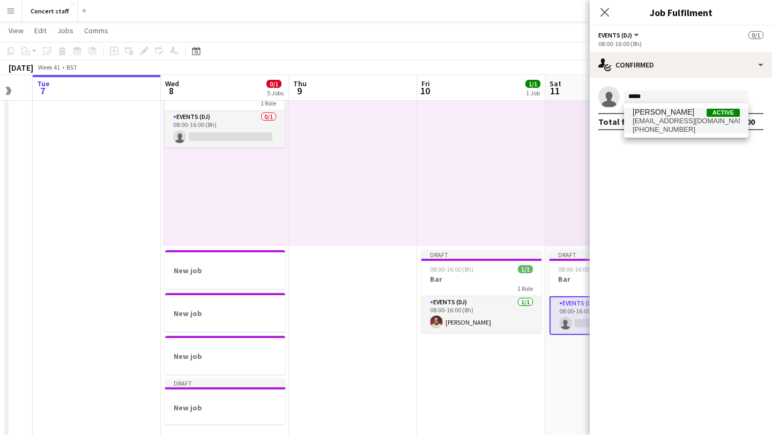
click at [697, 117] on span "[EMAIL_ADDRESS][DOMAIN_NAME]" at bounding box center [686, 121] width 107 height 9
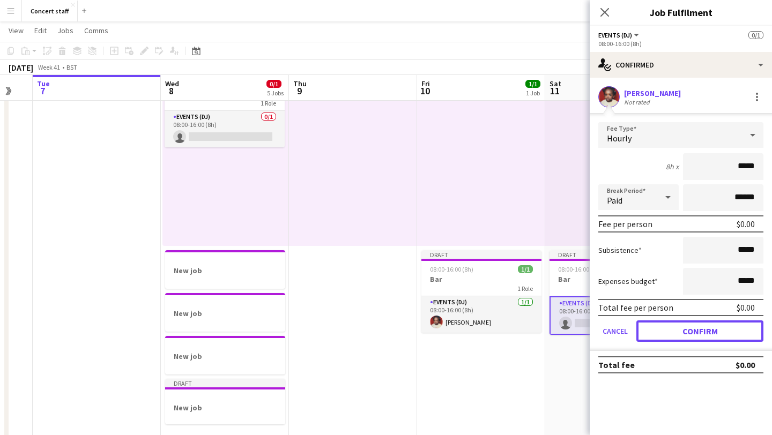
click at [680, 338] on button "Confirm" at bounding box center [699, 331] width 127 height 21
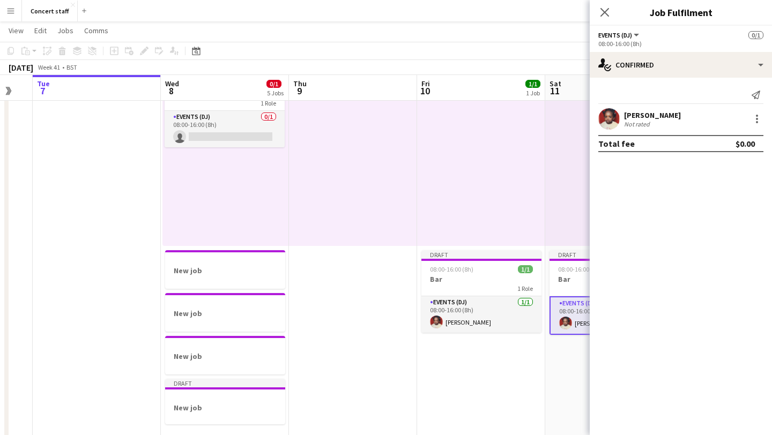
click at [707, 141] on div "Total fee $0.00" at bounding box center [680, 143] width 165 height 17
click at [712, 140] on div "Total fee $0.00" at bounding box center [680, 143] width 165 height 17
click at [759, 118] on div at bounding box center [757, 119] width 13 height 13
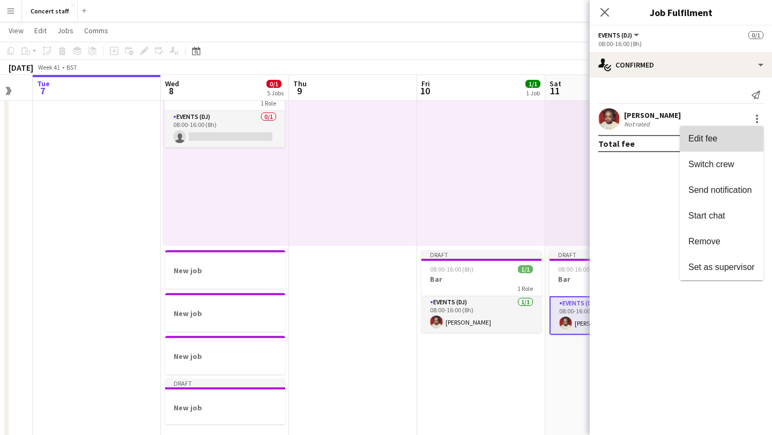
click at [736, 139] on span "Edit fee" at bounding box center [721, 139] width 66 height 10
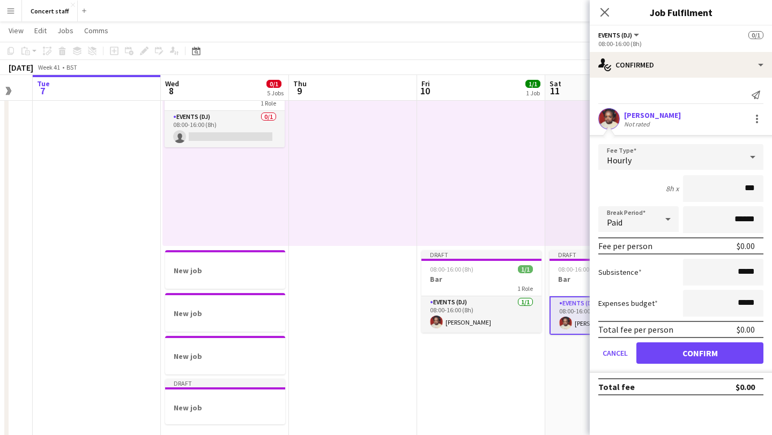
type input "**"
type input "****"
click button "Confirm" at bounding box center [699, 353] width 127 height 21
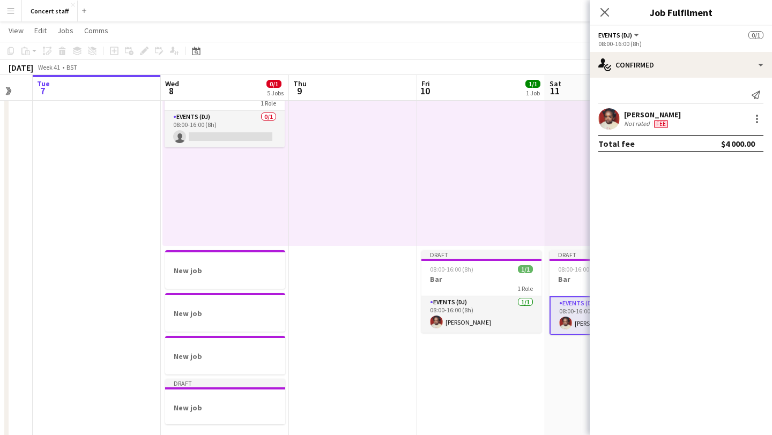
click at [709, 176] on mat-expansion-panel "check Confirmed Send notification Eniola Falodun Not rated Fee Total fee $4 000…" at bounding box center [681, 257] width 182 height 358
click at [660, 122] on span "Fee" at bounding box center [661, 124] width 14 height 8
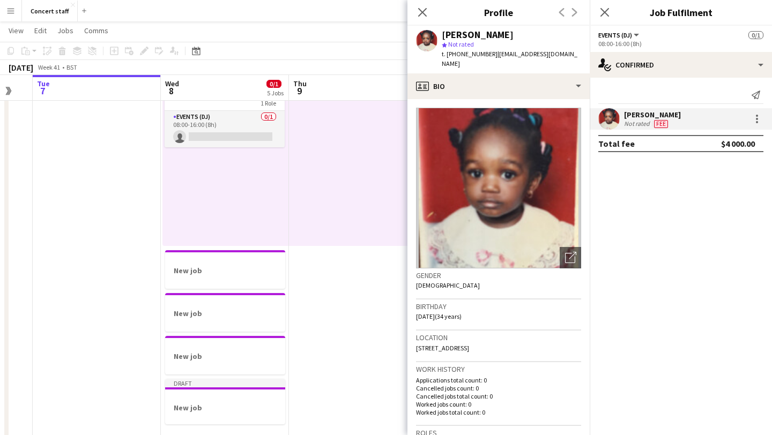
click at [463, 46] on span "Not rated" at bounding box center [461, 44] width 26 height 8
click at [444, 44] on polygon at bounding box center [444, 44] width 5 height 5
click at [444, 43] on polygon at bounding box center [444, 44] width 5 height 5
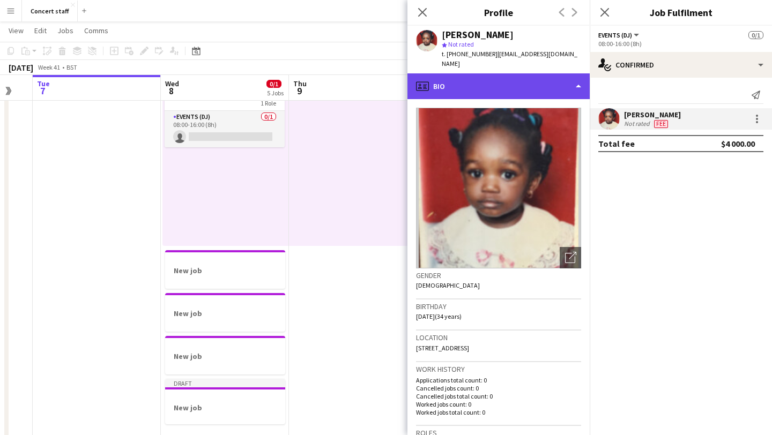
click at [580, 74] on div "profile Bio" at bounding box center [498, 86] width 182 height 26
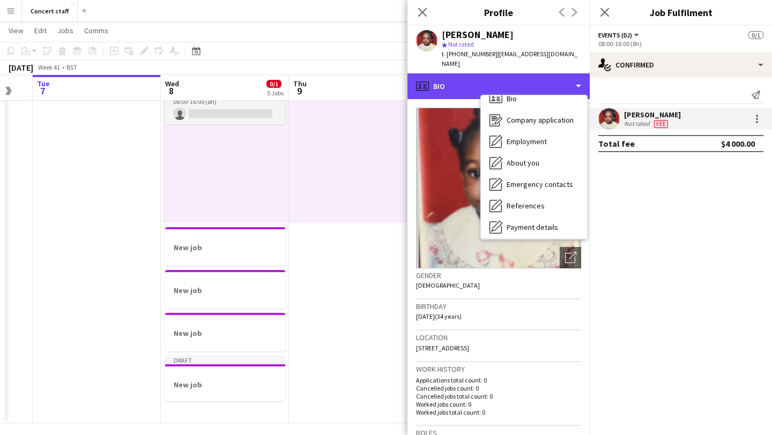
scroll to position [0, 0]
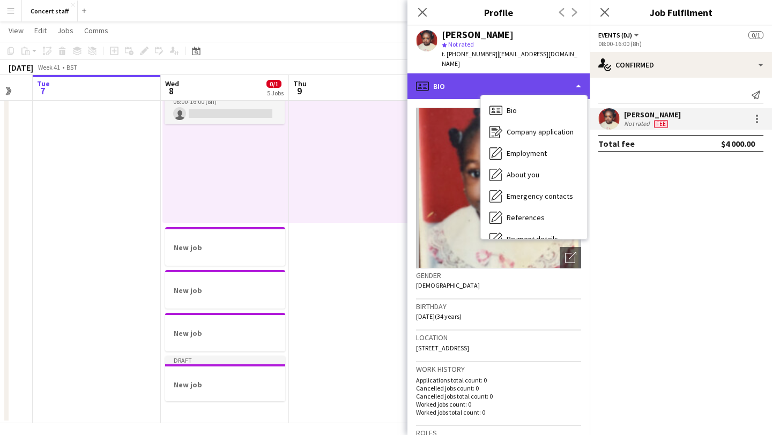
click at [488, 76] on div "profile Bio" at bounding box center [498, 86] width 182 height 26
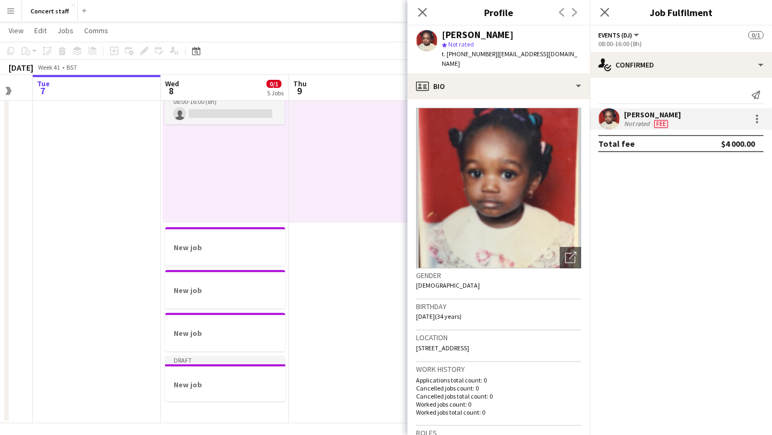
click at [450, 44] on span "Not rated" at bounding box center [461, 44] width 26 height 8
click at [443, 43] on icon "star" at bounding box center [444, 44] width 5 height 5
click at [443, 43] on polygon at bounding box center [444, 44] width 5 height 5
click at [444, 43] on polygon at bounding box center [444, 44] width 5 height 5
click at [453, 42] on span "Not rated" at bounding box center [461, 44] width 26 height 8
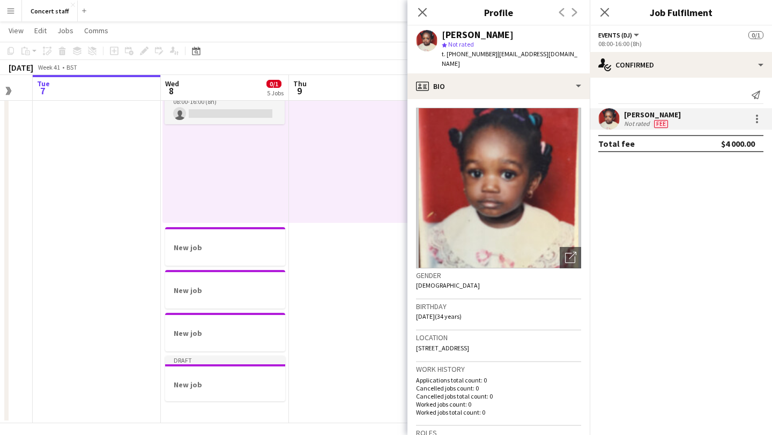
click at [439, 42] on div "Eniola Falodun star Not rated t. +2348111169497 | eniola@liveforce.co" at bounding box center [498, 50] width 182 height 48
click at [508, 56] on span "| eniola@liveforce.co" at bounding box center [510, 59] width 136 height 18
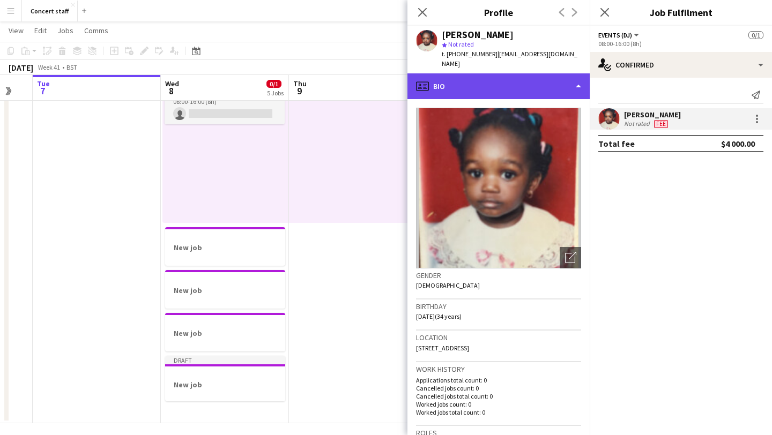
click at [580, 79] on div "profile Bio" at bounding box center [498, 86] width 182 height 26
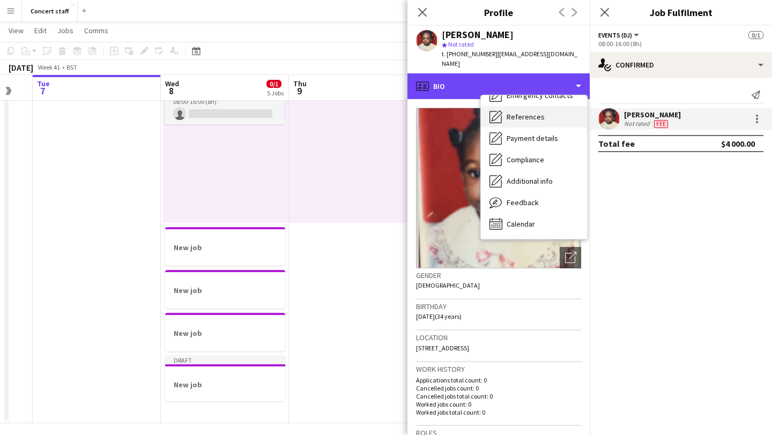
scroll to position [98, 0]
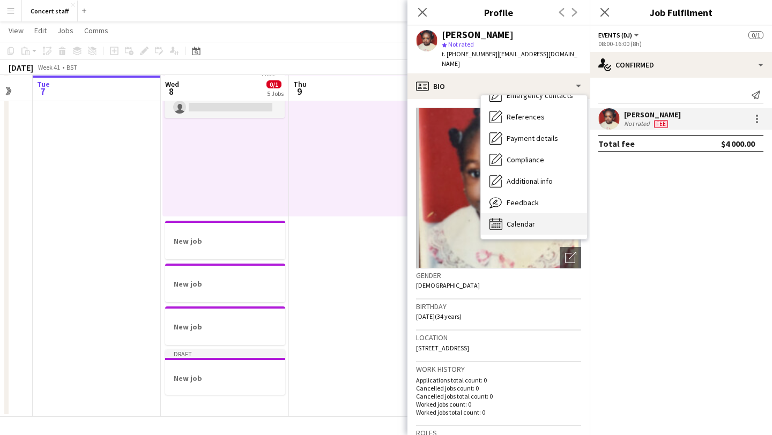
click at [541, 220] on div "Calendar Calendar" at bounding box center [534, 223] width 106 height 21
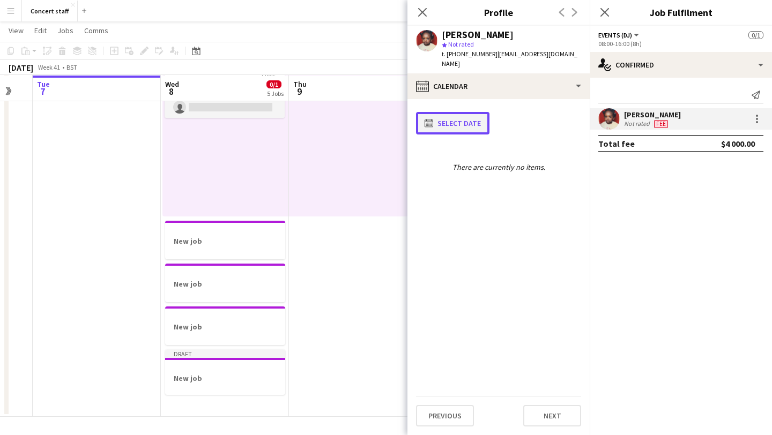
click at [463, 117] on button "calendar-full Select date" at bounding box center [452, 123] width 73 height 23
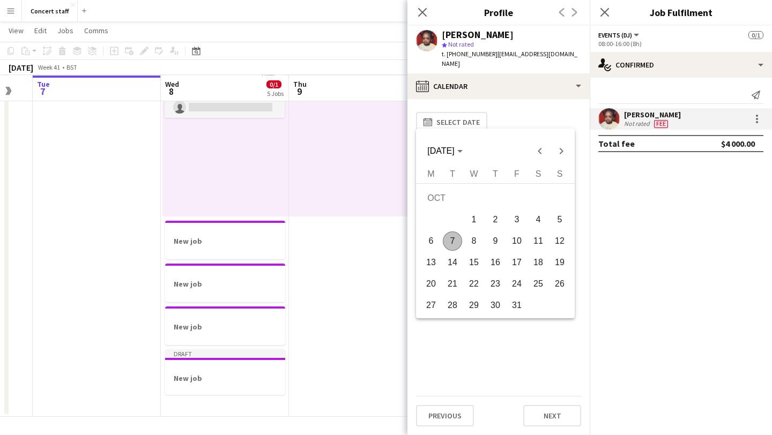
click at [456, 241] on span "7" at bounding box center [452, 241] width 19 height 19
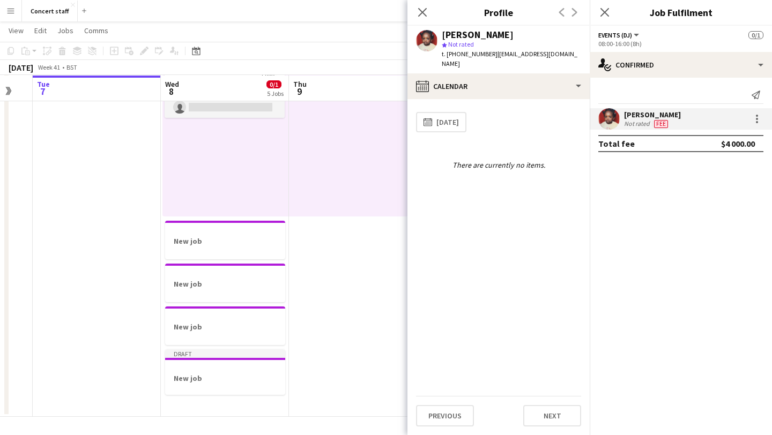
click at [482, 163] on div "**********" at bounding box center [498, 252] width 165 height 288
click at [373, 129] on div at bounding box center [353, 133] width 128 height 166
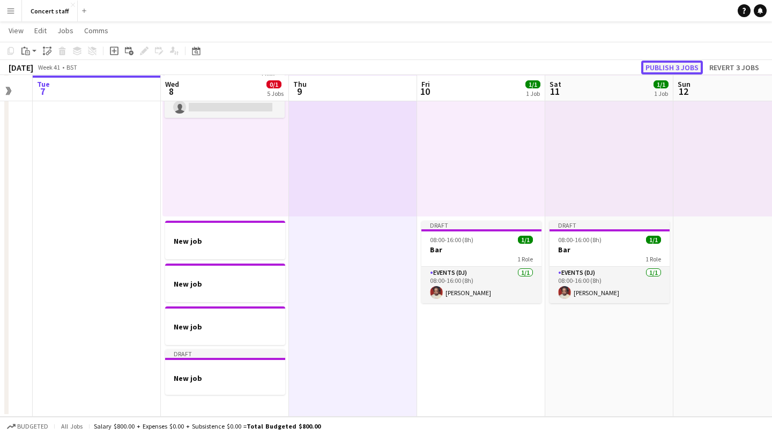
click at [681, 65] on button "Publish 3 jobs" at bounding box center [672, 68] width 62 height 14
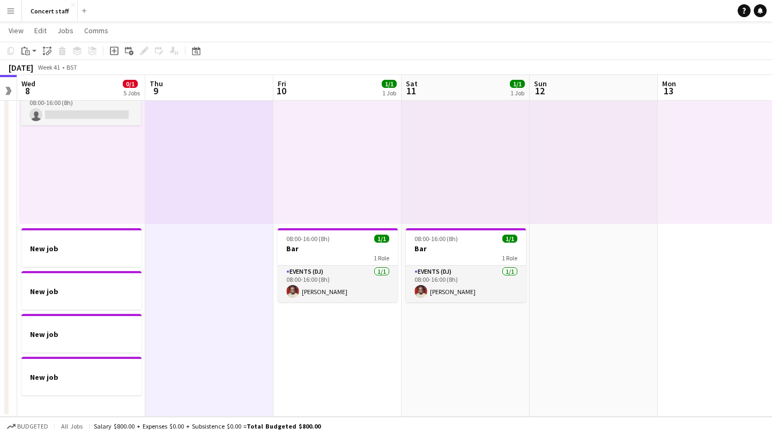
scroll to position [0, 384]
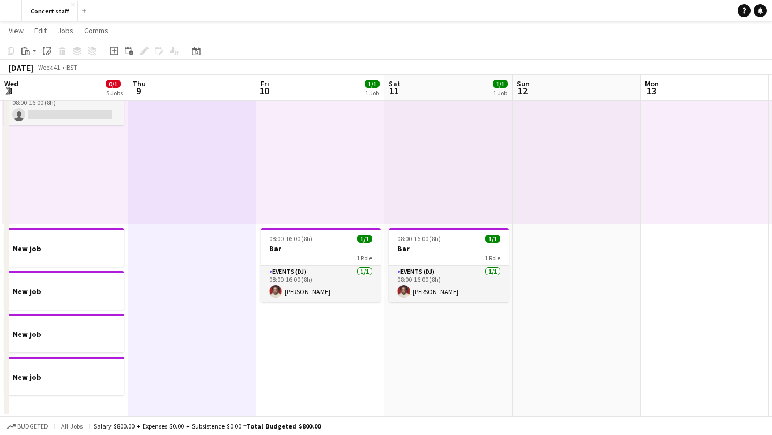
click at [592, 263] on app-date-cell at bounding box center [577, 223] width 128 height 387
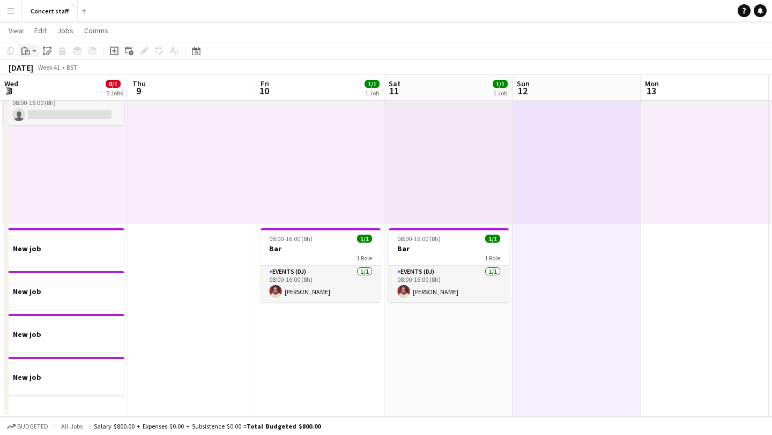
click at [26, 54] on icon "Paste" at bounding box center [25, 51] width 9 height 9
click at [72, 89] on link "Paste with crew Command Shift V" at bounding box center [70, 90] width 85 height 10
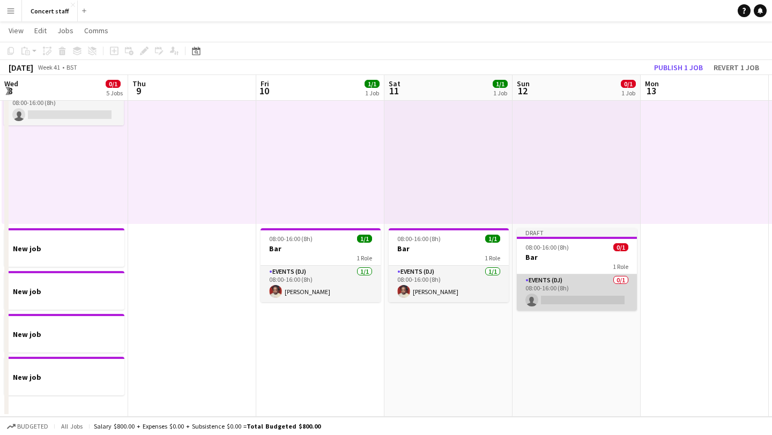
click at [585, 288] on app-card-role "Events (DJ) 0/1 08:00-16:00 (8h) single-neutral-actions" at bounding box center [577, 293] width 120 height 36
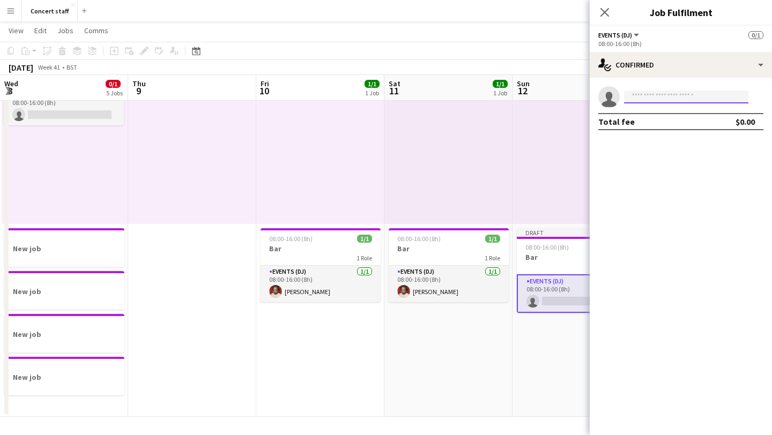
click at [679, 99] on input at bounding box center [686, 97] width 124 height 13
type input "*****"
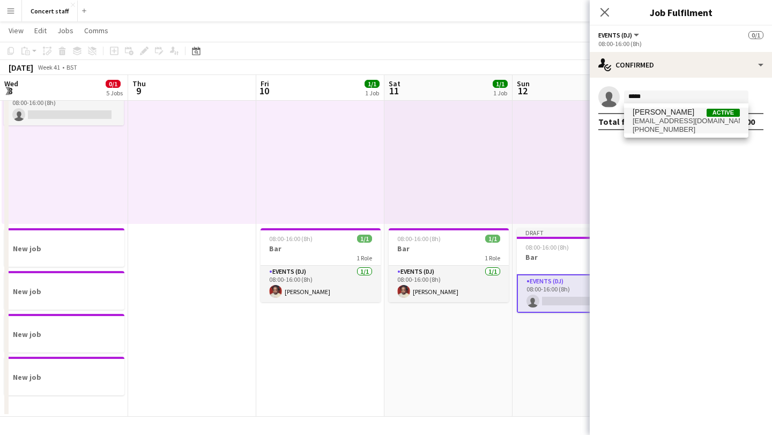
click at [683, 119] on span "[EMAIL_ADDRESS][DOMAIN_NAME]" at bounding box center [686, 121] width 107 height 9
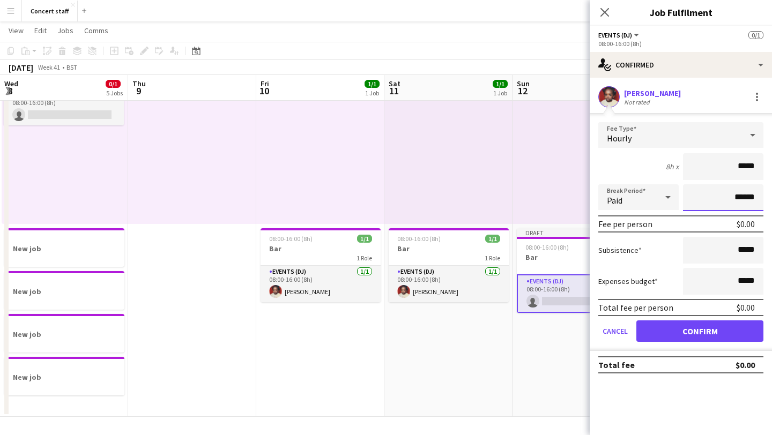
click at [733, 198] on input "******" at bounding box center [723, 197] width 80 height 27
type input "*******"
click at [744, 168] on input "*****" at bounding box center [723, 166] width 80 height 27
type input "**"
type input "***"
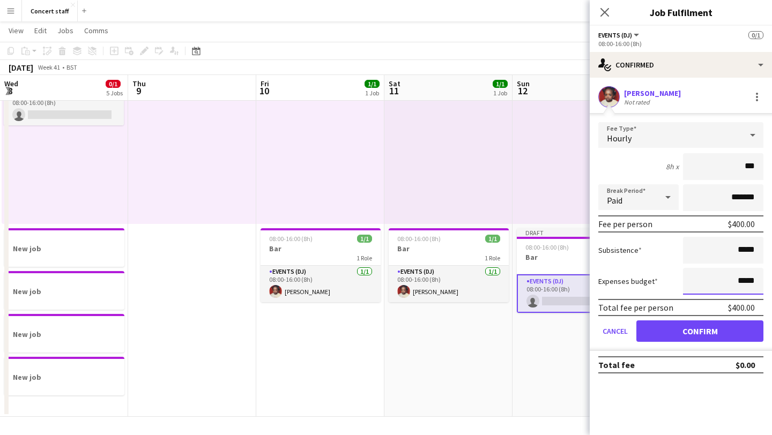
click at [700, 272] on input "*****" at bounding box center [723, 281] width 80 height 27
click at [696, 332] on button "Confirm" at bounding box center [699, 331] width 127 height 21
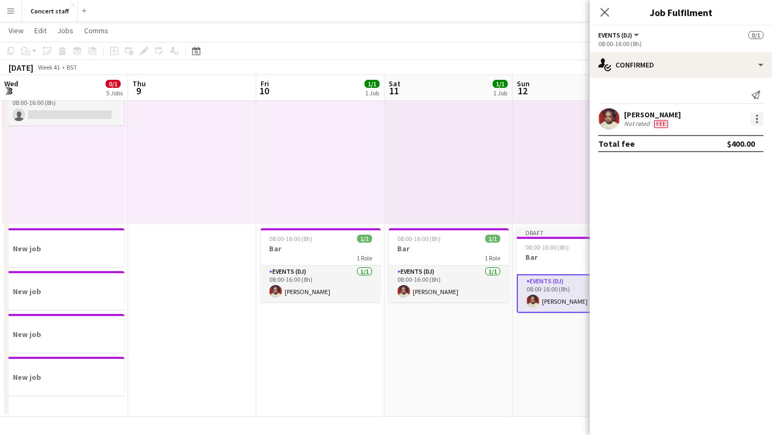
click at [762, 121] on div at bounding box center [757, 119] width 13 height 13
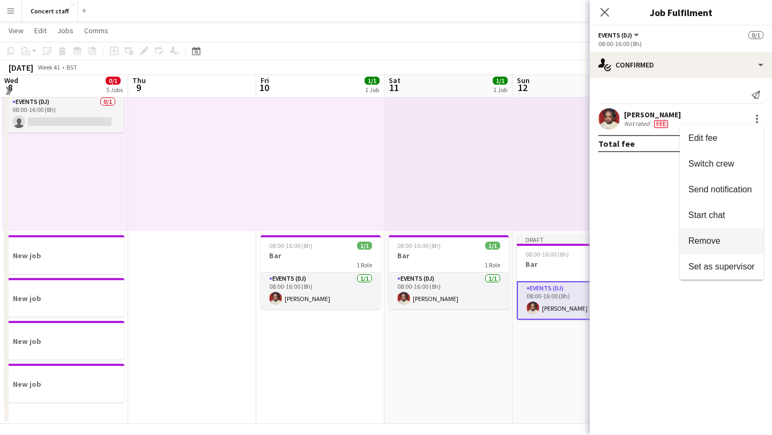
scroll to position [79, 0]
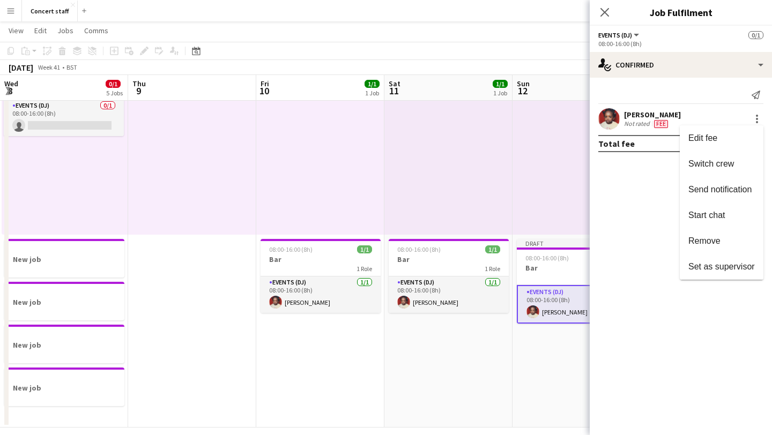
click at [762, 66] on div at bounding box center [386, 217] width 772 height 435
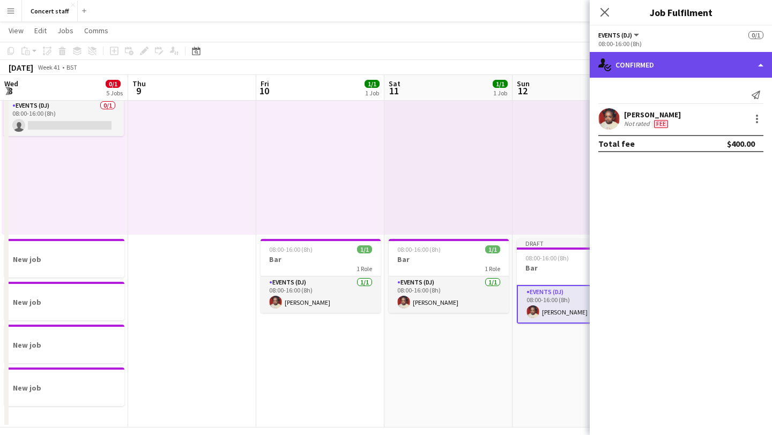
click at [760, 63] on div "single-neutral-actions-check-2 Confirmed" at bounding box center [681, 65] width 182 height 26
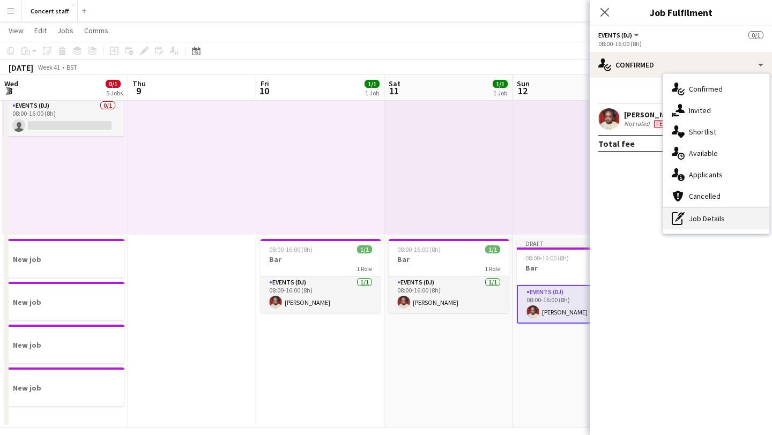
click at [702, 219] on div "pen-write Job Details" at bounding box center [716, 218] width 106 height 21
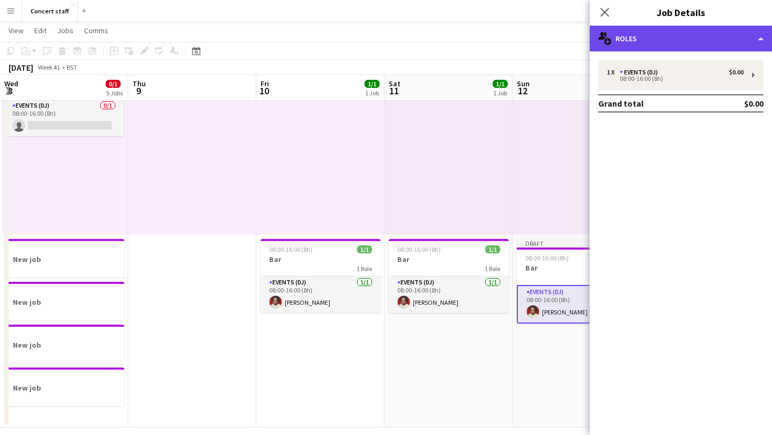
click at [692, 46] on div "multiple-users-add Roles" at bounding box center [681, 39] width 182 height 26
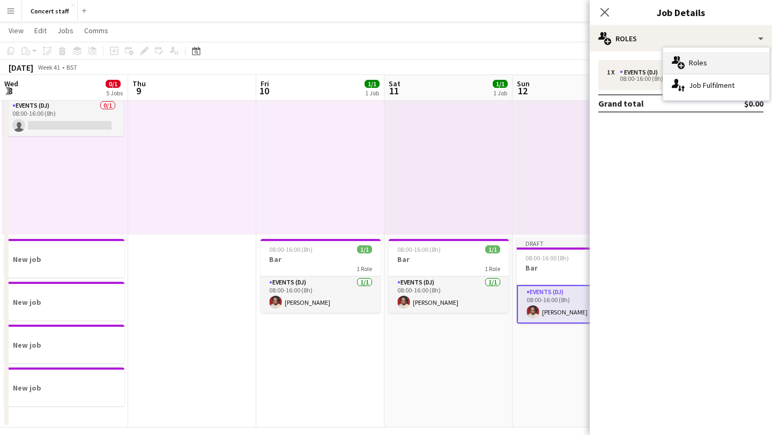
click at [692, 68] on div "multiple-users-add Roles" at bounding box center [716, 62] width 106 height 21
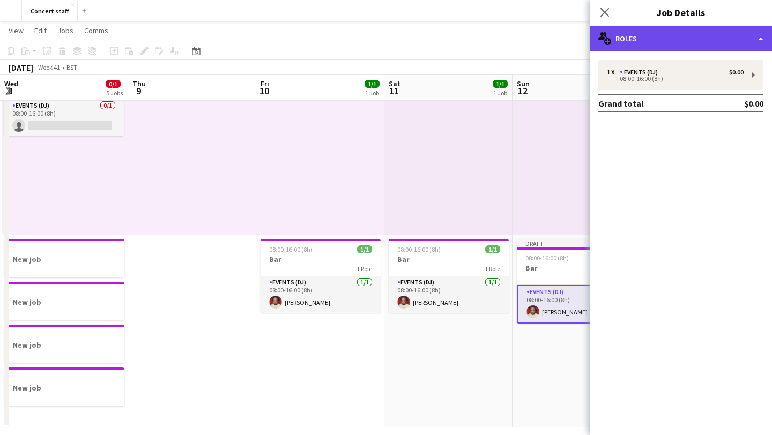
click at [693, 42] on div "multiple-users-add Roles" at bounding box center [681, 39] width 182 height 26
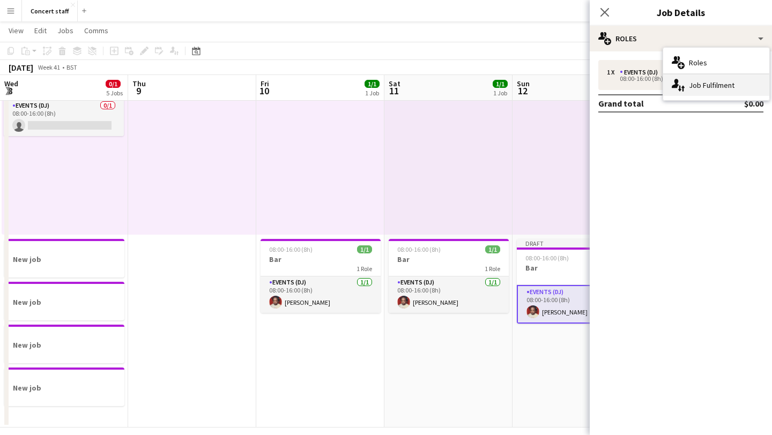
click at [693, 89] on div "single-neutral-actions-up-down Job Fulfilment" at bounding box center [716, 85] width 106 height 21
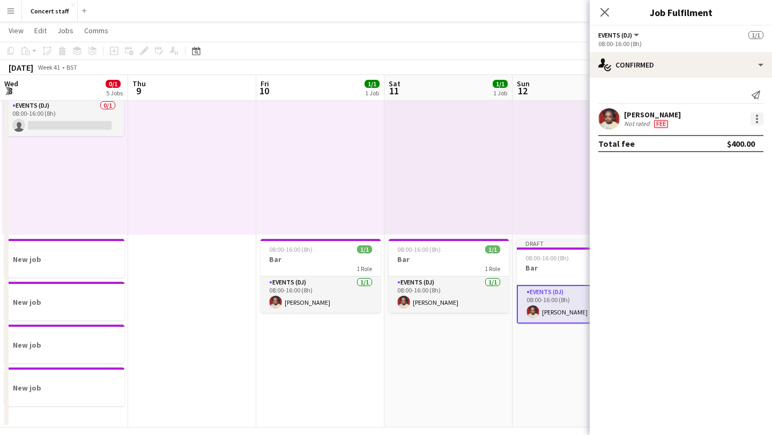
click at [755, 121] on div at bounding box center [757, 119] width 13 height 13
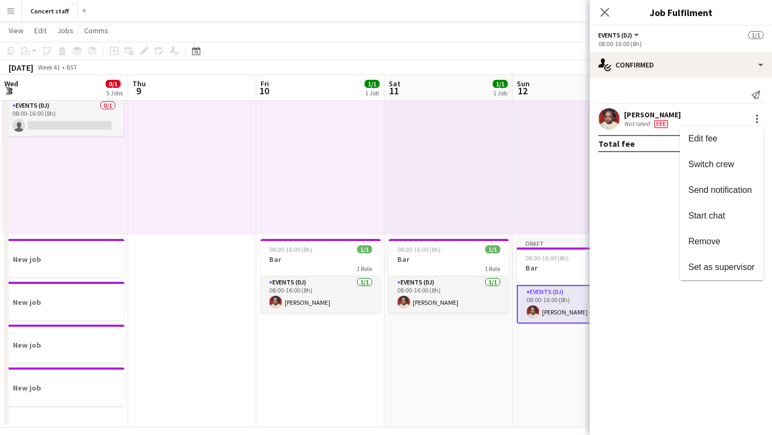
click at [566, 170] on div at bounding box center [386, 217] width 772 height 435
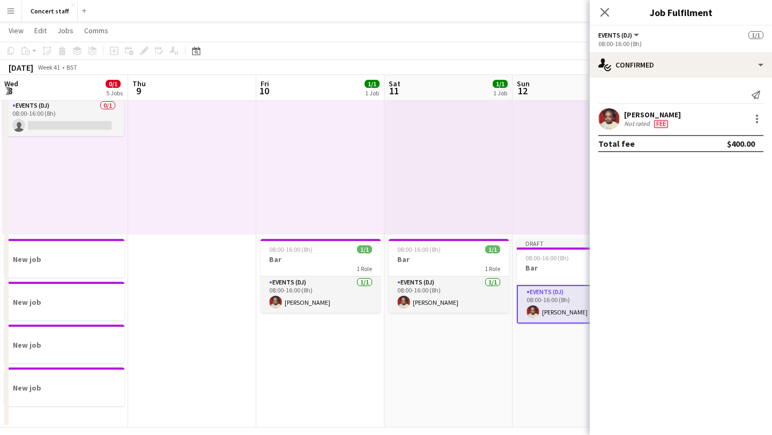
click at [566, 170] on div at bounding box center [577, 152] width 128 height 166
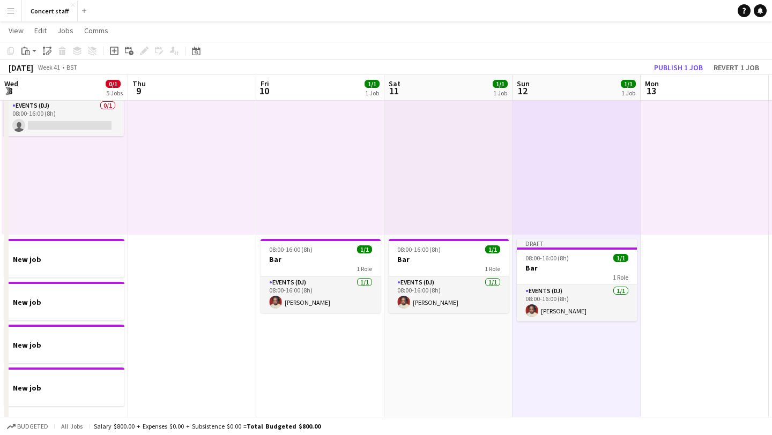
click at [674, 270] on app-date-cell at bounding box center [705, 234] width 128 height 387
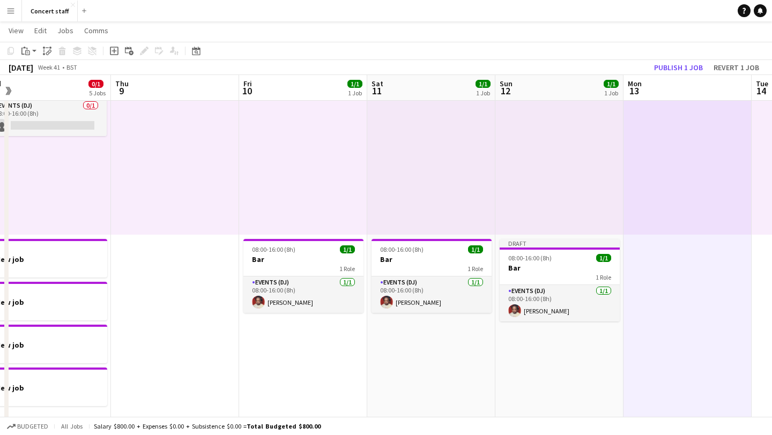
scroll to position [0, 401]
click at [626, 187] on div at bounding box center [688, 152] width 128 height 166
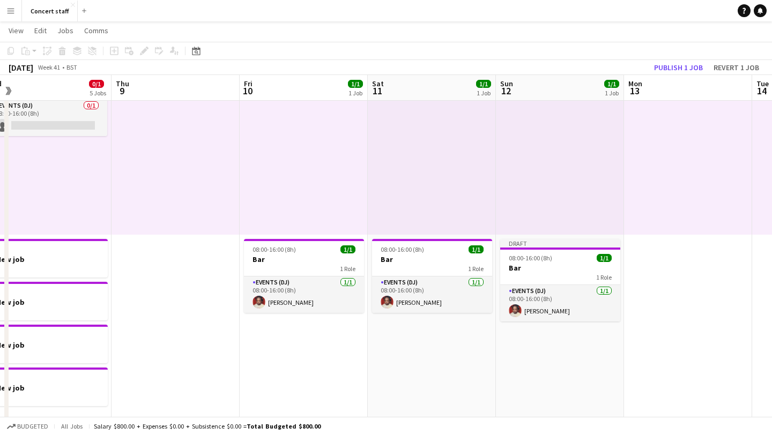
click at [658, 181] on div at bounding box center [688, 152] width 128 height 166
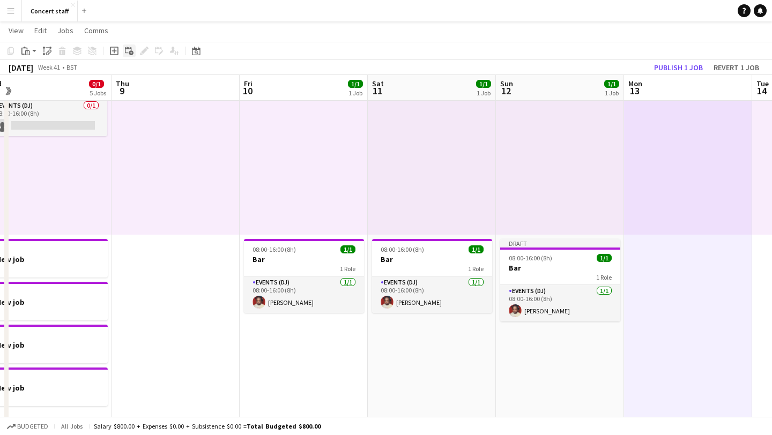
click at [129, 51] on icon at bounding box center [131, 52] width 5 height 5
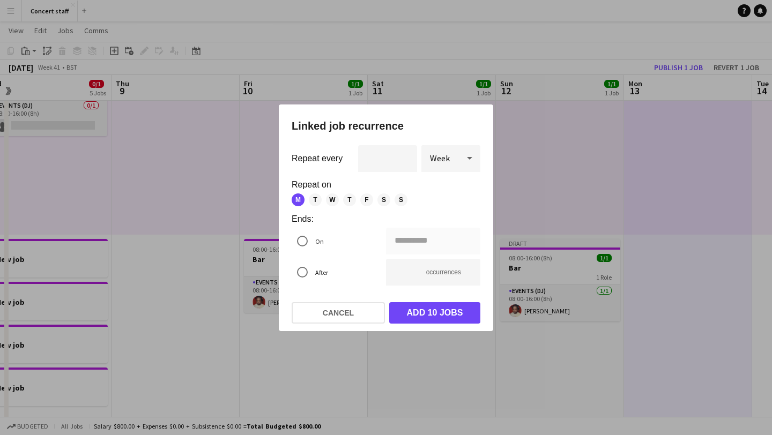
click at [126, 72] on div at bounding box center [386, 217] width 772 height 435
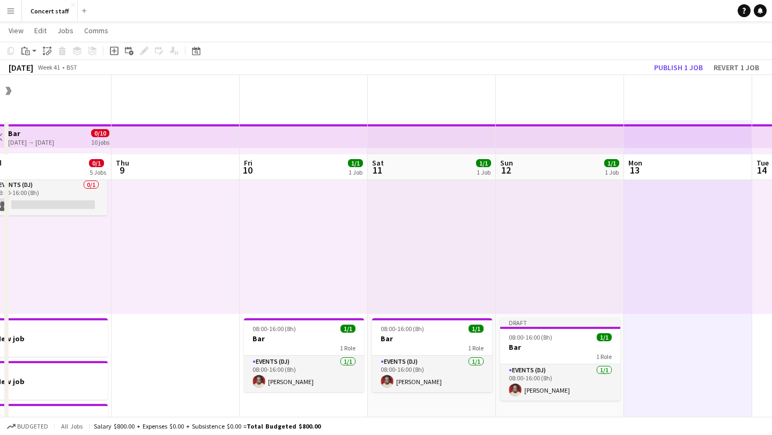
scroll to position [79, 0]
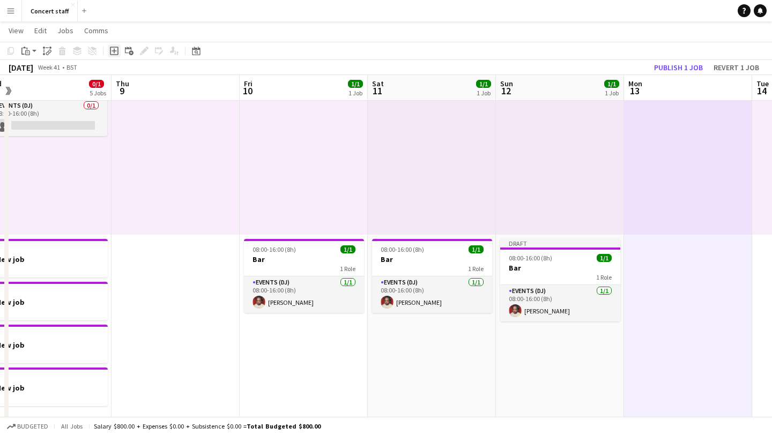
click at [114, 53] on icon at bounding box center [114, 50] width 5 height 5
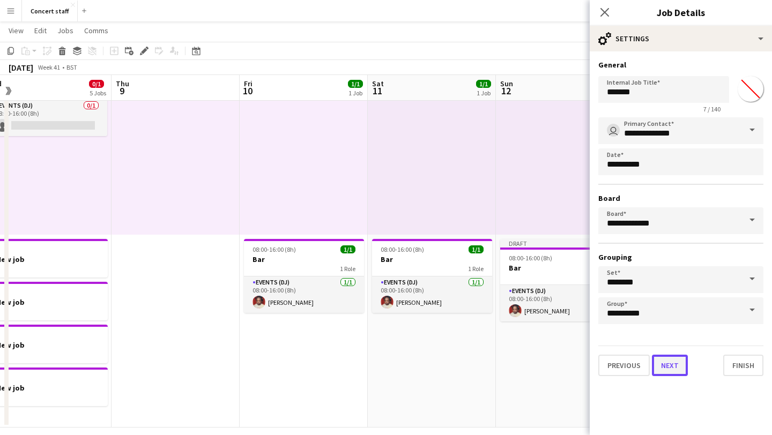
click at [677, 362] on button "Next" at bounding box center [670, 365] width 36 height 21
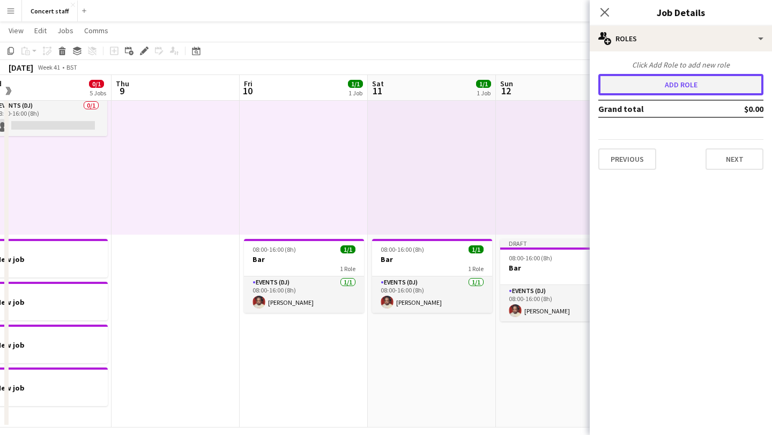
click at [665, 94] on button "Add role" at bounding box center [680, 84] width 165 height 21
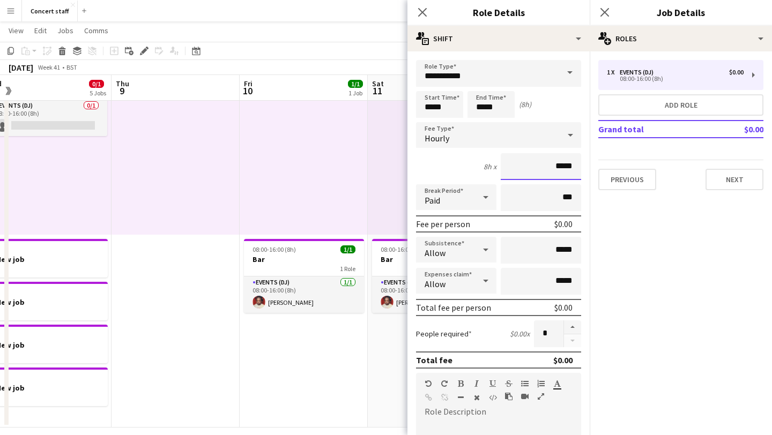
click at [549, 168] on input "*****" at bounding box center [541, 166] width 80 height 27
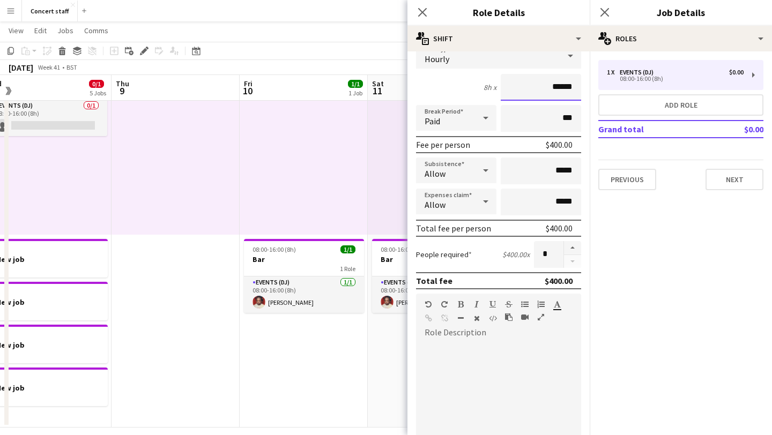
type input "******"
click at [558, 171] on input "*****" at bounding box center [541, 171] width 80 height 27
type input "******"
click at [559, 202] on input "*****" at bounding box center [541, 202] width 80 height 27
type input "******"
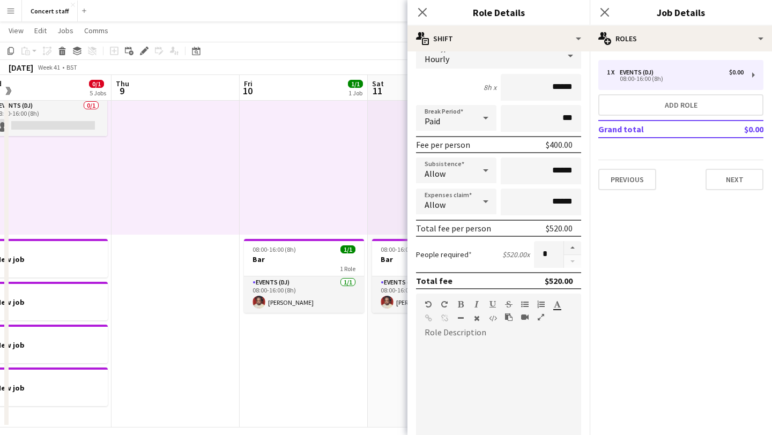
scroll to position [90, 0]
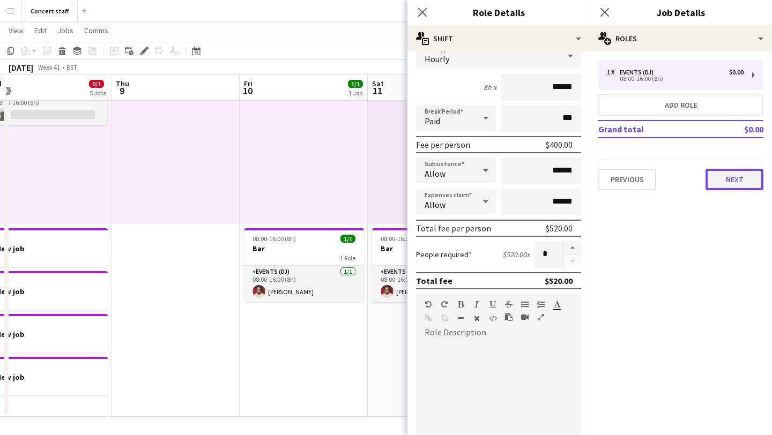
click at [732, 183] on button "Next" at bounding box center [735, 179] width 58 height 21
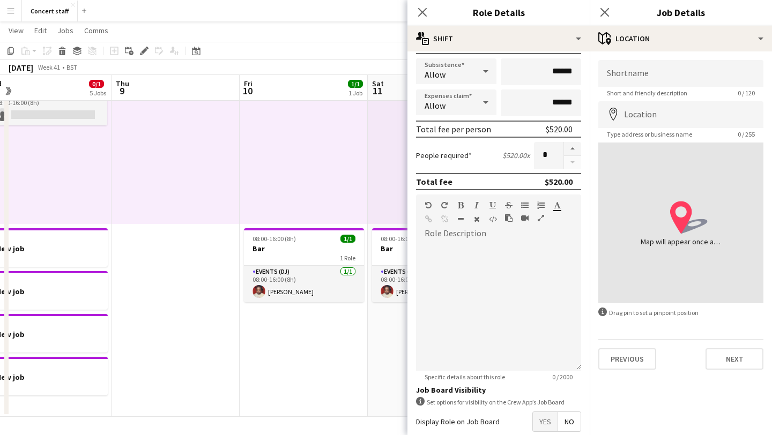
scroll to position [236, 0]
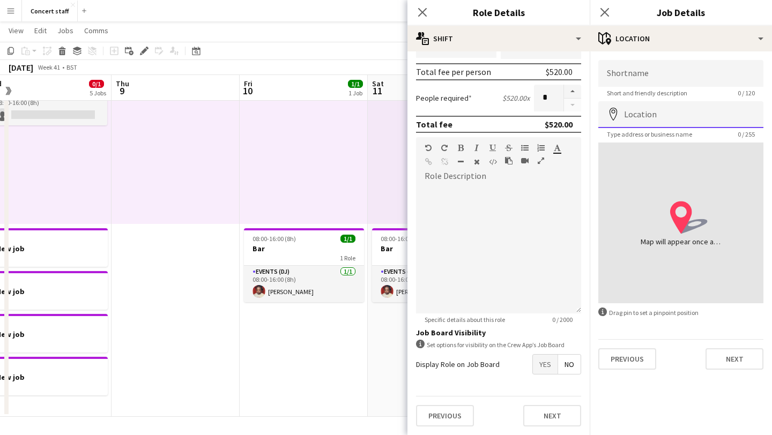
click at [672, 109] on input "Location" at bounding box center [680, 114] width 165 height 27
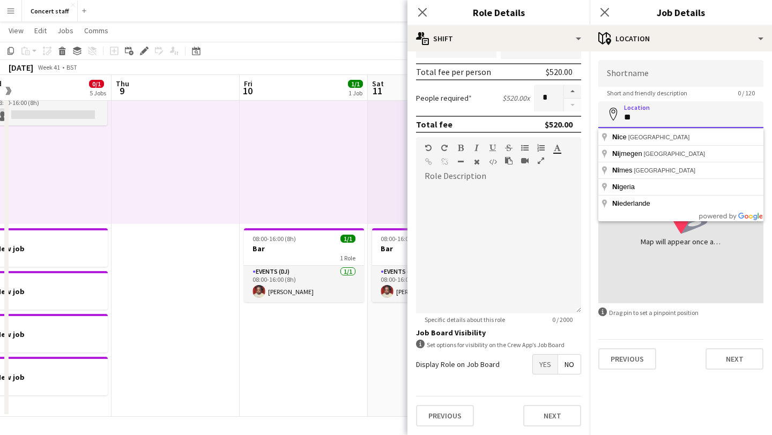
type input "*"
type input "*******"
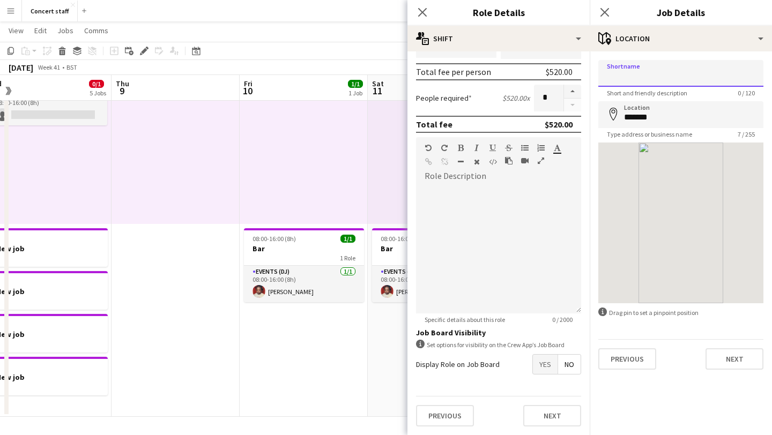
click at [643, 71] on input "Shortname" at bounding box center [680, 73] width 165 height 27
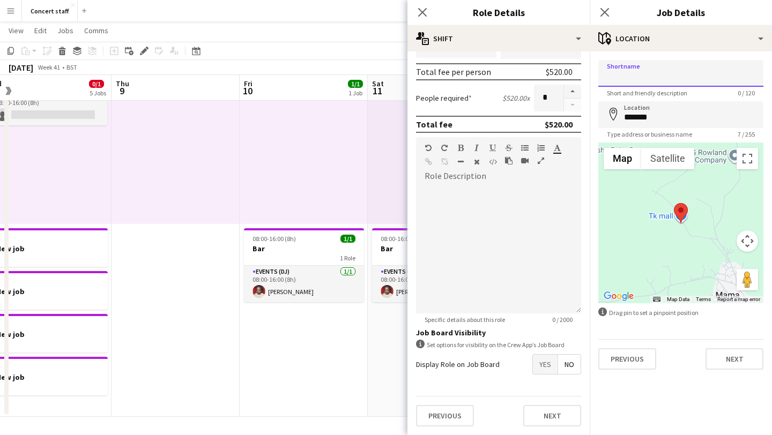
type input "*"
click at [546, 364] on span "Yes" at bounding box center [545, 364] width 25 height 19
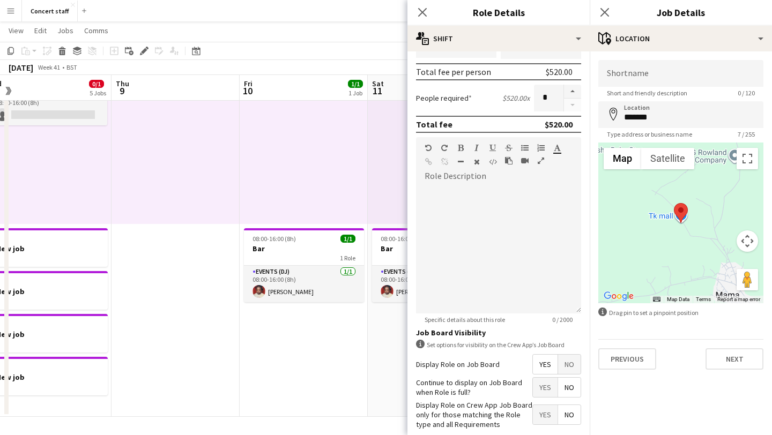
scroll to position [291, 0]
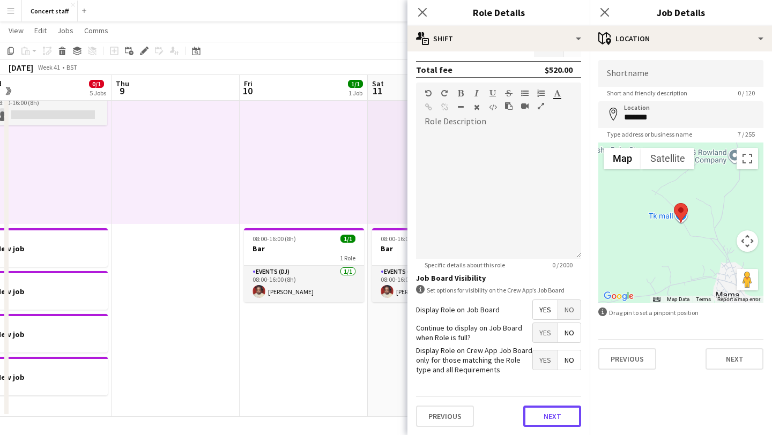
click at [552, 420] on button "Next" at bounding box center [552, 416] width 58 height 21
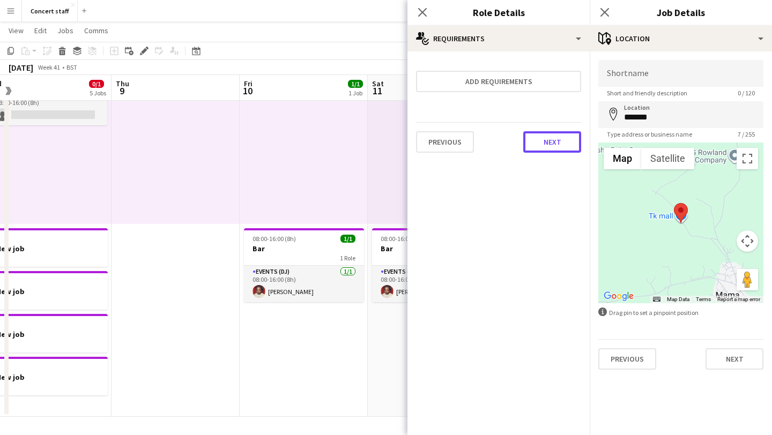
click at [557, 143] on button "Next" at bounding box center [552, 141] width 58 height 21
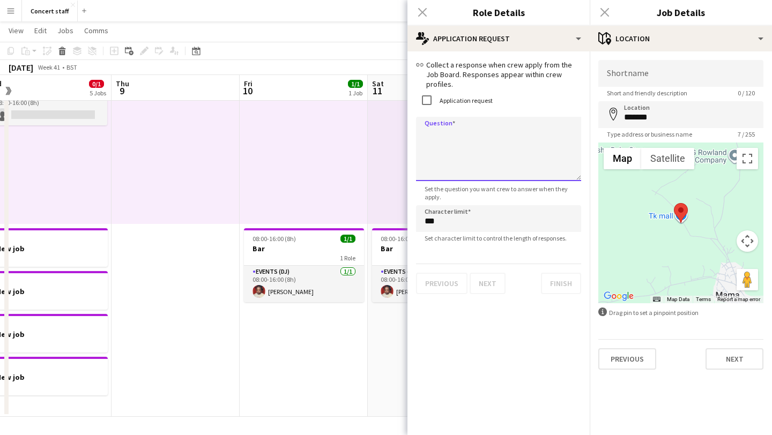
click at [476, 124] on textarea "Question" at bounding box center [498, 149] width 165 height 64
type textarea "**********"
click at [499, 273] on button "Next" at bounding box center [488, 283] width 36 height 21
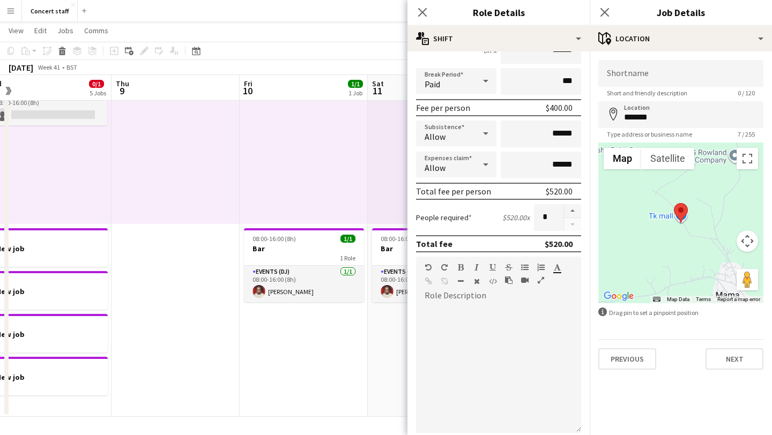
scroll to position [291, 0]
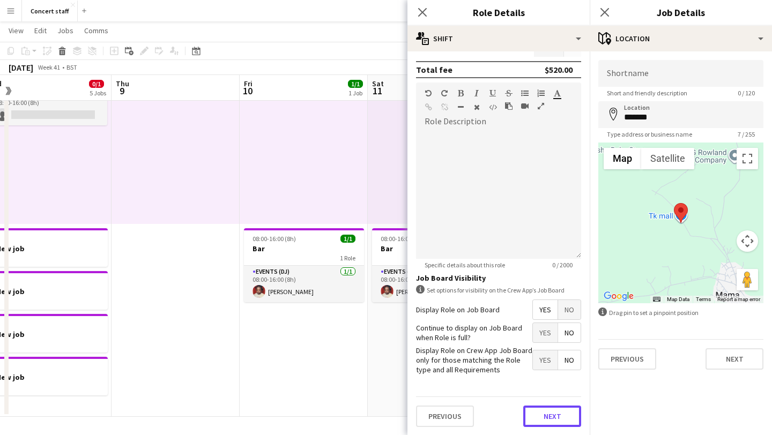
click at [545, 420] on button "Next" at bounding box center [552, 416] width 58 height 21
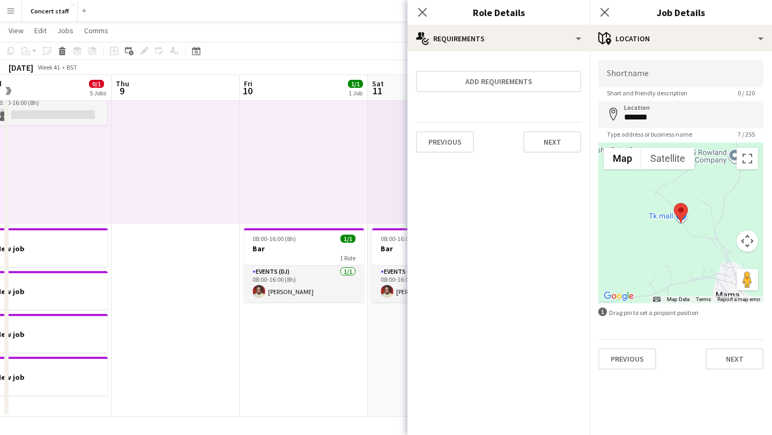
scroll to position [0, 0]
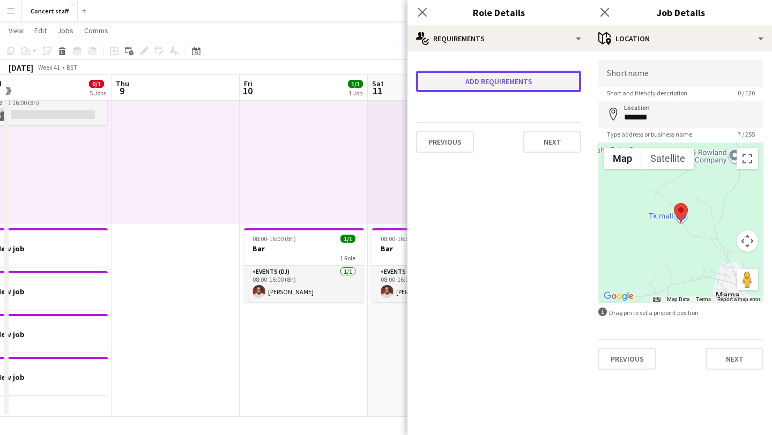
click at [524, 71] on button "Add requirements" at bounding box center [498, 81] width 165 height 21
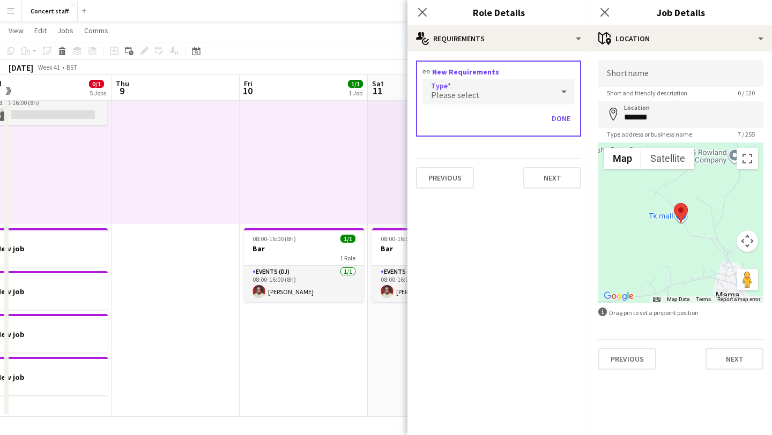
click at [496, 93] on div "Please select" at bounding box center [487, 92] width 131 height 26
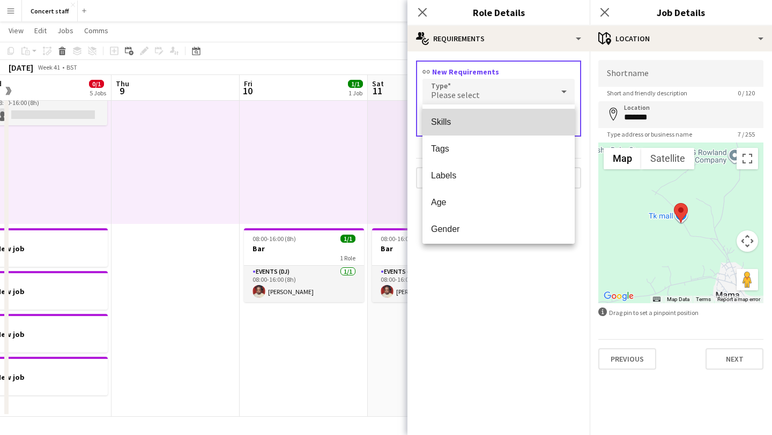
click at [478, 125] on span "Skills" at bounding box center [498, 122] width 135 height 10
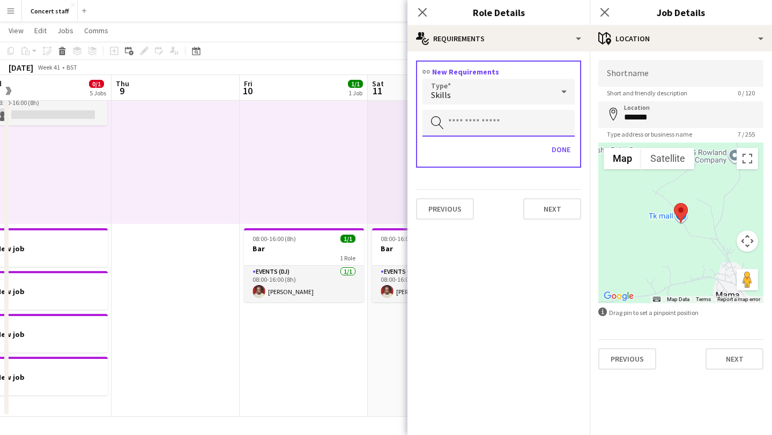
click at [478, 125] on input "text" at bounding box center [498, 123] width 152 height 27
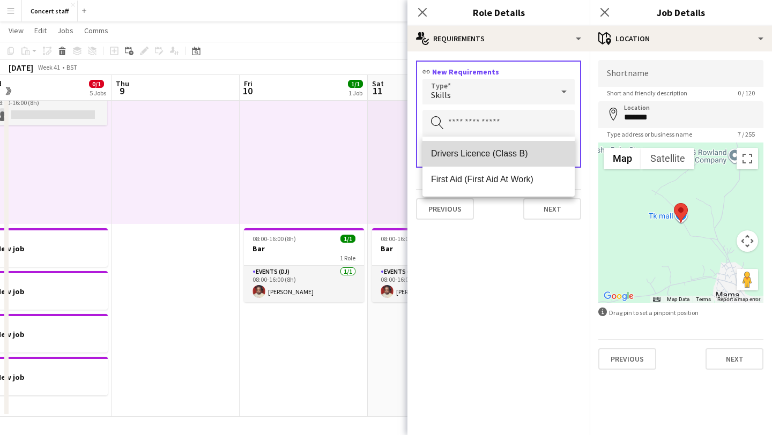
click at [487, 153] on span "Drivers Licence (Class B)" at bounding box center [498, 154] width 135 height 10
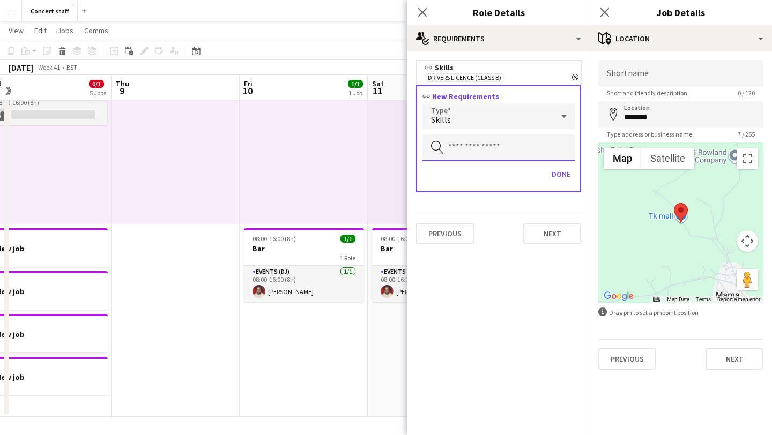
click at [500, 149] on input "text" at bounding box center [498, 148] width 152 height 27
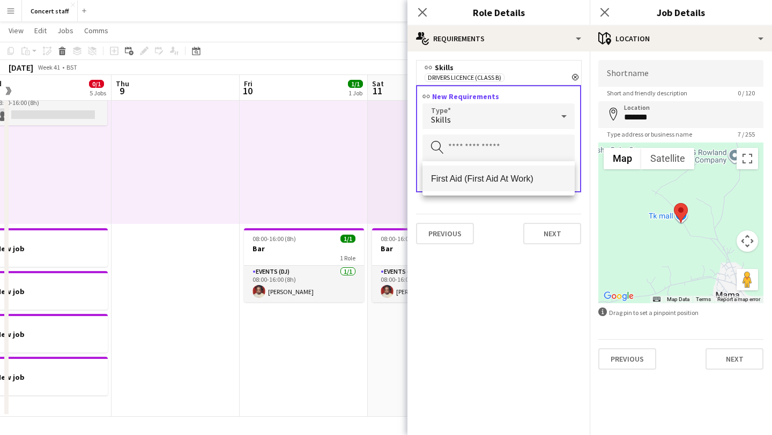
click at [499, 178] on span "First Aid (First Aid At Work)" at bounding box center [498, 179] width 135 height 10
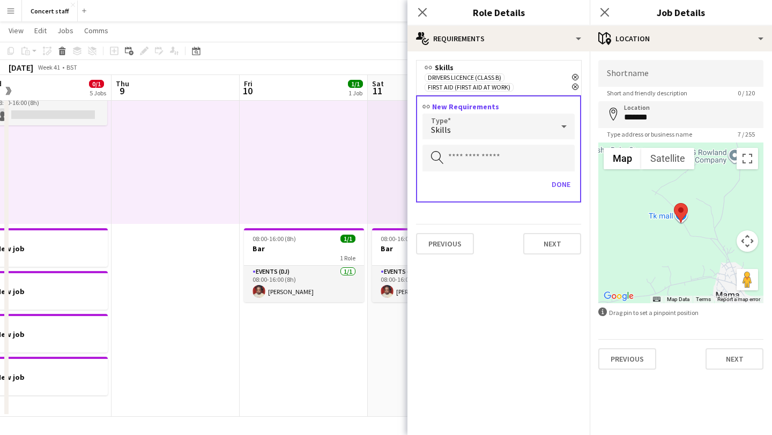
click at [557, 175] on div "link New Requirements Type Skills Search by skill Done" at bounding box center [498, 148] width 165 height 107
click at [560, 182] on button "Done" at bounding box center [560, 184] width 27 height 17
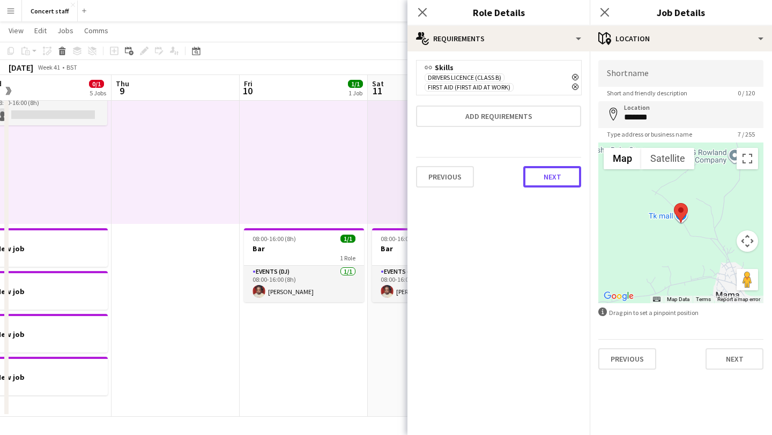
click at [546, 176] on button "Next" at bounding box center [552, 176] width 58 height 21
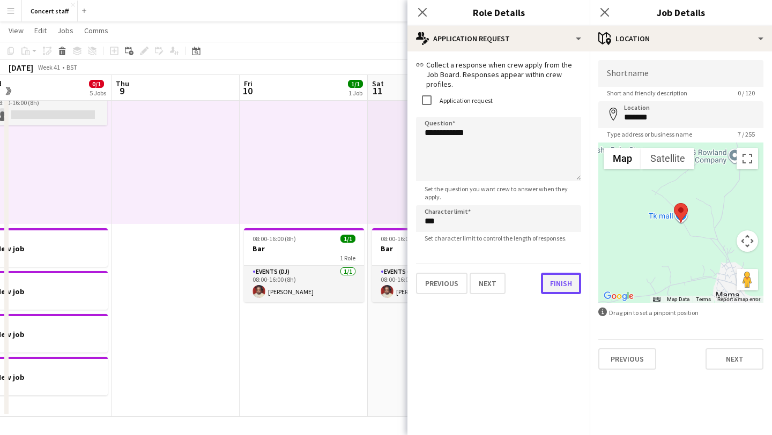
click at [555, 275] on button "Finish" at bounding box center [561, 283] width 40 height 21
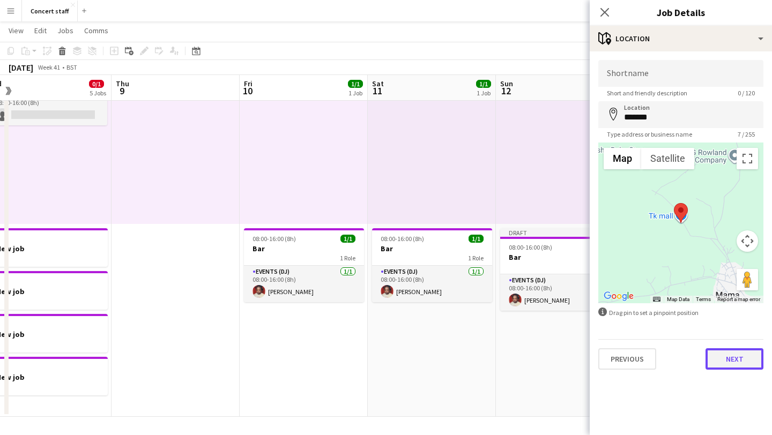
click at [734, 364] on button "Next" at bounding box center [735, 358] width 58 height 21
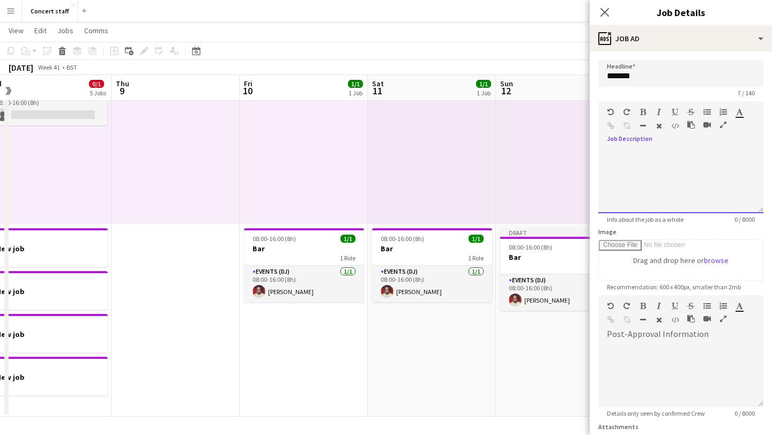
click at [640, 149] on div at bounding box center [680, 181] width 165 height 64
click at [634, 77] on input "*******" at bounding box center [680, 73] width 165 height 27
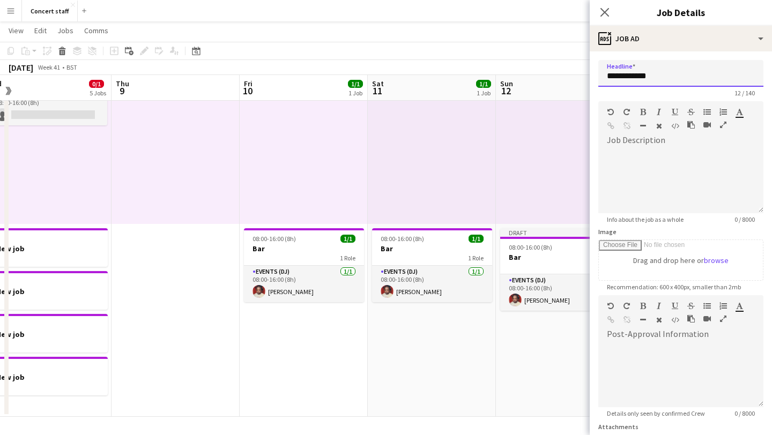
scroll to position [94, 0]
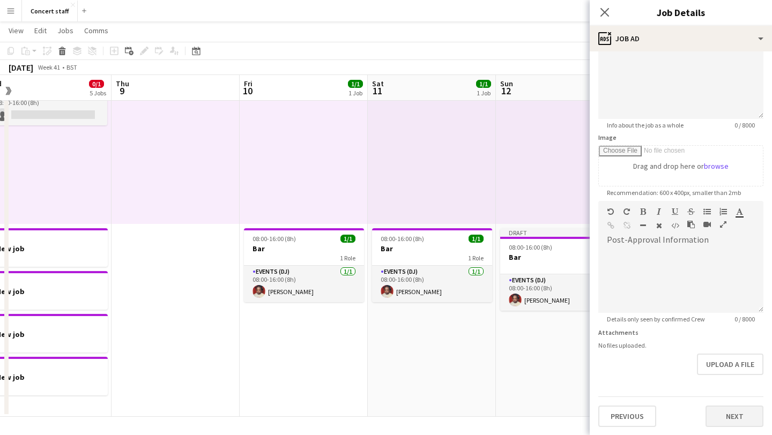
type input "**********"
click at [725, 417] on button "Next" at bounding box center [735, 416] width 58 height 21
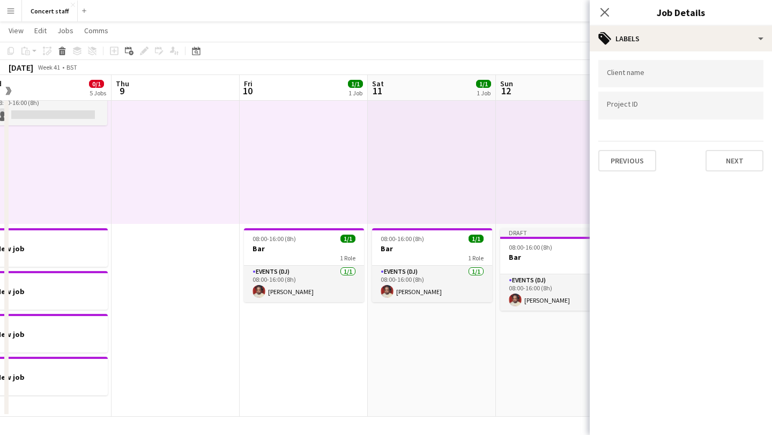
scroll to position [0, 0]
click at [659, 73] on input "Type to search client labels..." at bounding box center [681, 74] width 148 height 10
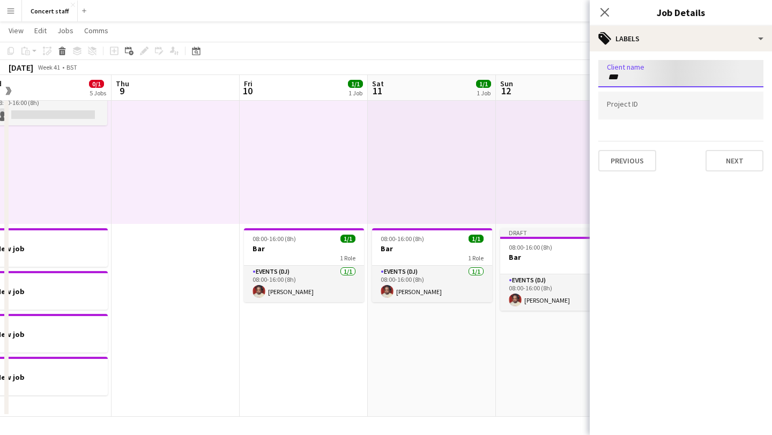
type input "***"
click at [741, 162] on button "Next" at bounding box center [735, 160] width 58 height 21
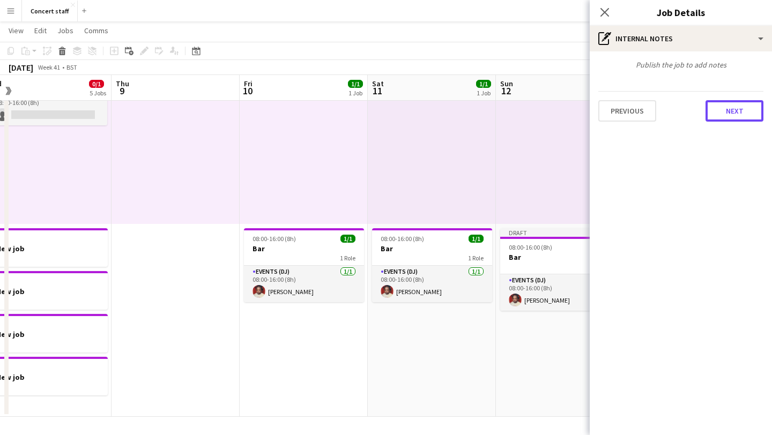
click at [723, 107] on button "Next" at bounding box center [735, 110] width 58 height 21
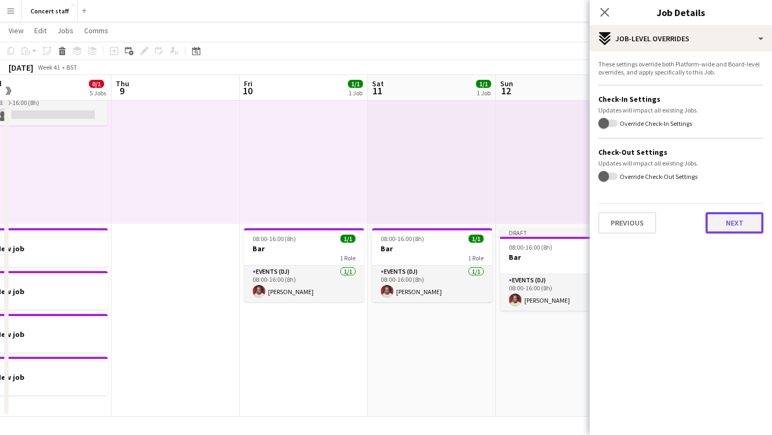
click at [718, 222] on button "Next" at bounding box center [735, 222] width 58 height 21
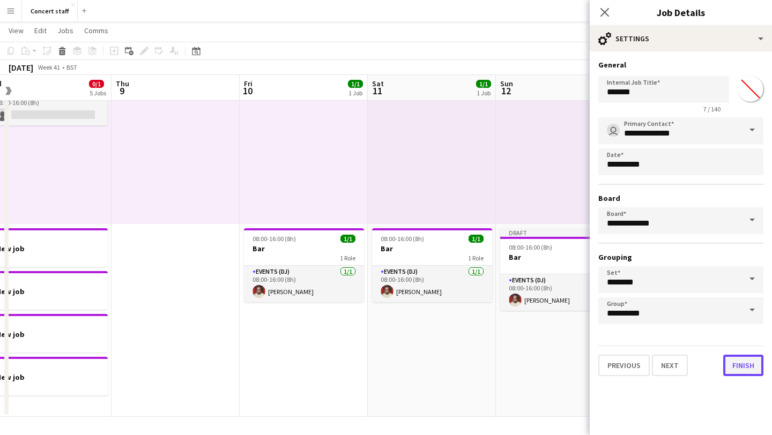
click at [734, 365] on button "Finish" at bounding box center [743, 365] width 40 height 21
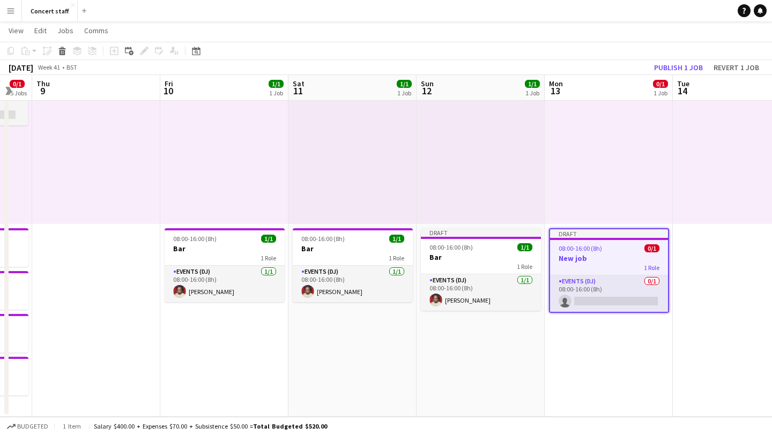
scroll to position [0, 482]
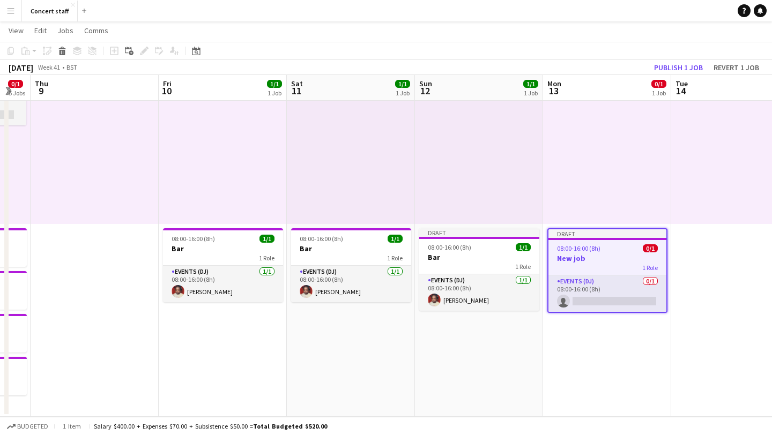
click at [720, 265] on app-date-cell at bounding box center [735, 223] width 128 height 387
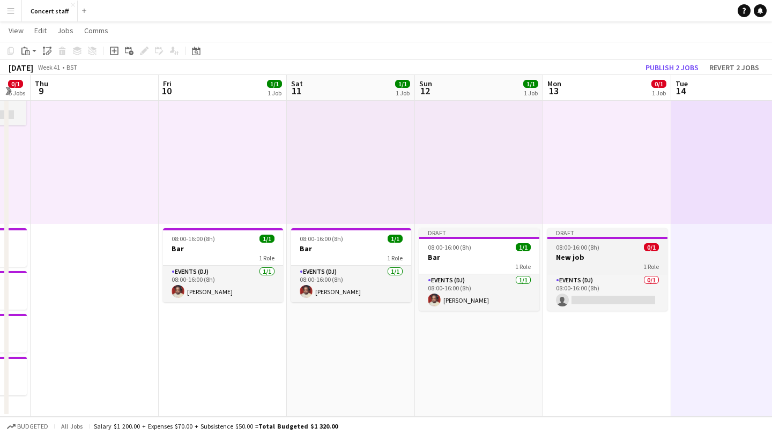
scroll to position [0, 481]
click at [609, 261] on h3 "New job" at bounding box center [608, 258] width 120 height 10
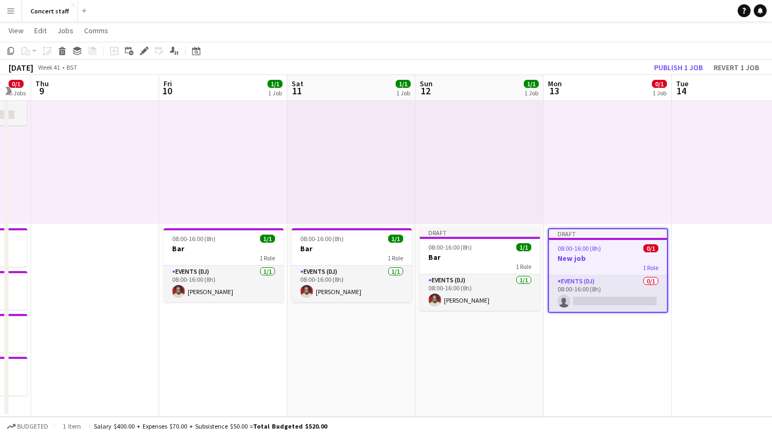
click at [733, 197] on div at bounding box center [736, 141] width 128 height 166
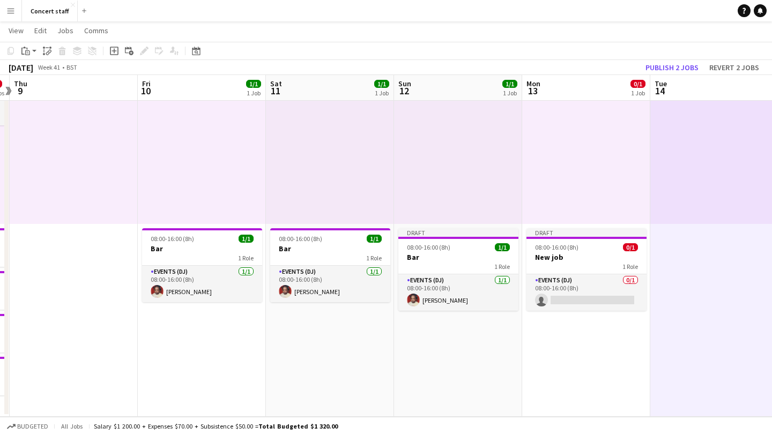
scroll to position [0, 514]
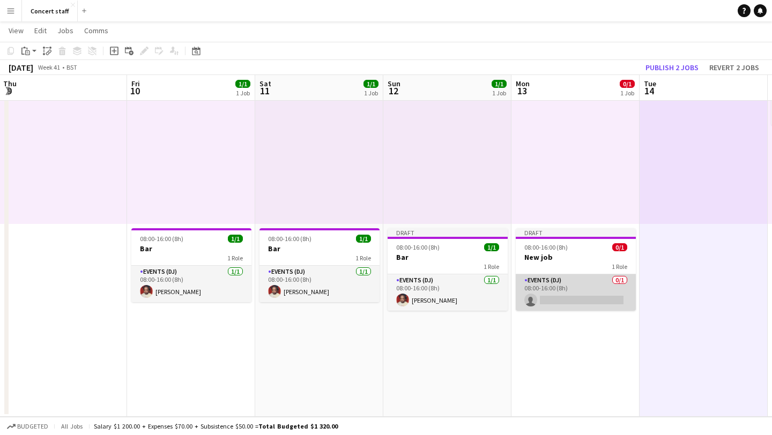
click at [596, 295] on app-card-role "Events (DJ) 0/1 08:00-16:00 (8h) single-neutral-actions" at bounding box center [576, 293] width 120 height 36
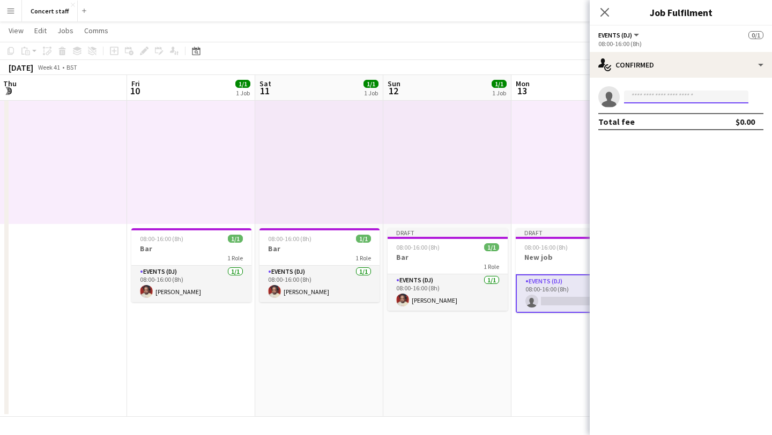
click at [696, 96] on input at bounding box center [686, 97] width 124 height 13
type input "*****"
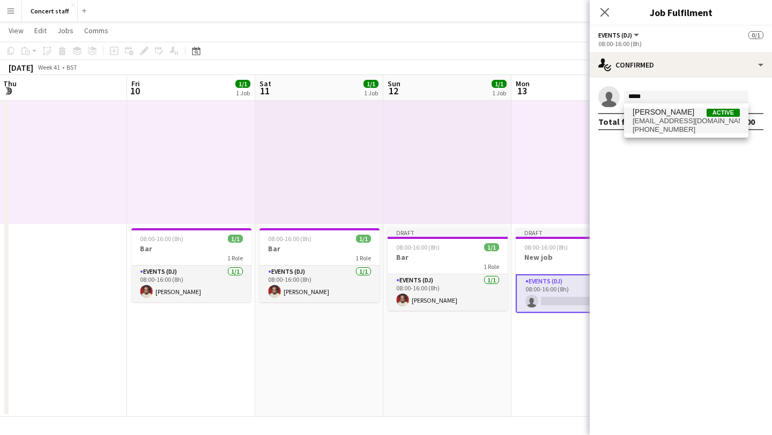
click at [704, 128] on span "[PHONE_NUMBER]" at bounding box center [686, 129] width 107 height 9
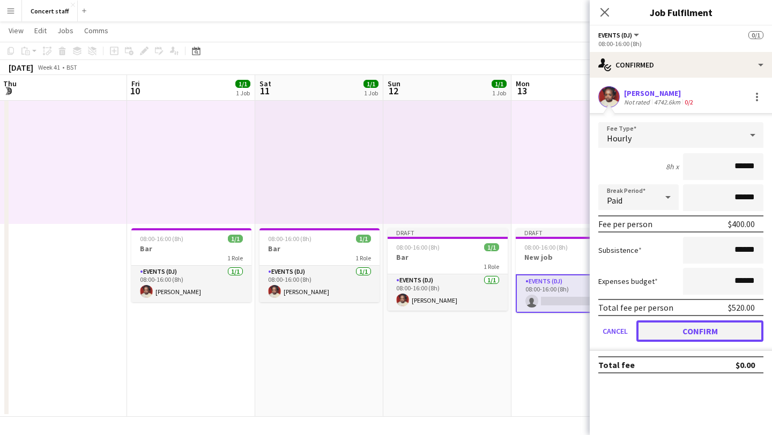
click at [684, 328] on button "Confirm" at bounding box center [699, 331] width 127 height 21
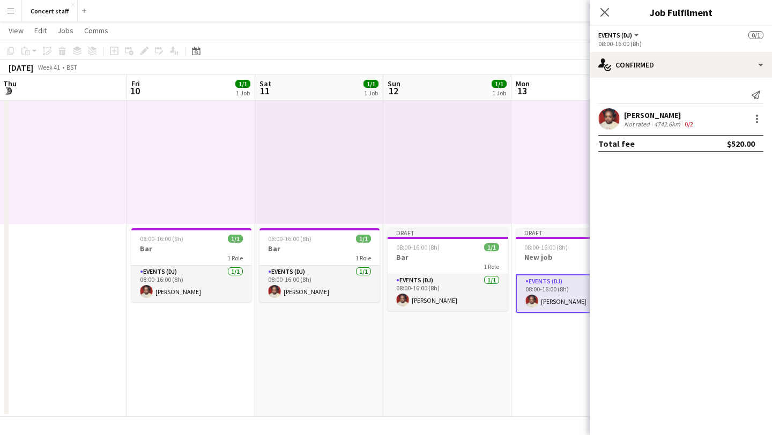
click at [538, 192] on div at bounding box center [575, 141] width 128 height 166
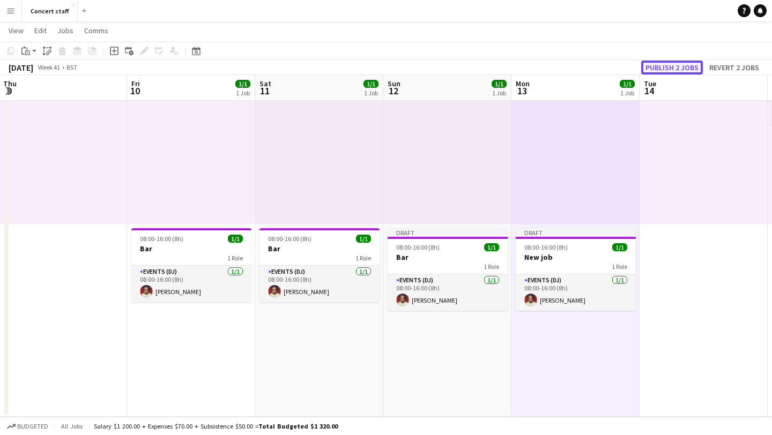
click at [664, 65] on button "Publish 2 jobs" at bounding box center [672, 68] width 62 height 14
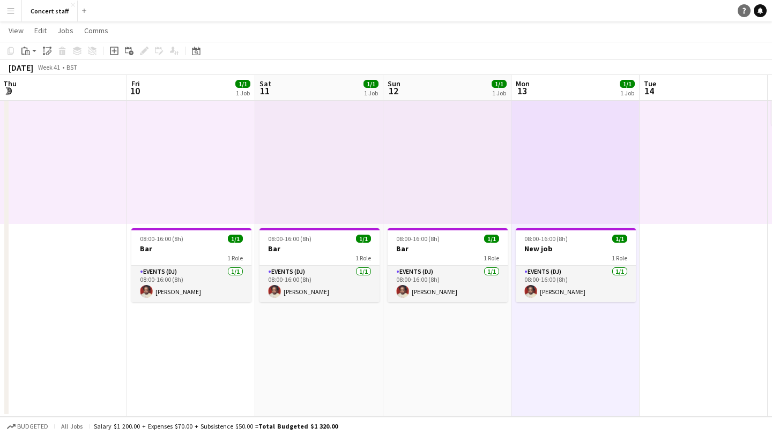
click at [745, 10] on icon at bounding box center [744, 11] width 3 height 6
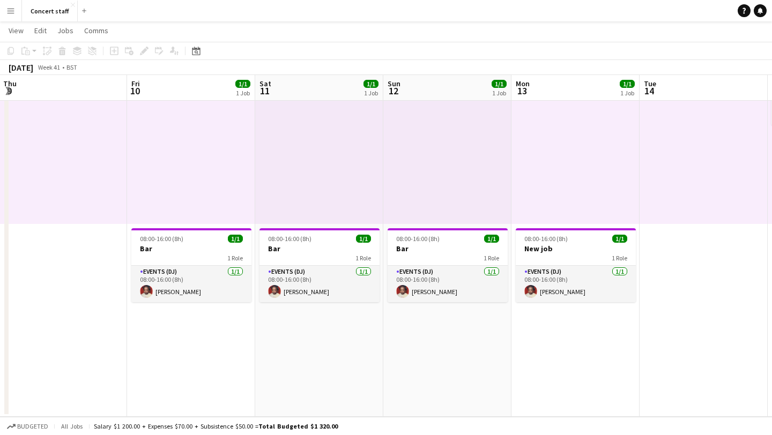
click at [589, 8] on app-navbar "Menu Boards Boards Boards All jobs Status Workforce Workforce My Workforce Recr…" at bounding box center [386, 10] width 772 height 21
click at [59, 13] on button "Concert staff Close" at bounding box center [50, 11] width 56 height 21
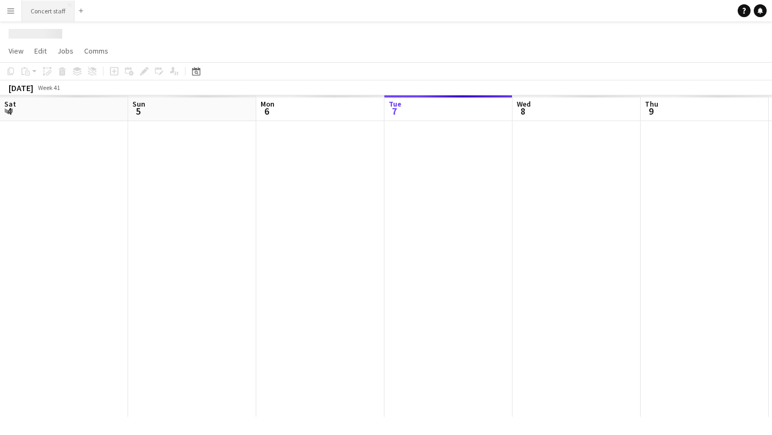
scroll to position [0, 256]
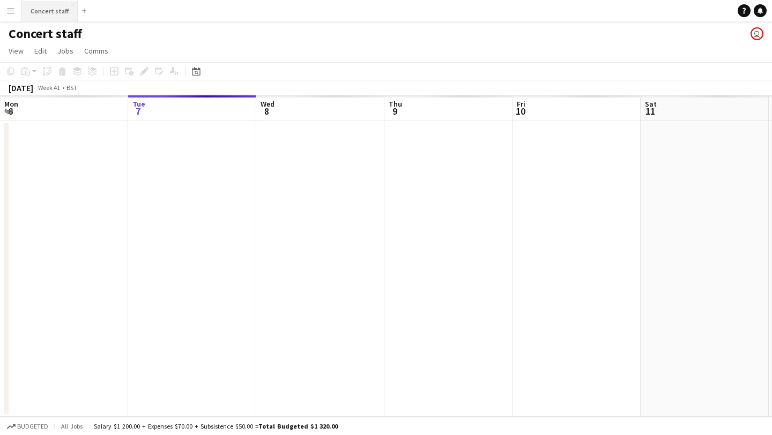
click at [59, 13] on button "Concert staff Close" at bounding box center [50, 11] width 56 height 21
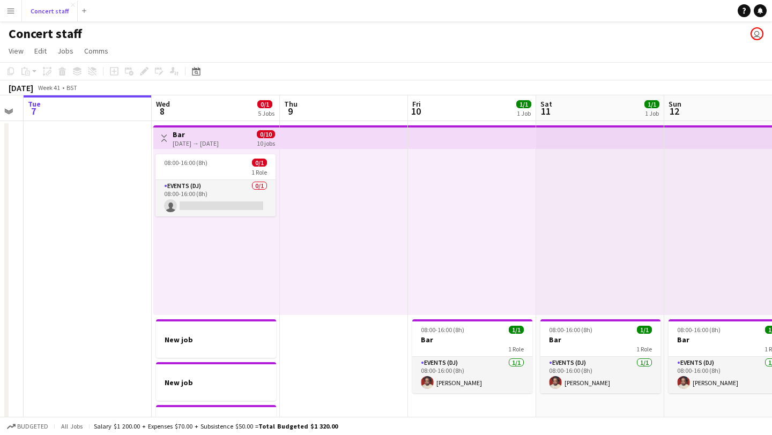
scroll to position [0, 369]
